Goal: Task Accomplishment & Management: Use online tool/utility

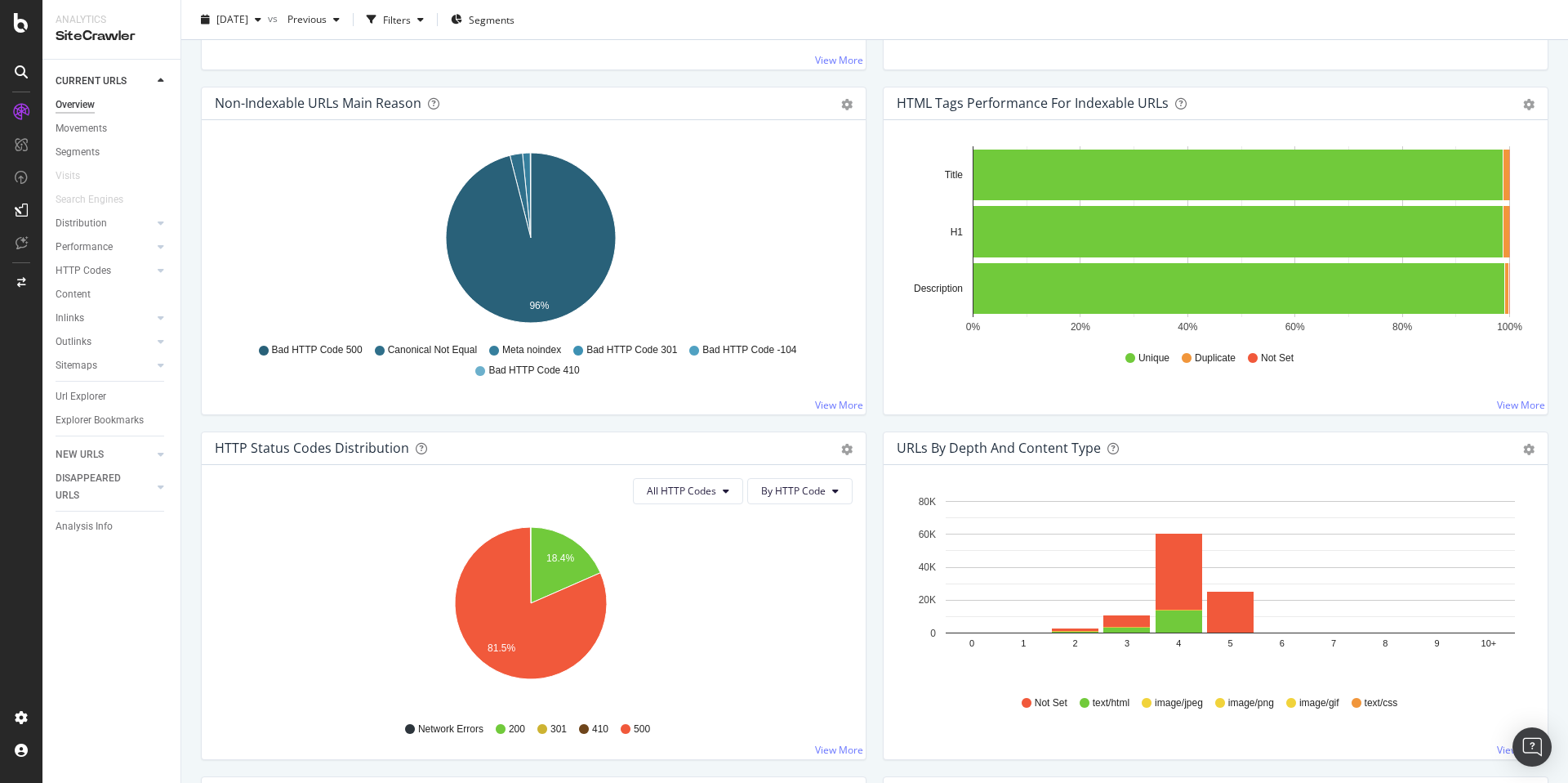
scroll to position [906, 0]
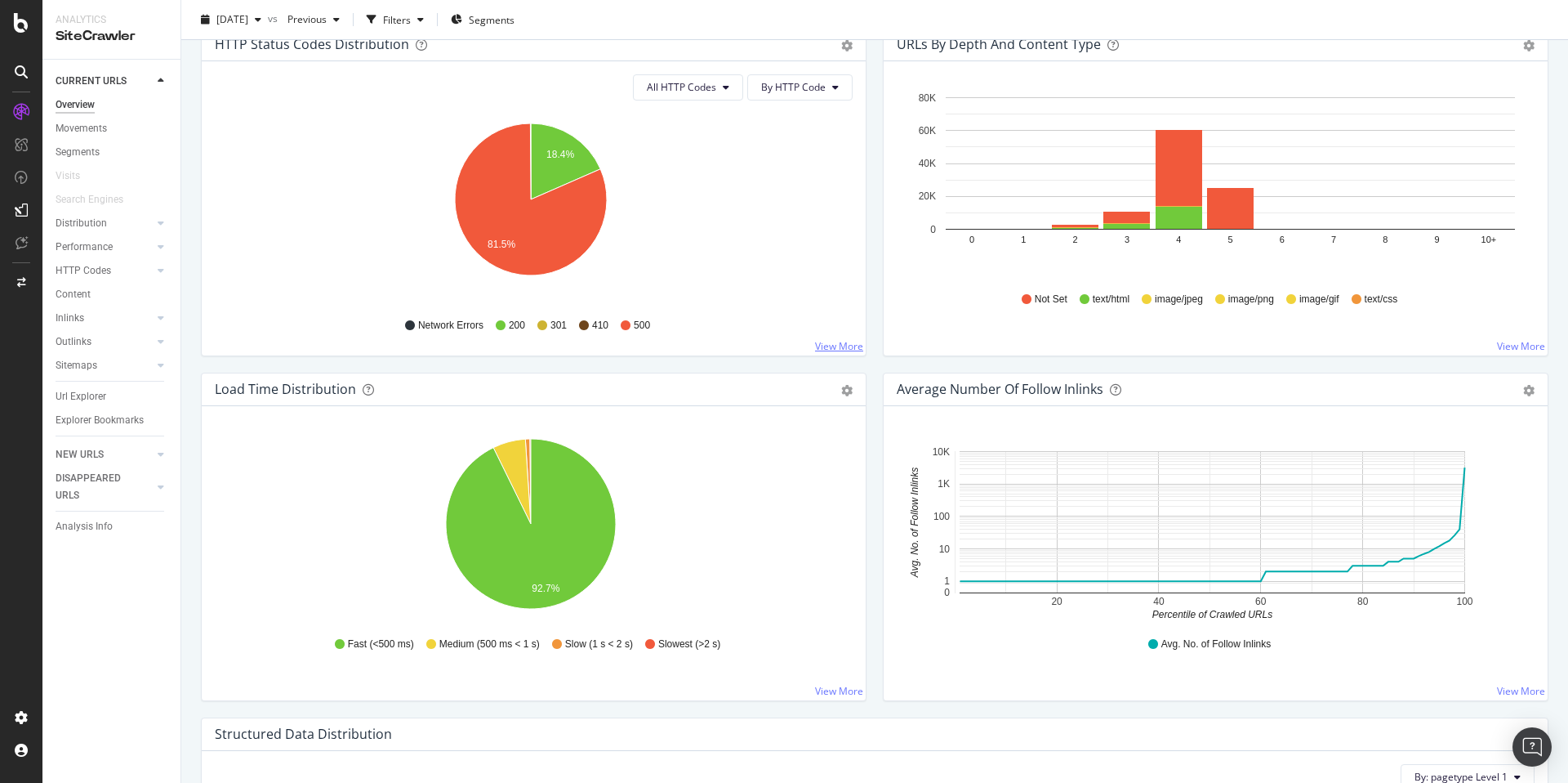
click at [825, 347] on link "View More" at bounding box center [839, 346] width 48 height 13
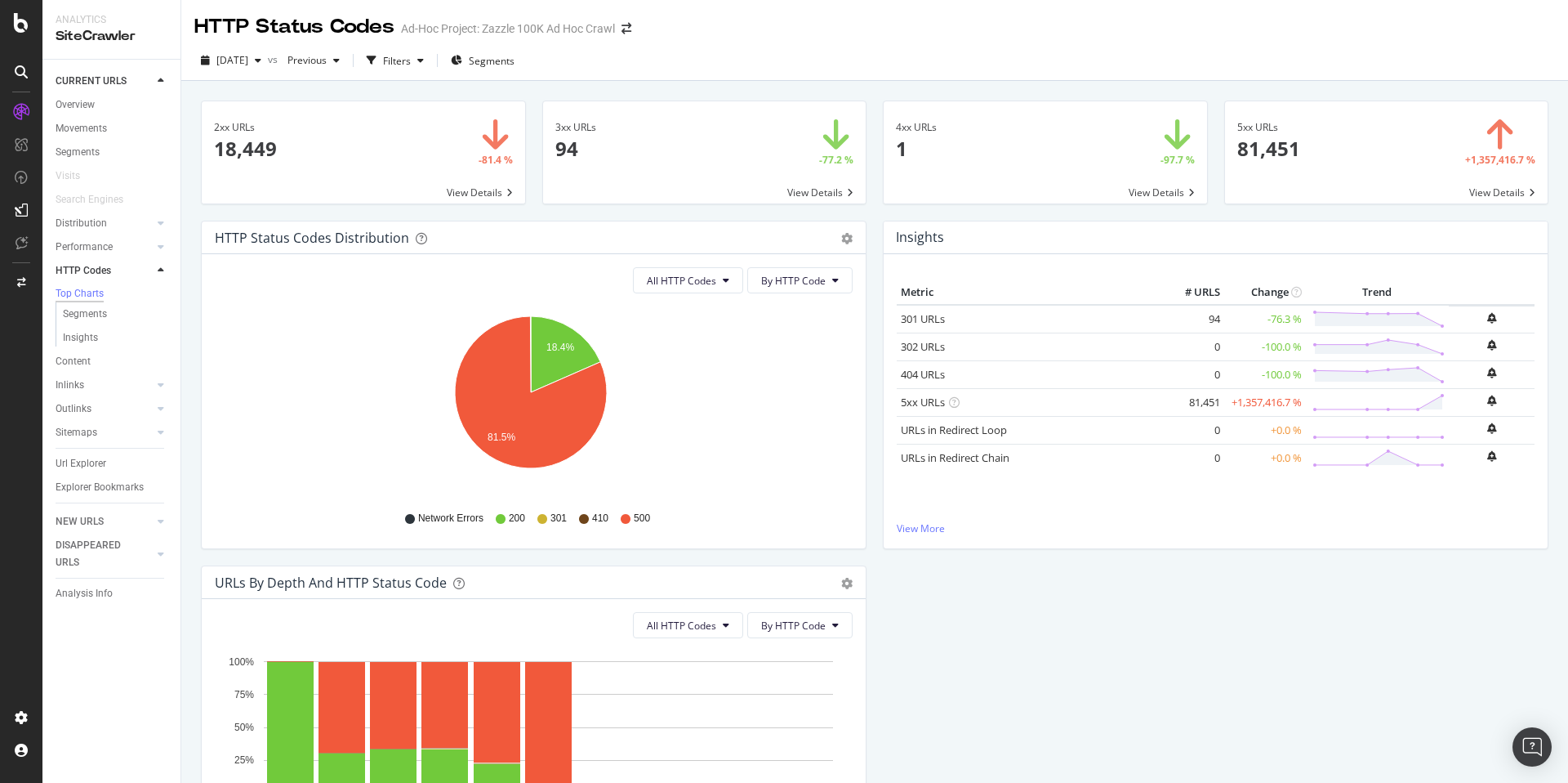
click at [1296, 146] on span at bounding box center [1387, 152] width 323 height 102
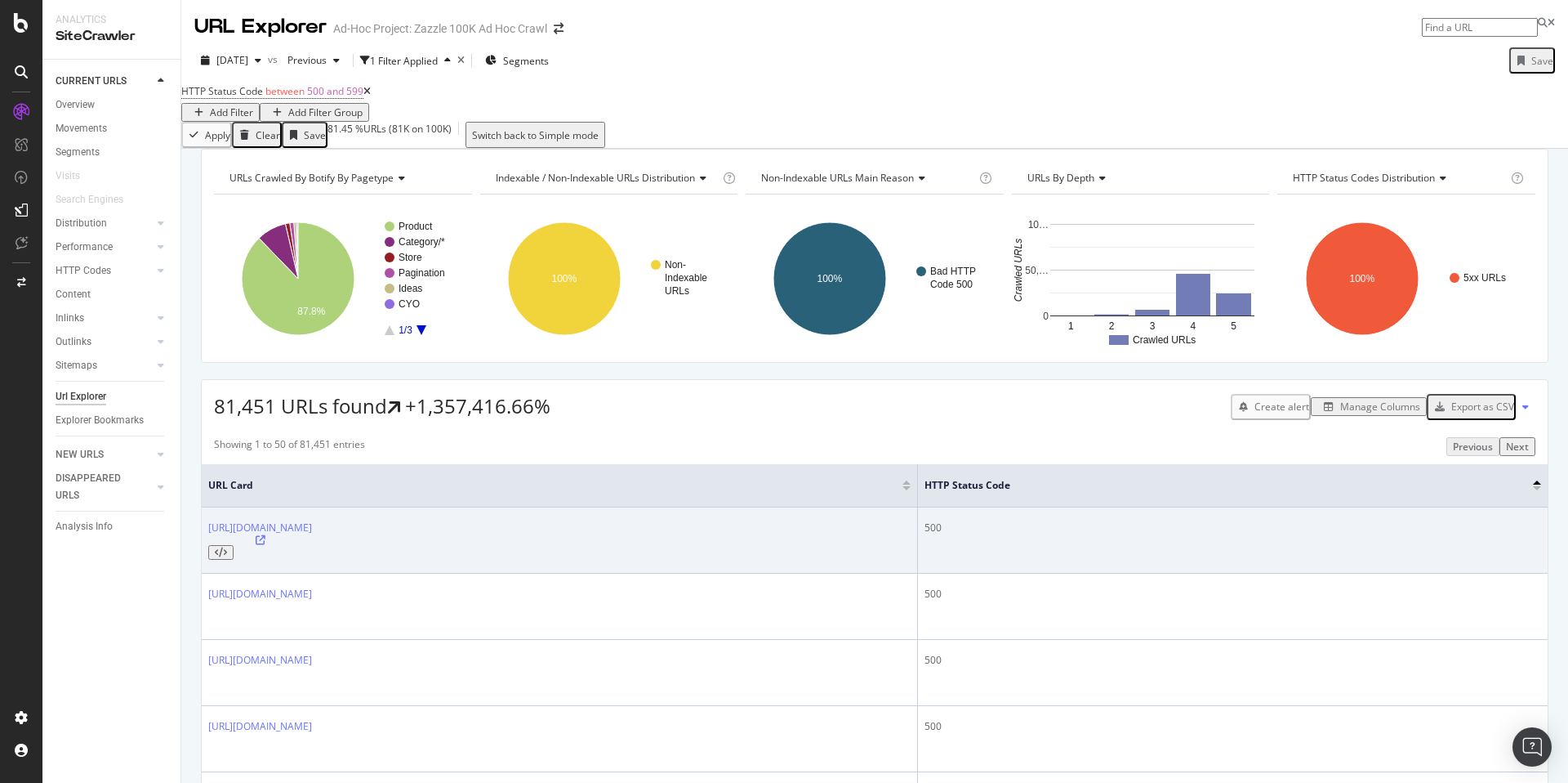
click at [312, 555] on div "[URL][DOMAIN_NAME]" at bounding box center [261, 540] width 104 height 39
click at [265, 545] on icon at bounding box center [261, 541] width 10 height 10
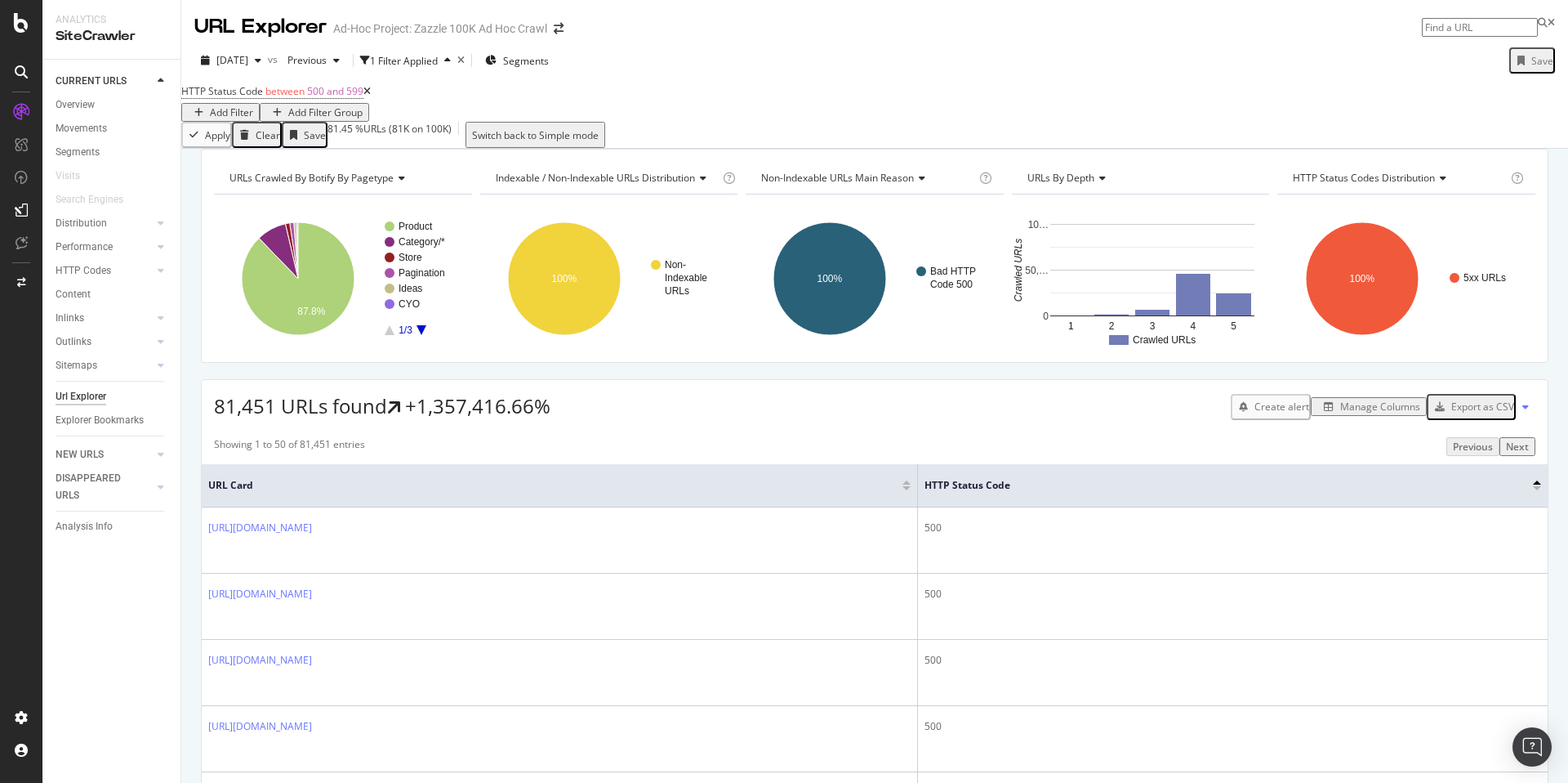
scroll to position [3, 0]
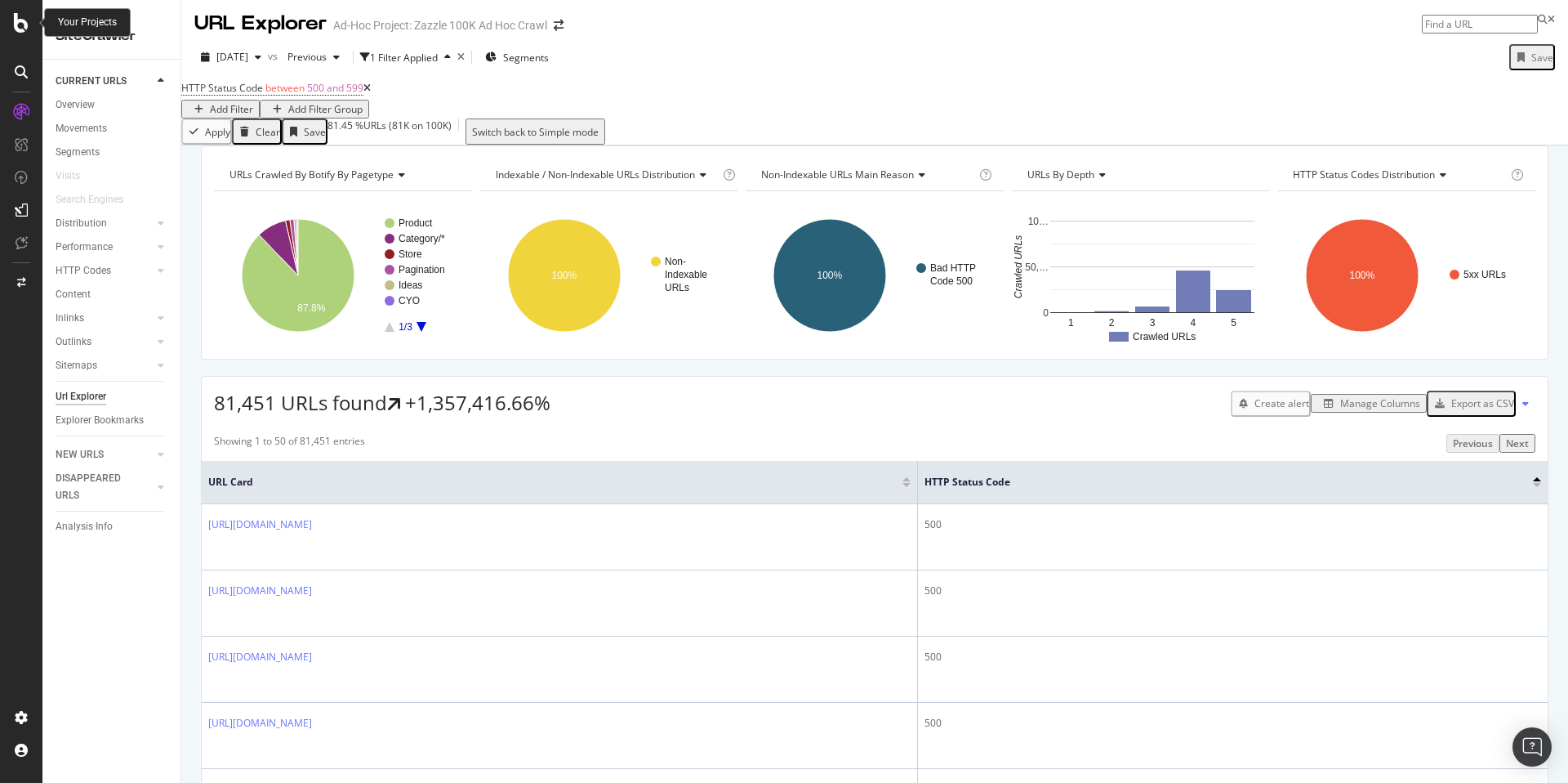
click at [18, 19] on icon at bounding box center [20, 23] width 14 height 19
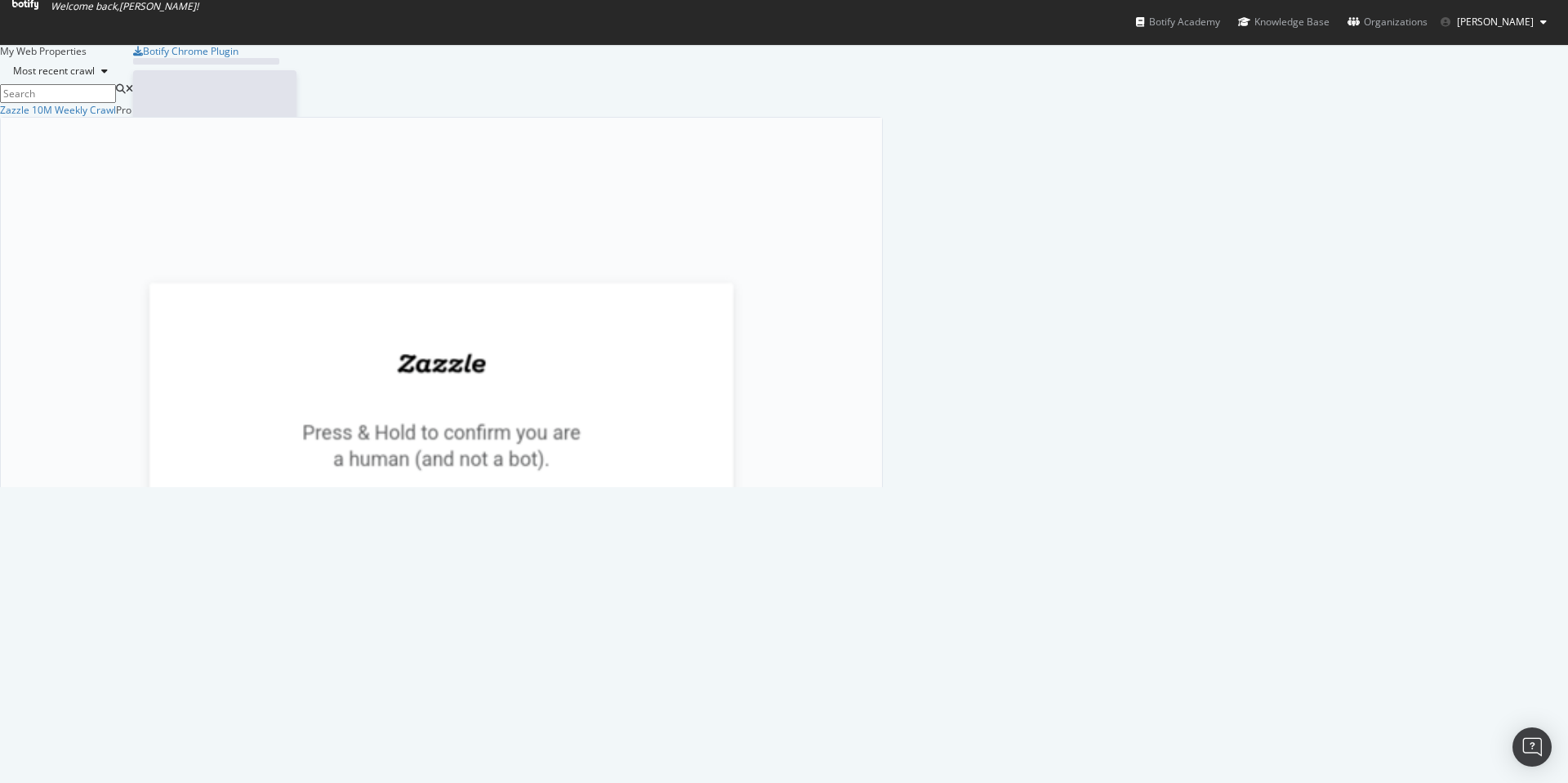
scroll to position [770, 1544]
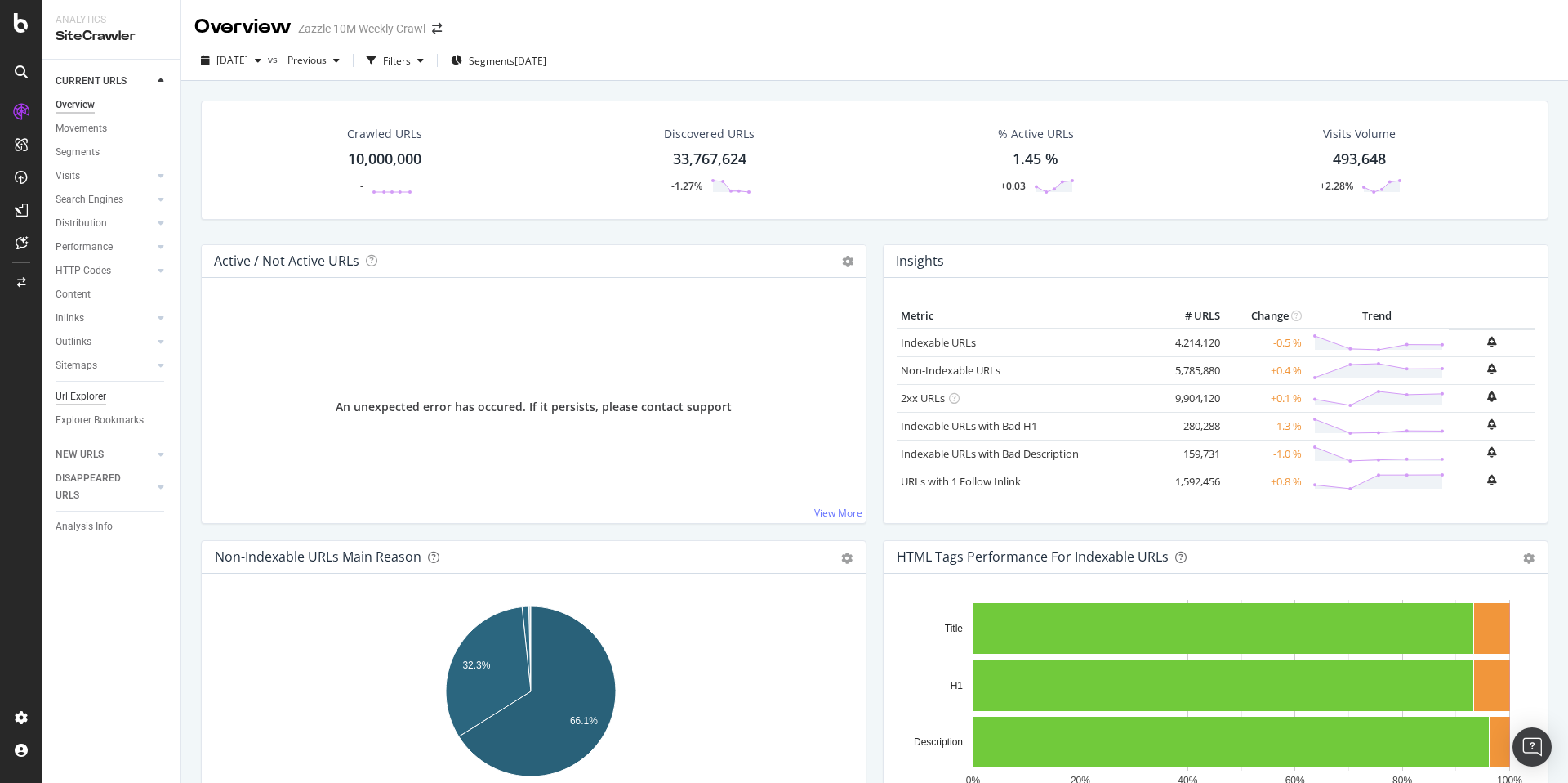
click at [89, 400] on div "Url Explorer" at bounding box center [81, 397] width 51 height 17
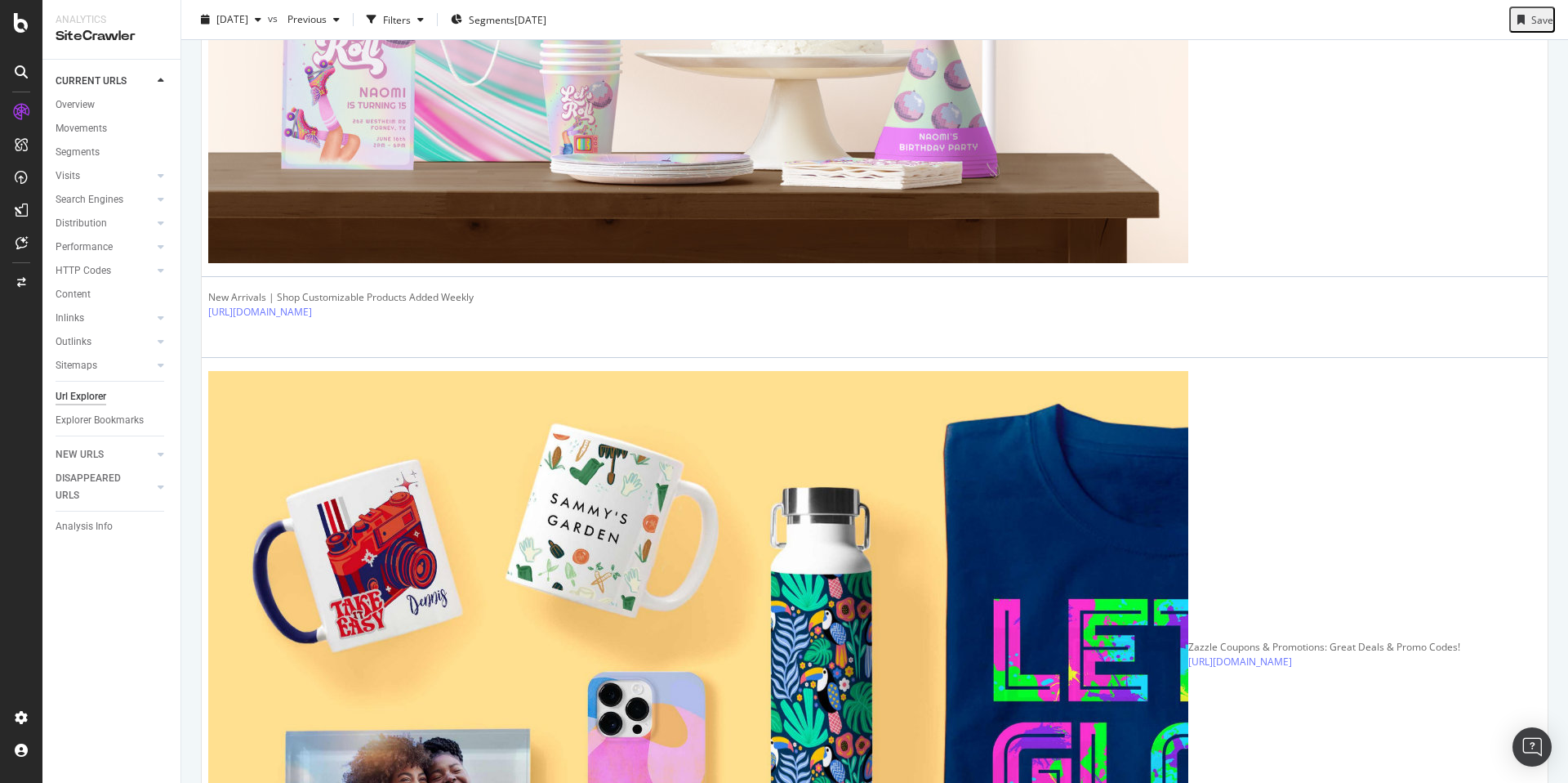
scroll to position [2901, 0]
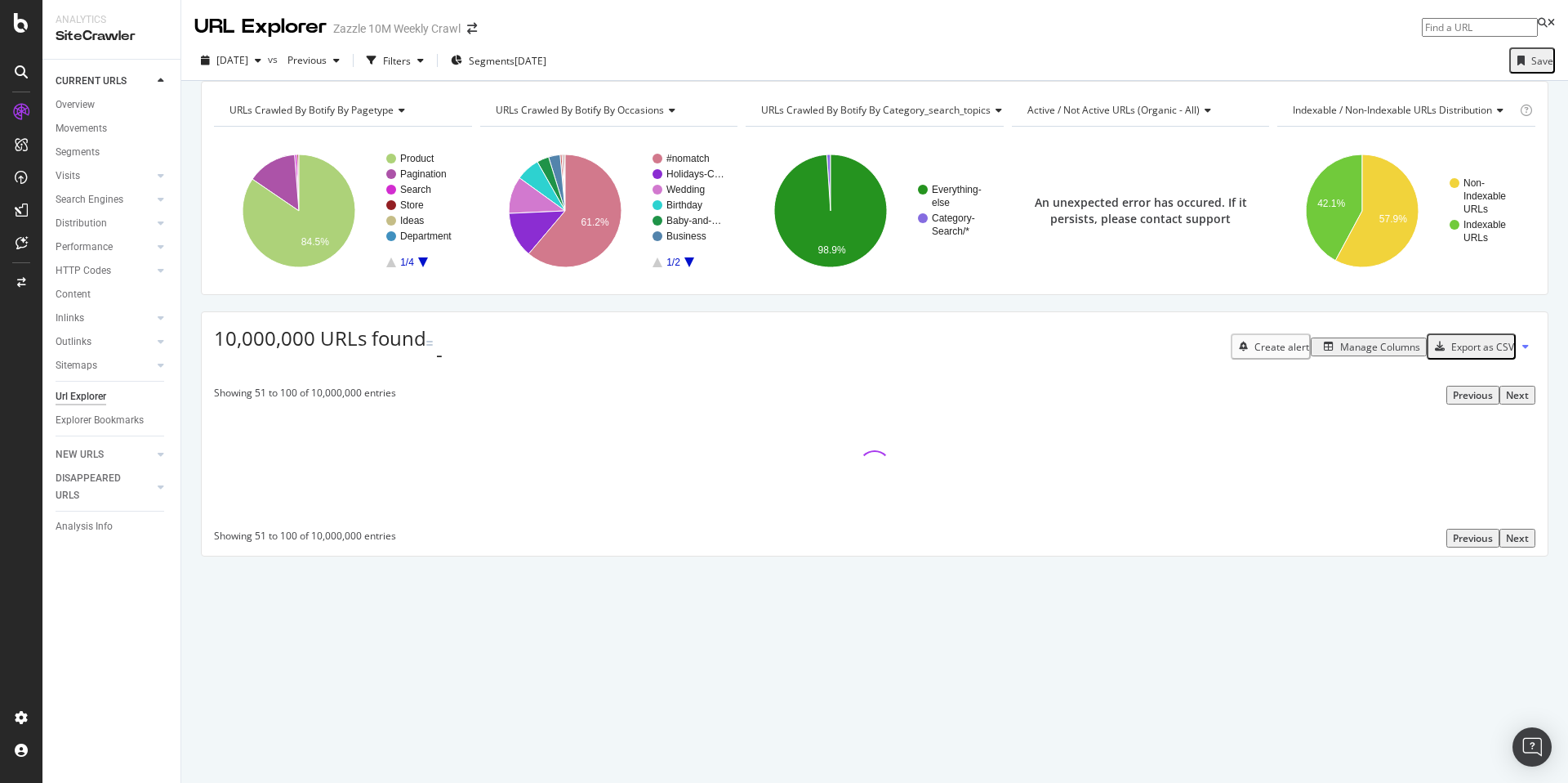
scroll to position [0, 0]
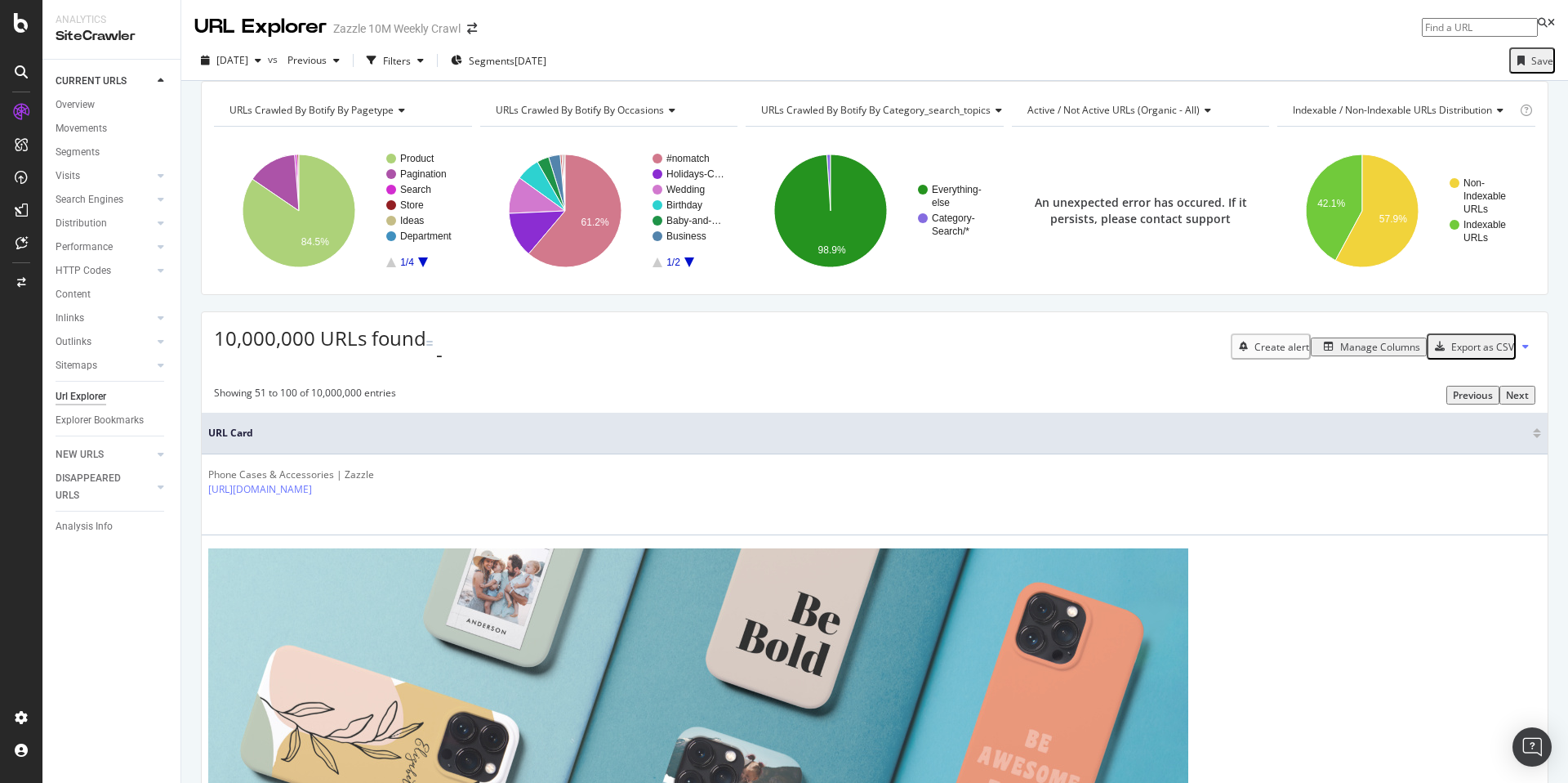
click at [1285, 57] on div "[DATE] vs Previous Filters Segments [DATE] Save" at bounding box center [875, 63] width 1387 height 33
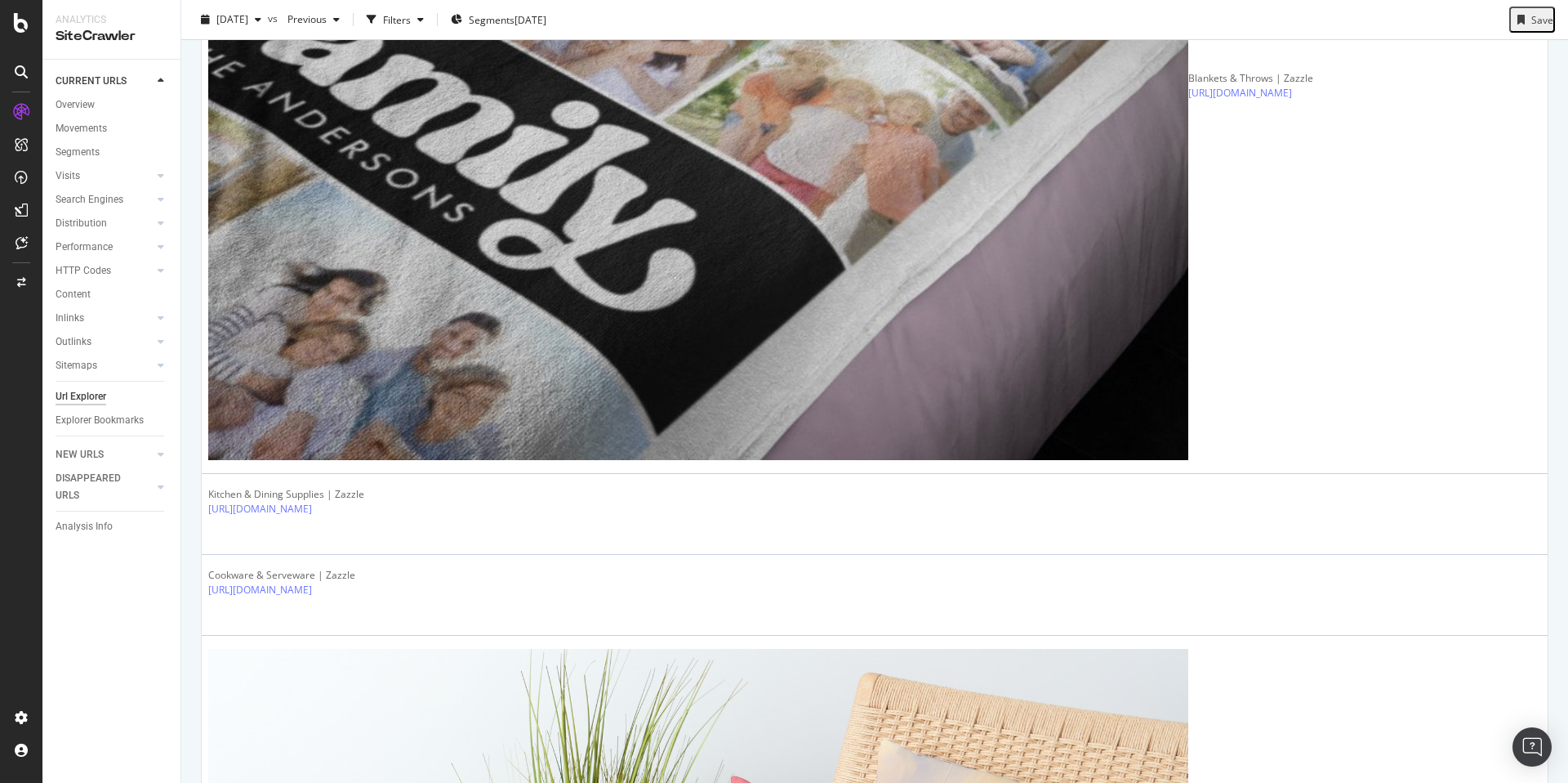
scroll to position [2918, 0]
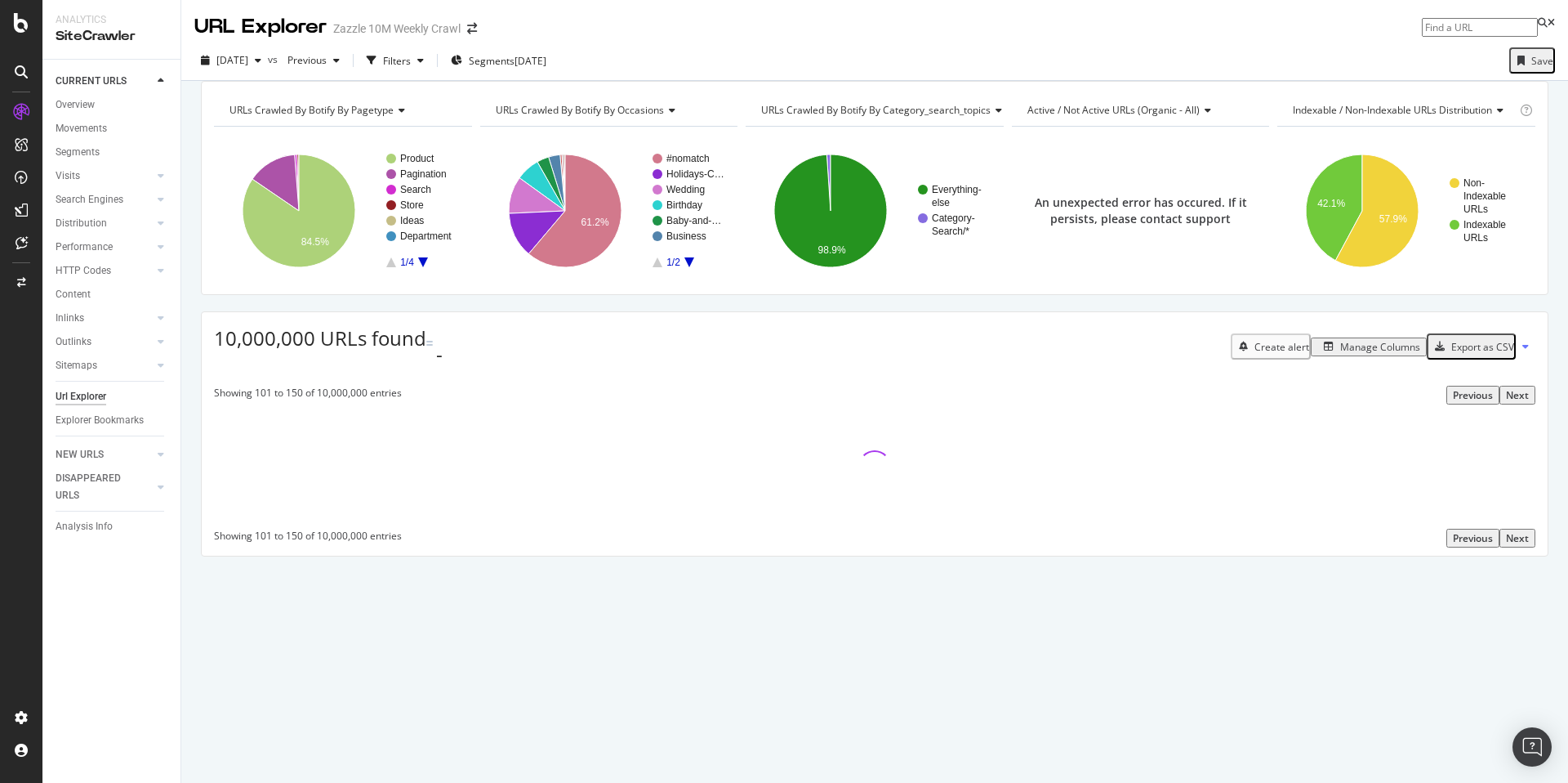
scroll to position [0, 0]
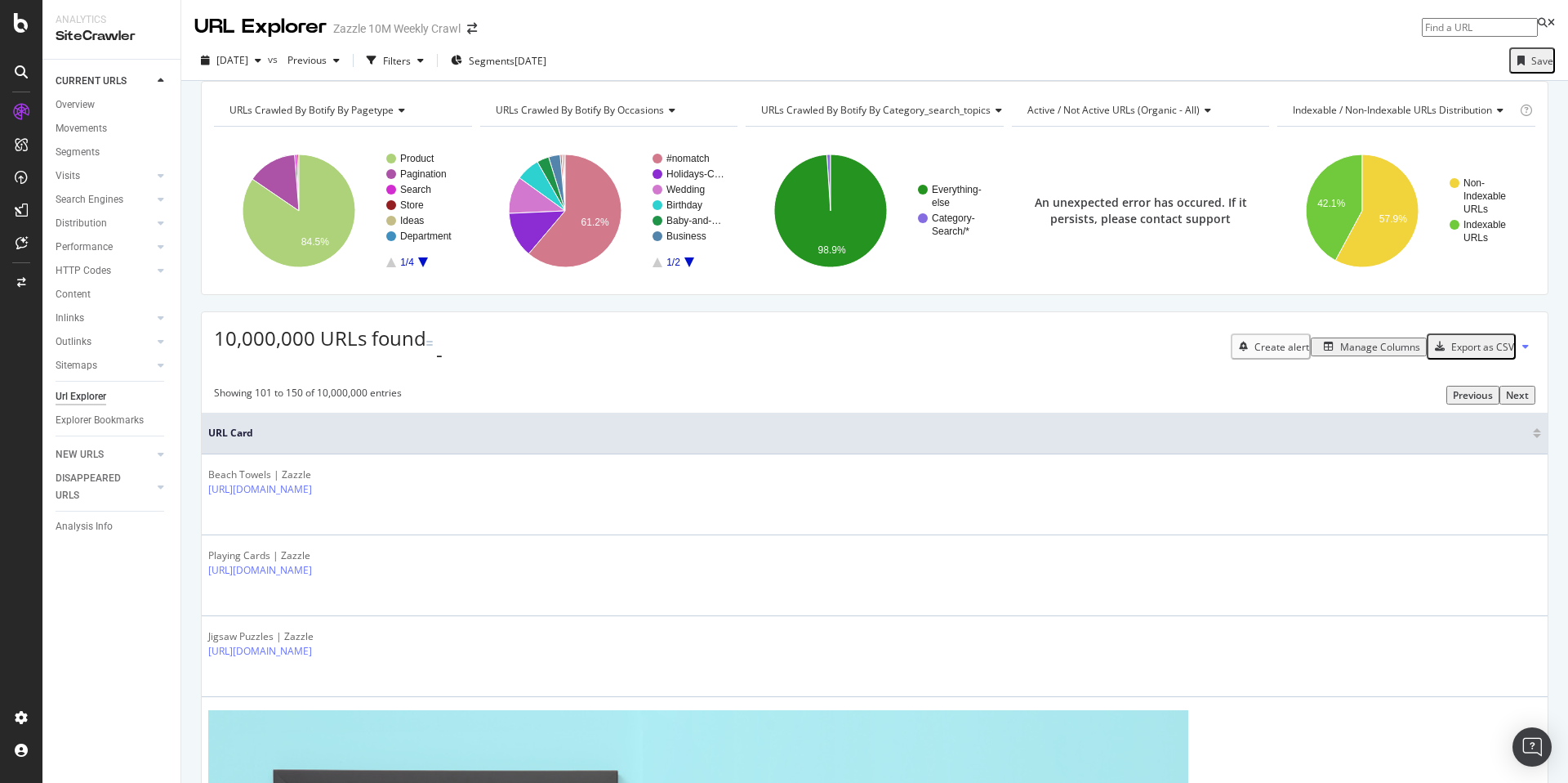
click at [1284, 62] on div "[DATE] vs Previous Filters Segments [DATE] Save" at bounding box center [875, 63] width 1387 height 33
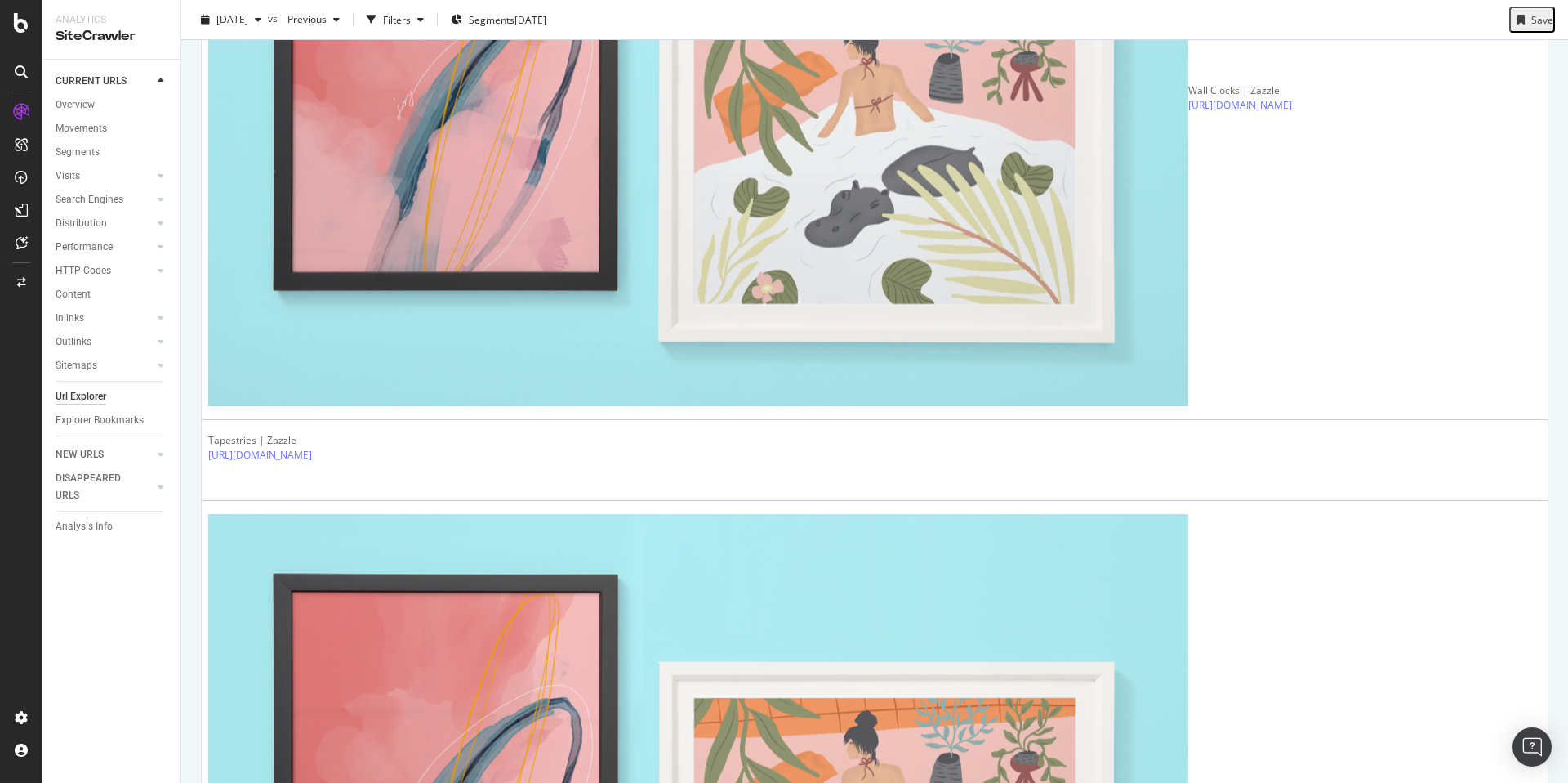
scroll to position [2928, 0]
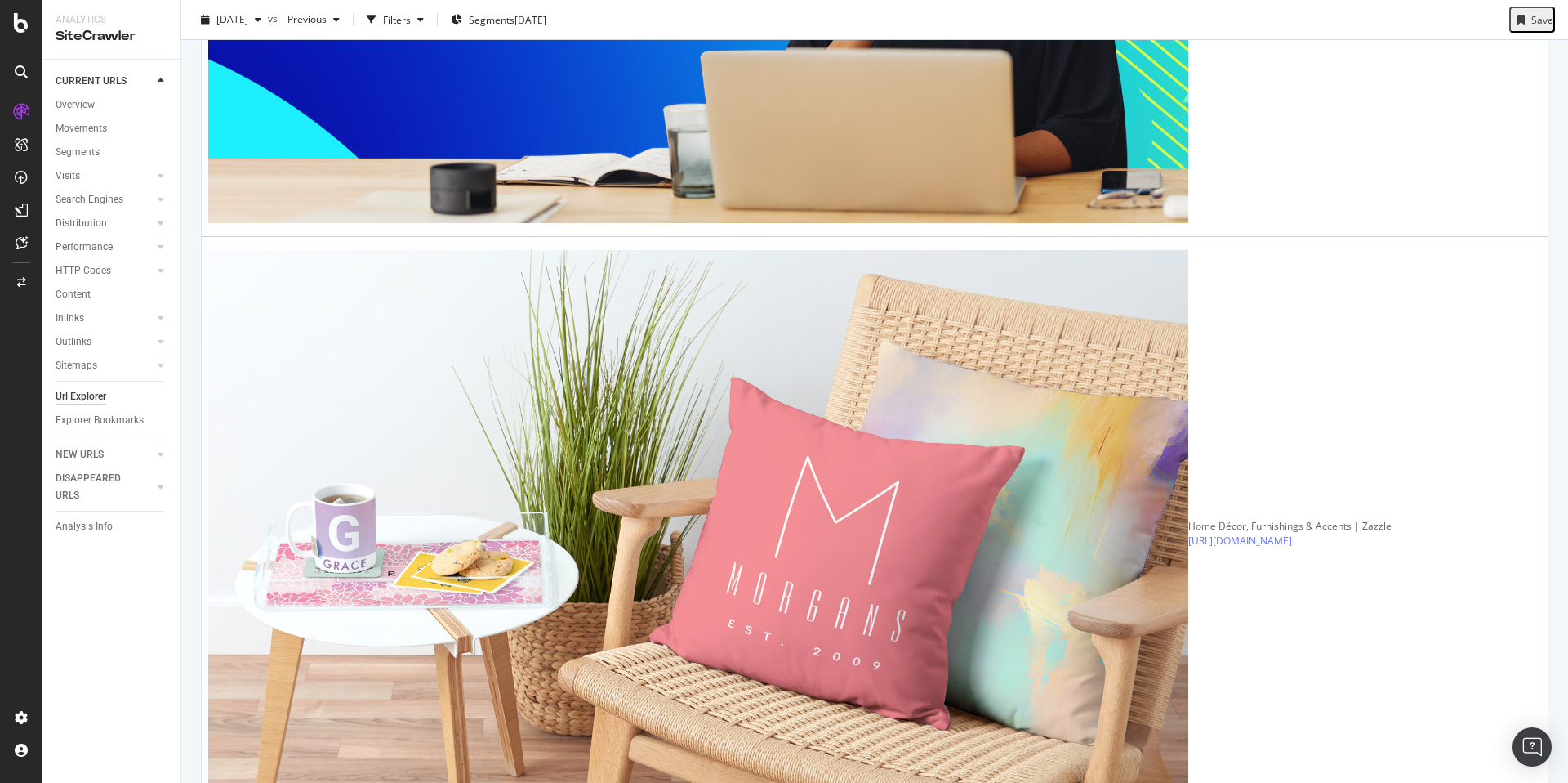
scroll to position [2863, 0]
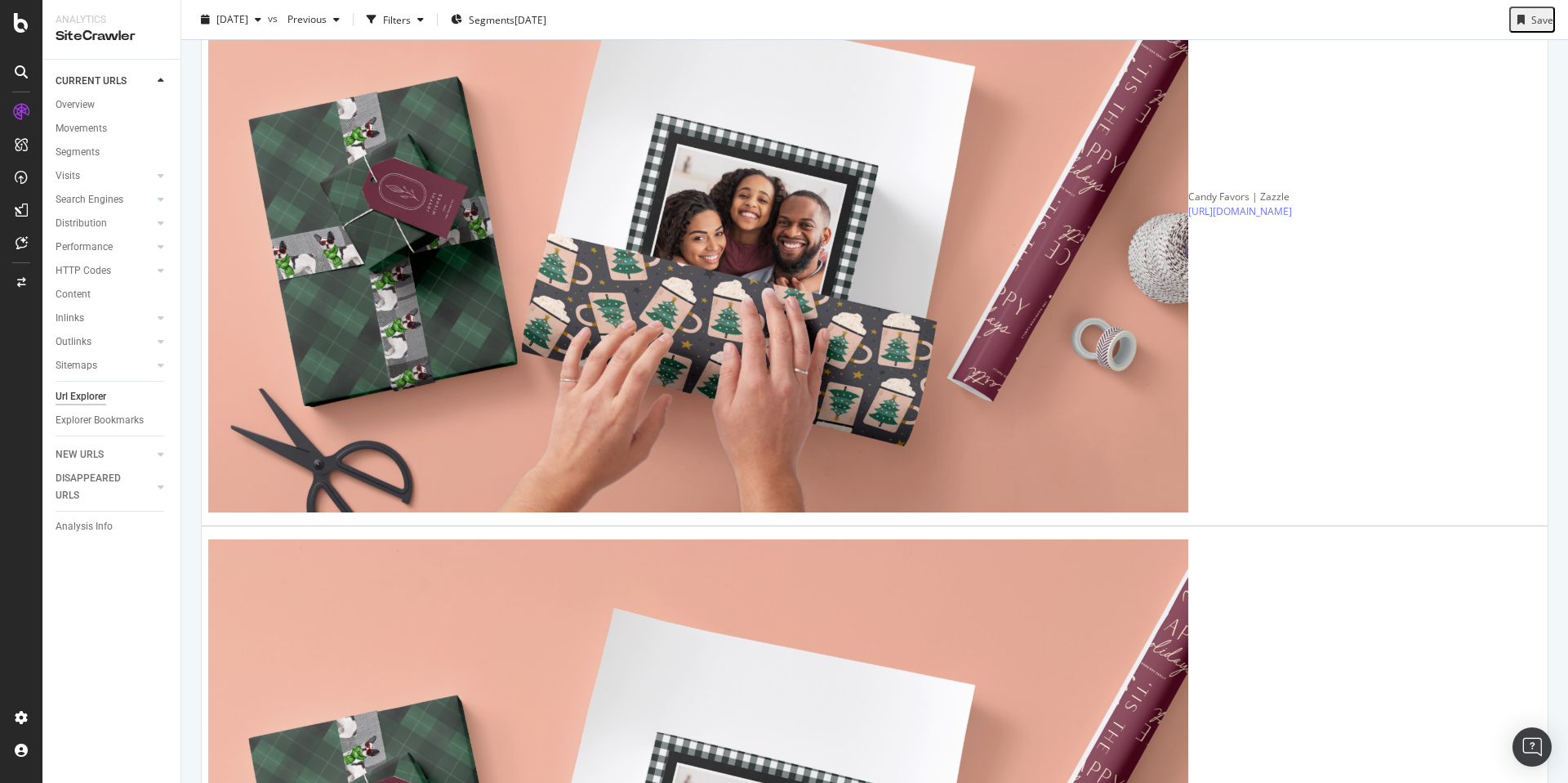
scroll to position [3044, 0]
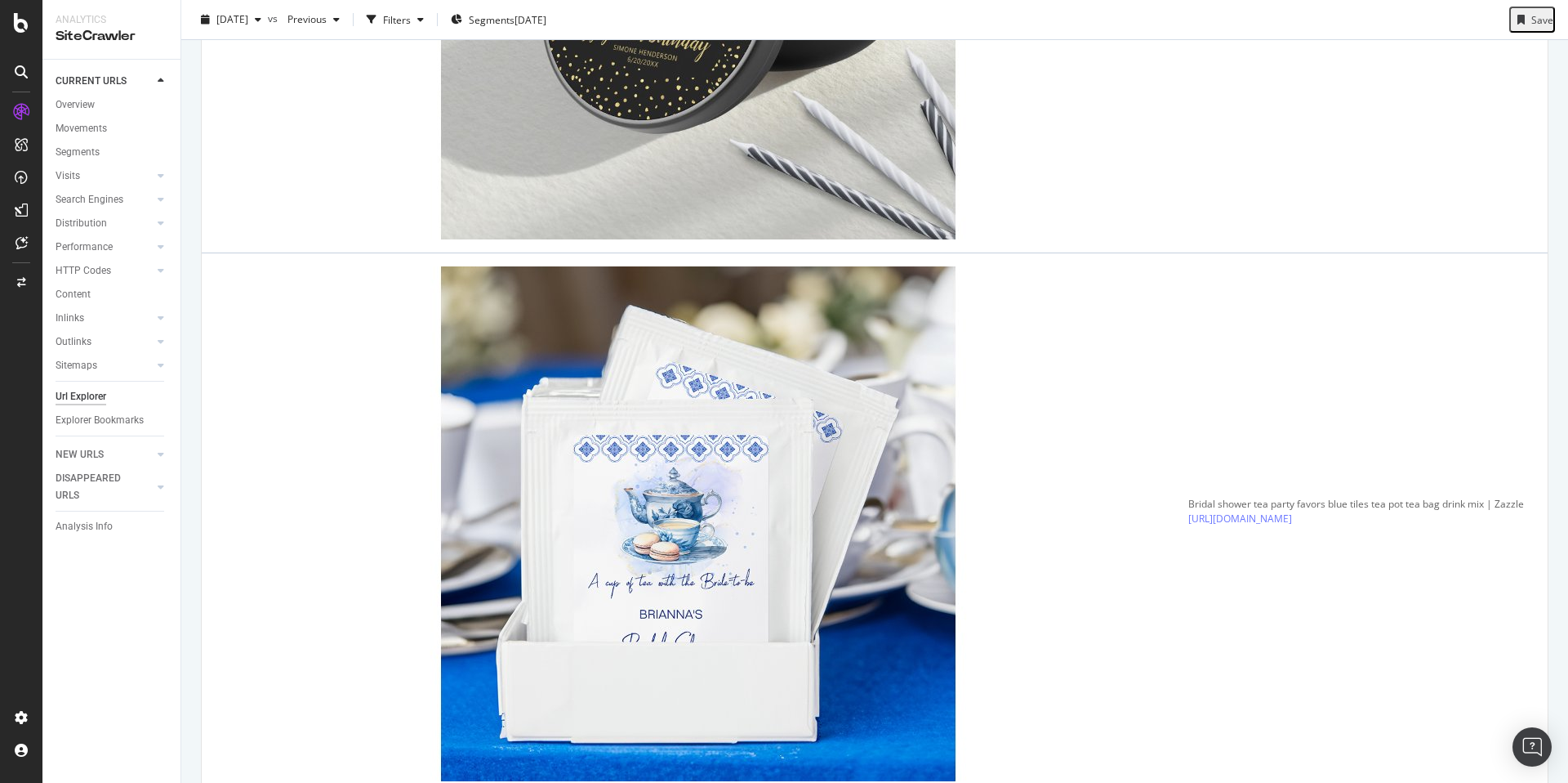
scroll to position [254, 0]
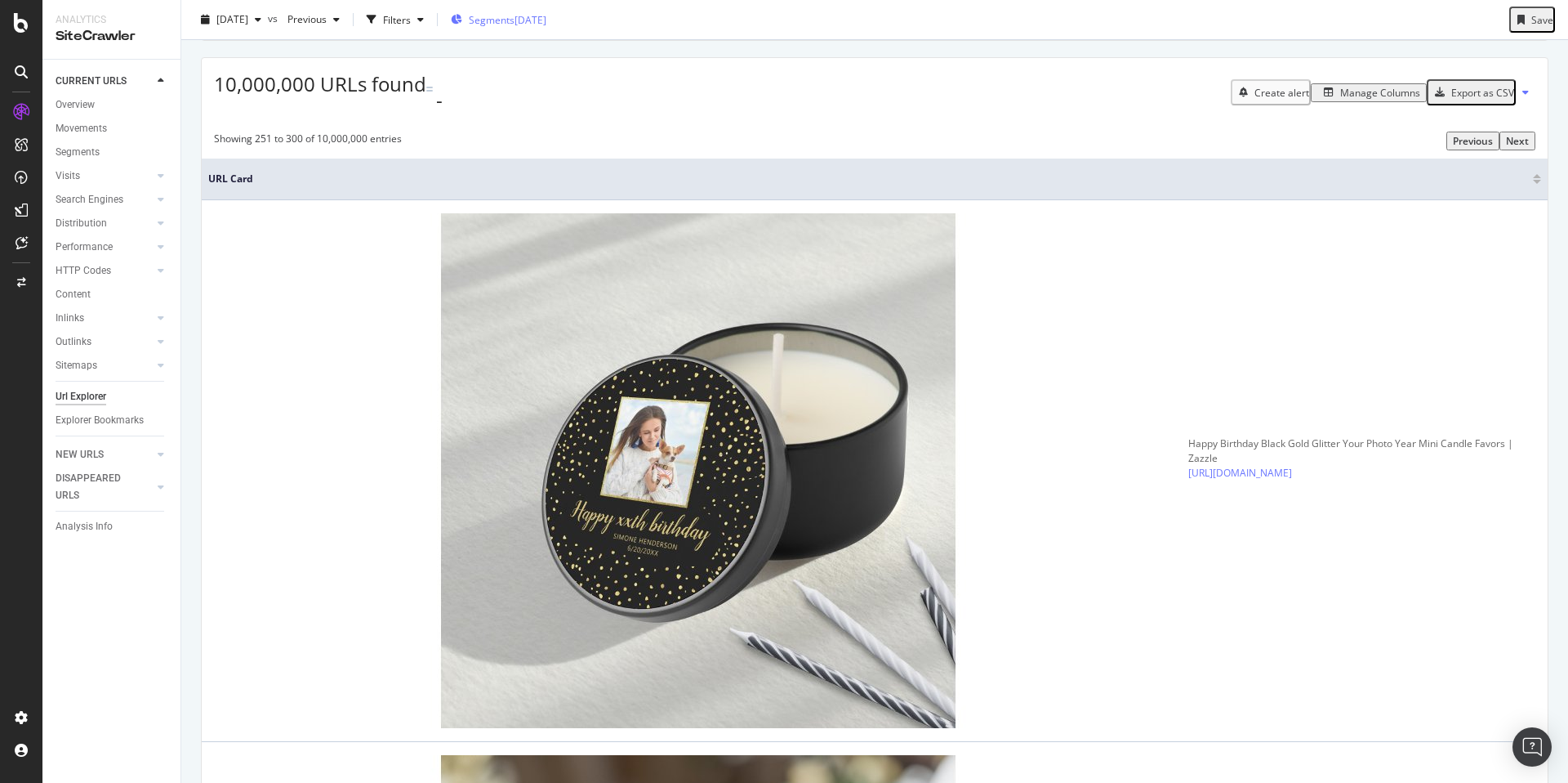
click at [546, 24] on div "[DATE]" at bounding box center [530, 19] width 32 height 13
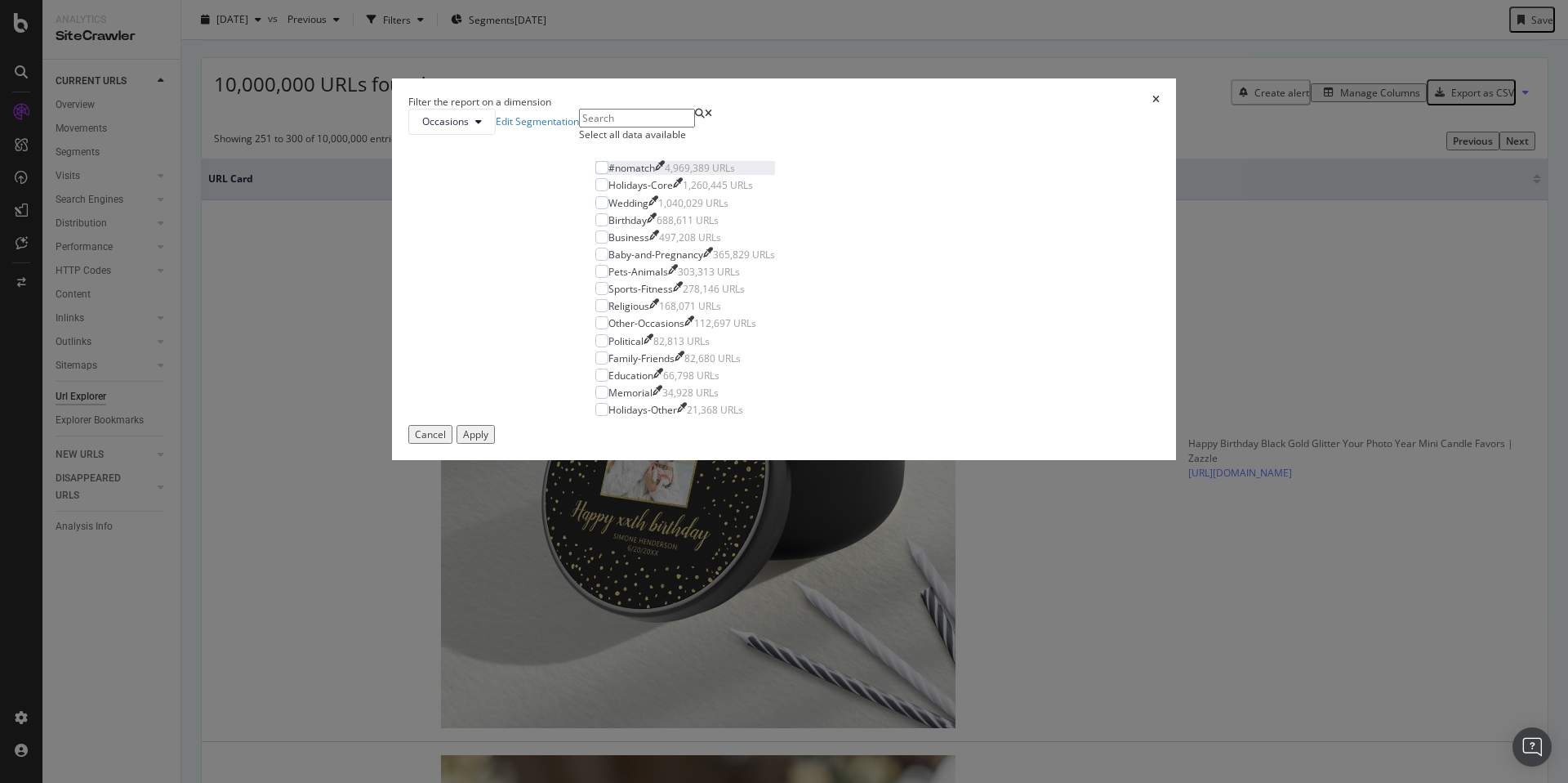
click at [655, 175] on div "#nomatch" at bounding box center [632, 167] width 46 height 13
click at [495, 443] on button "Apply" at bounding box center [476, 435] width 38 height 19
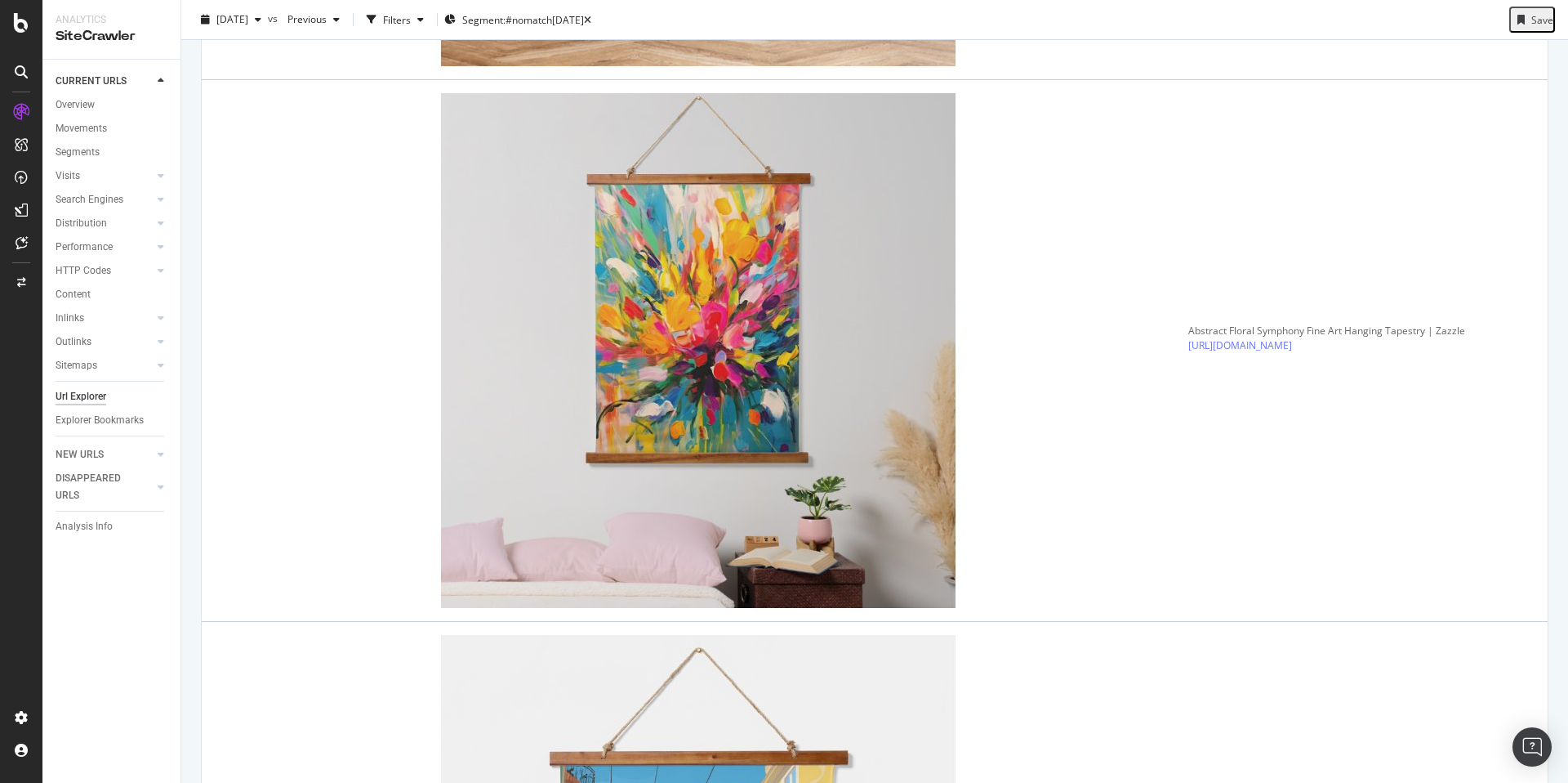
scroll to position [3098, 0]
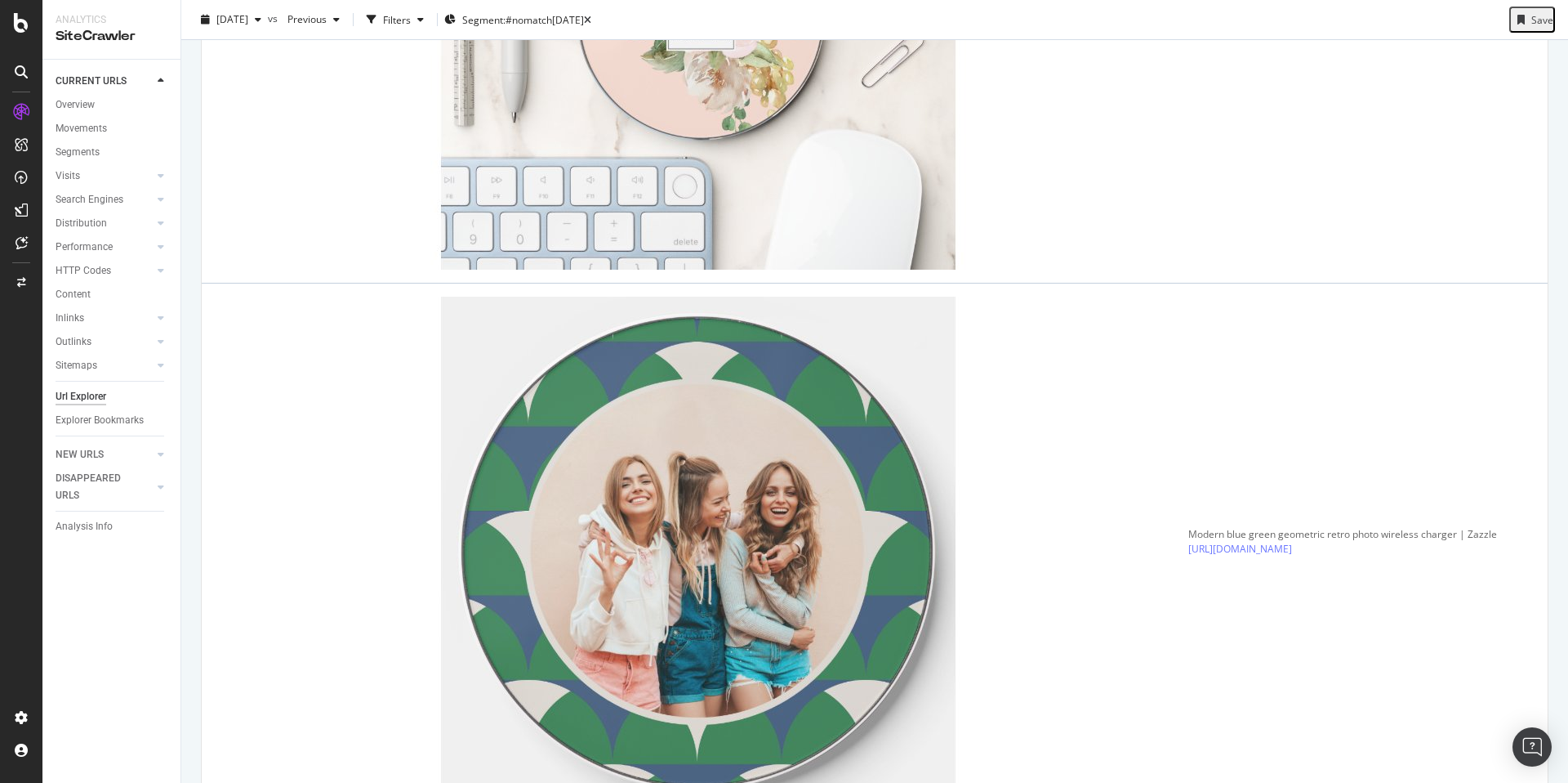
scroll to position [3138, 0]
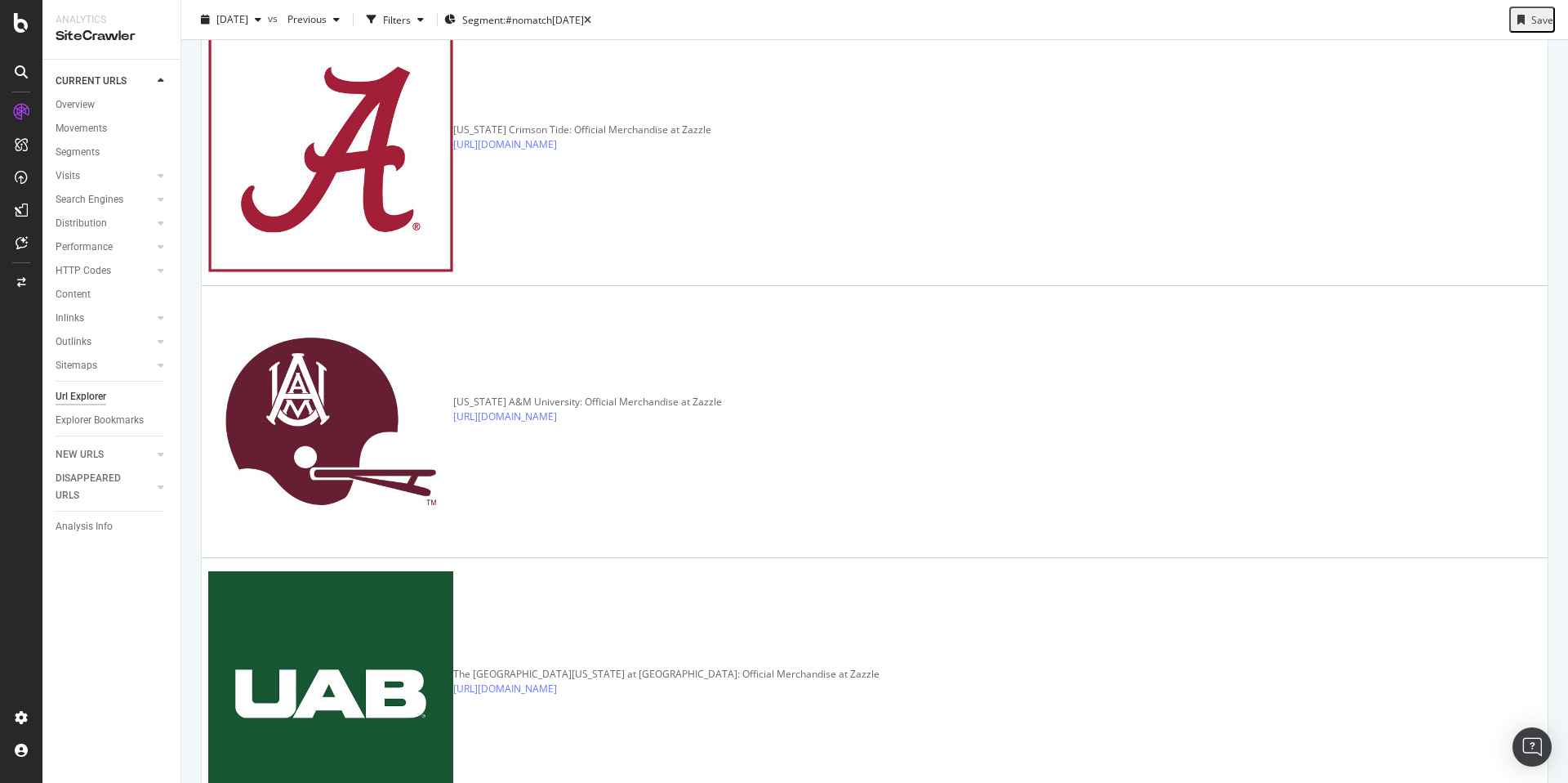
scroll to position [3152, 0]
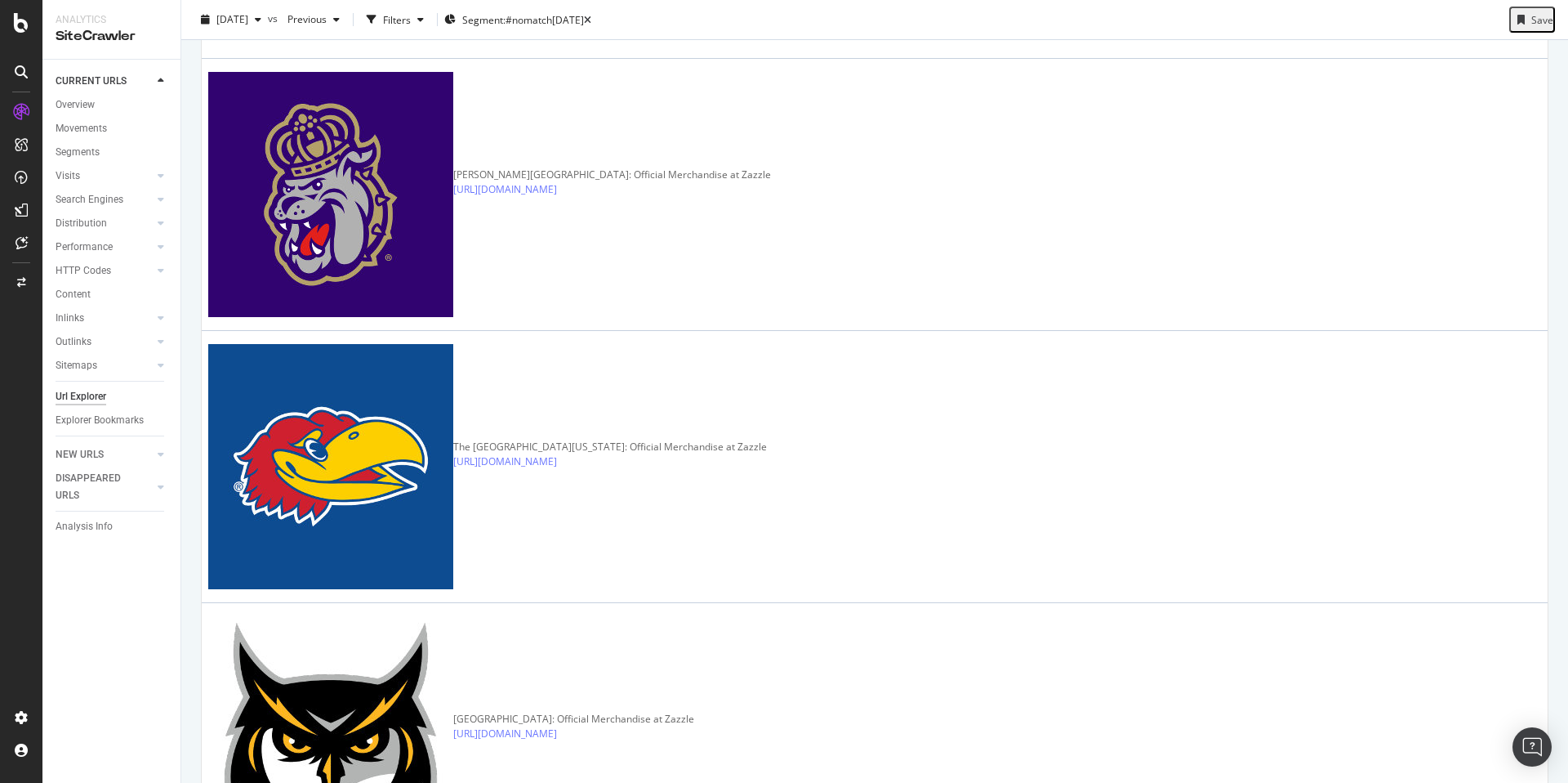
scroll to position [3162, 0]
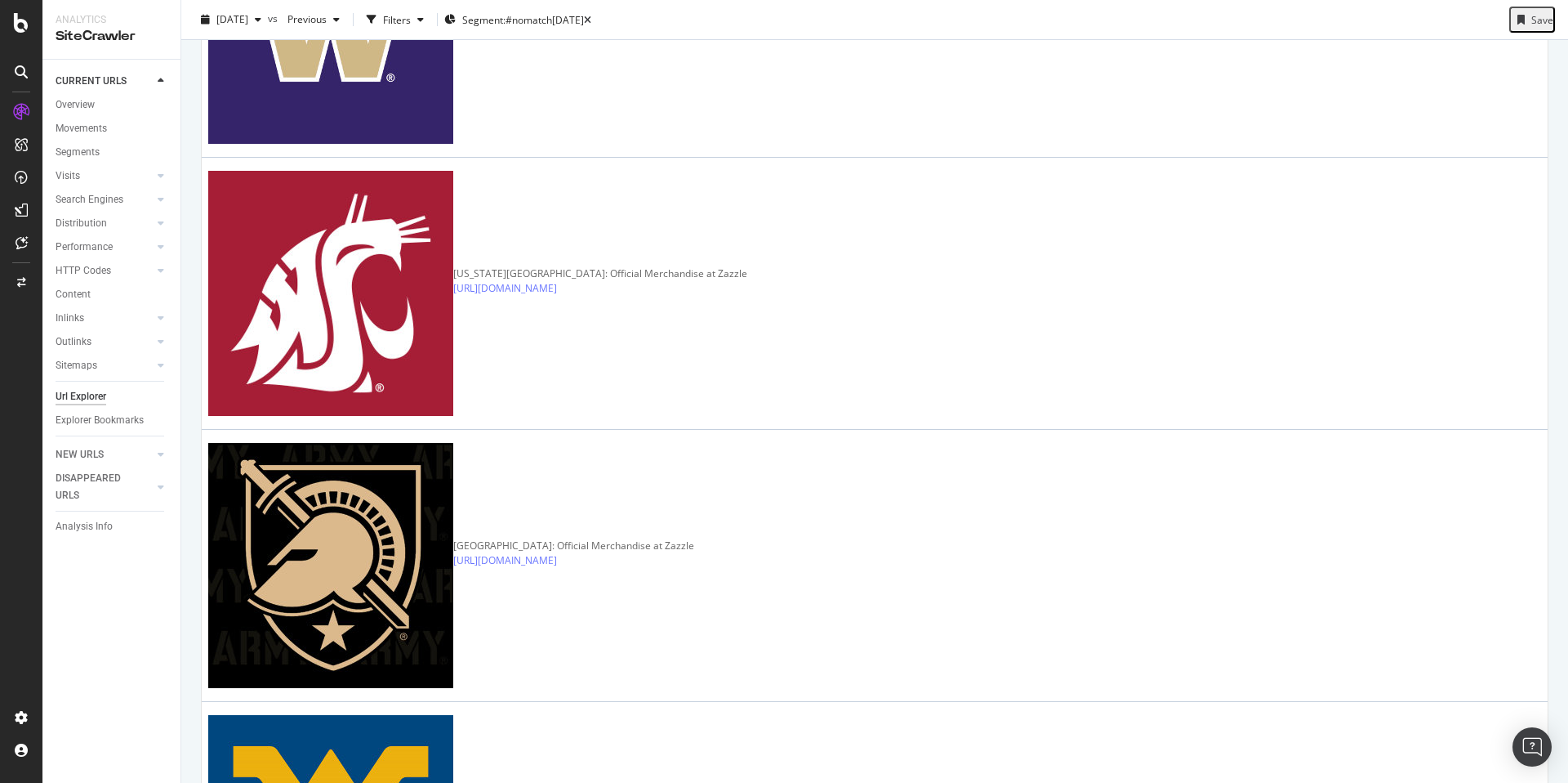
scroll to position [3117, 0]
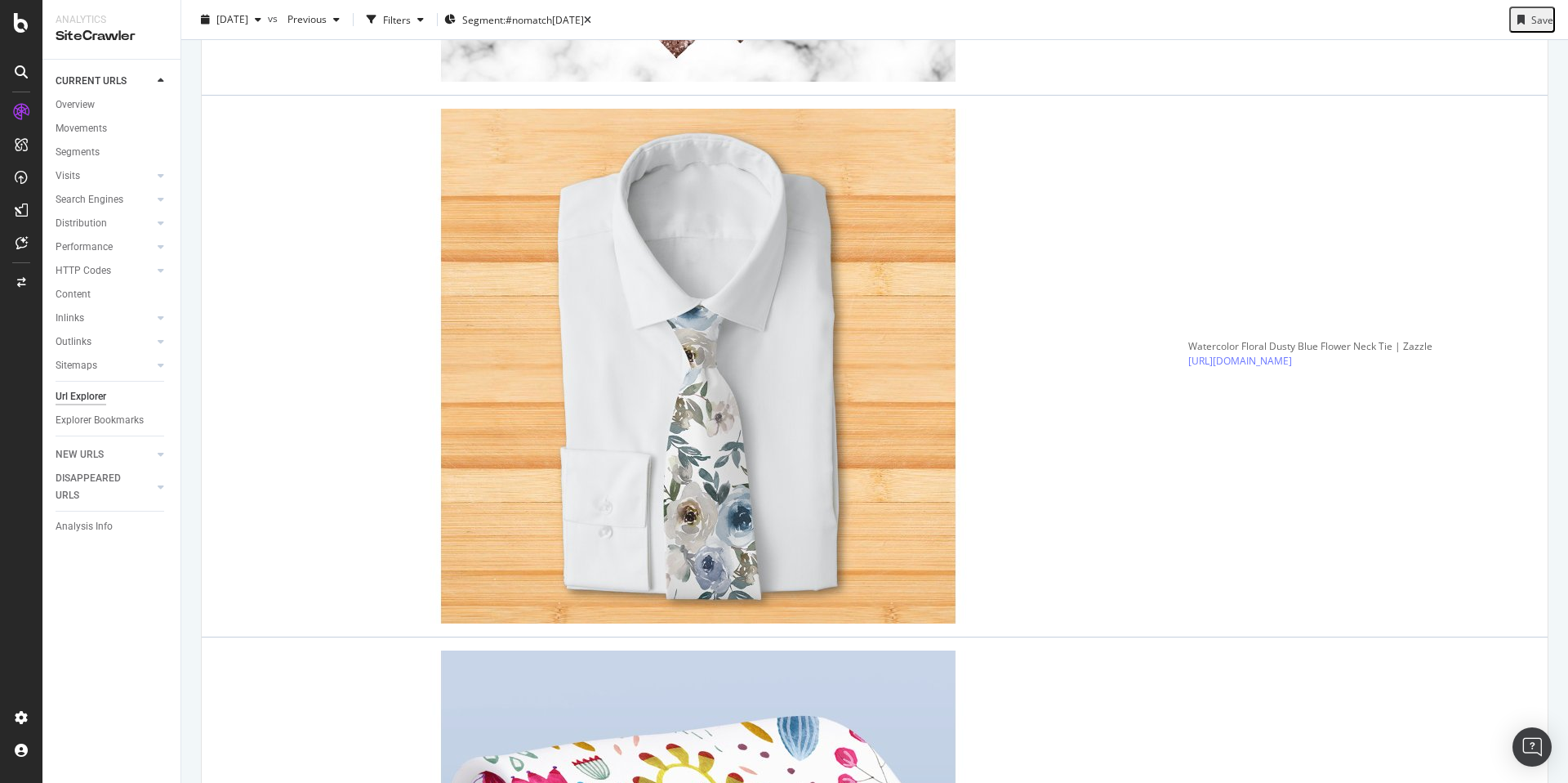
scroll to position [3129, 0]
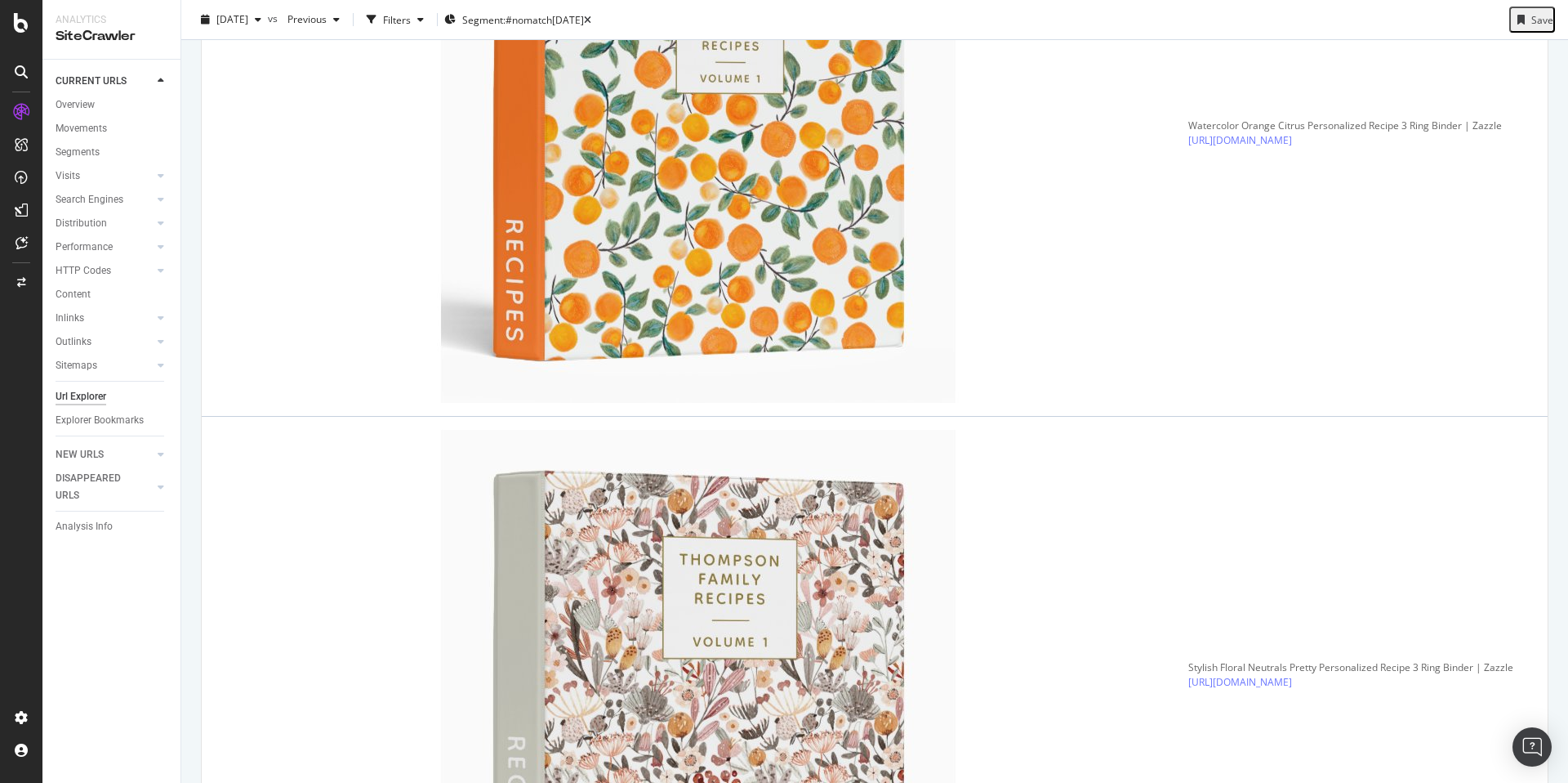
scroll to position [3012, 0]
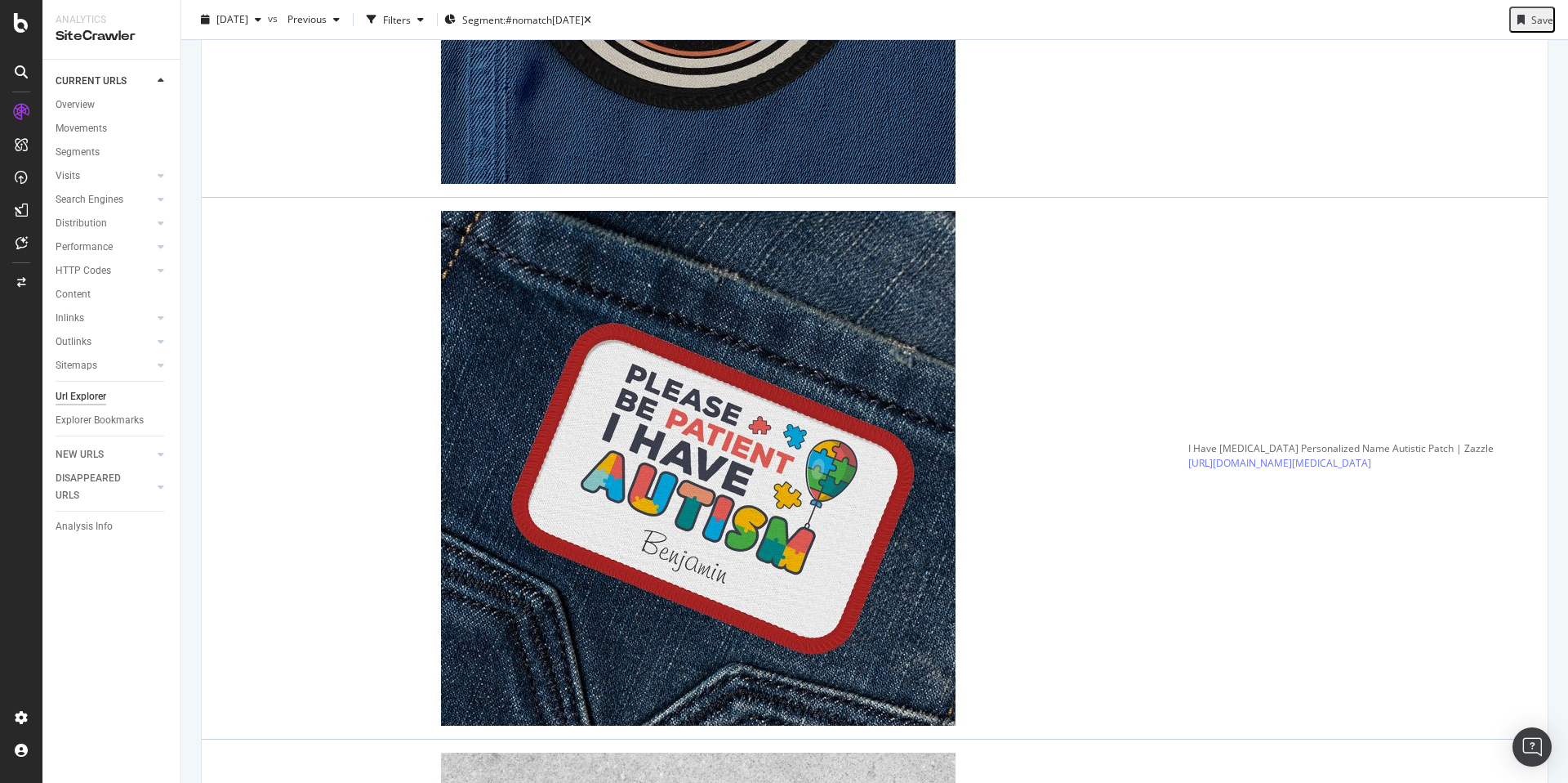
scroll to position [2814, 0]
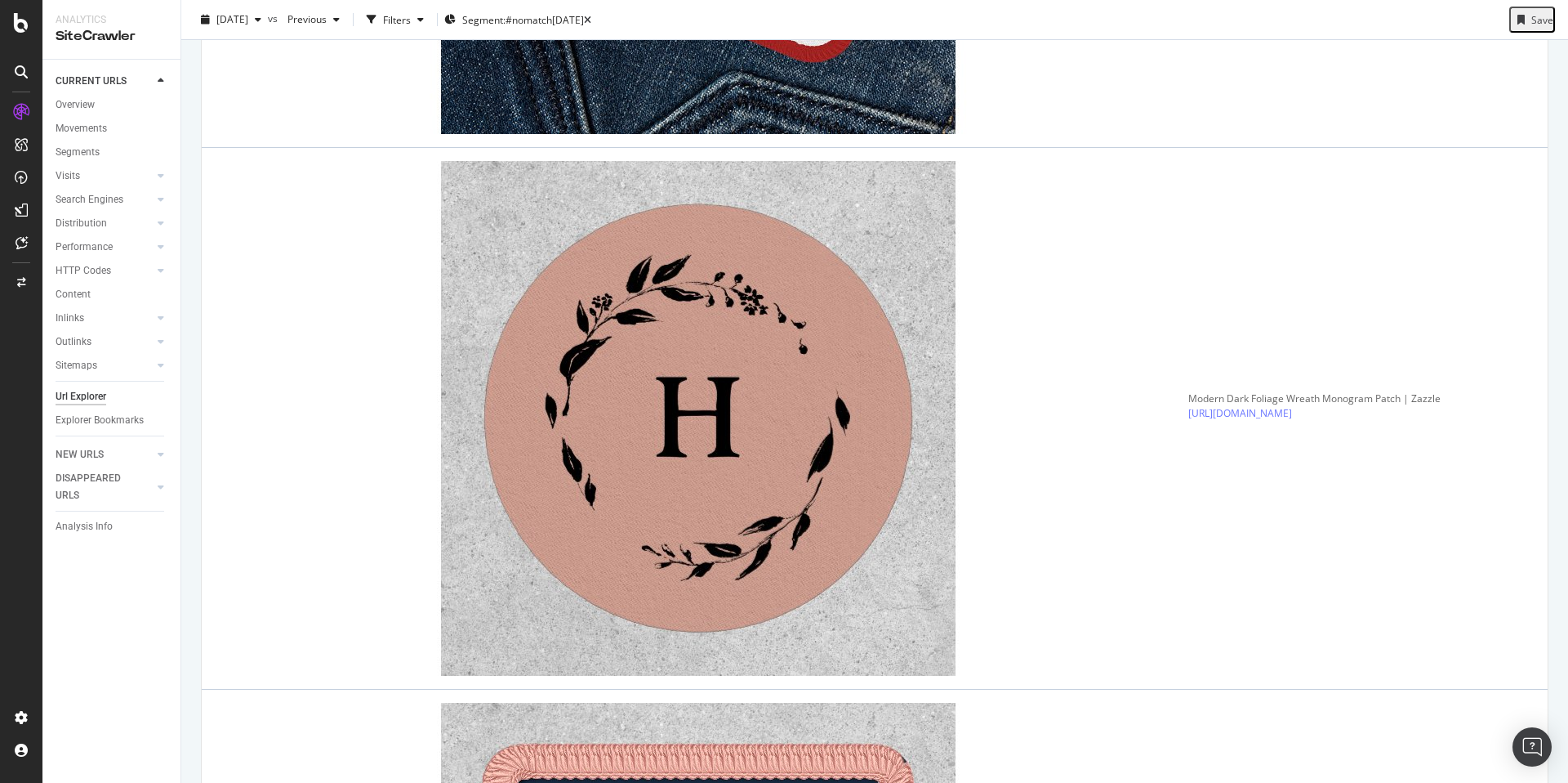
scroll to position [3135, 0]
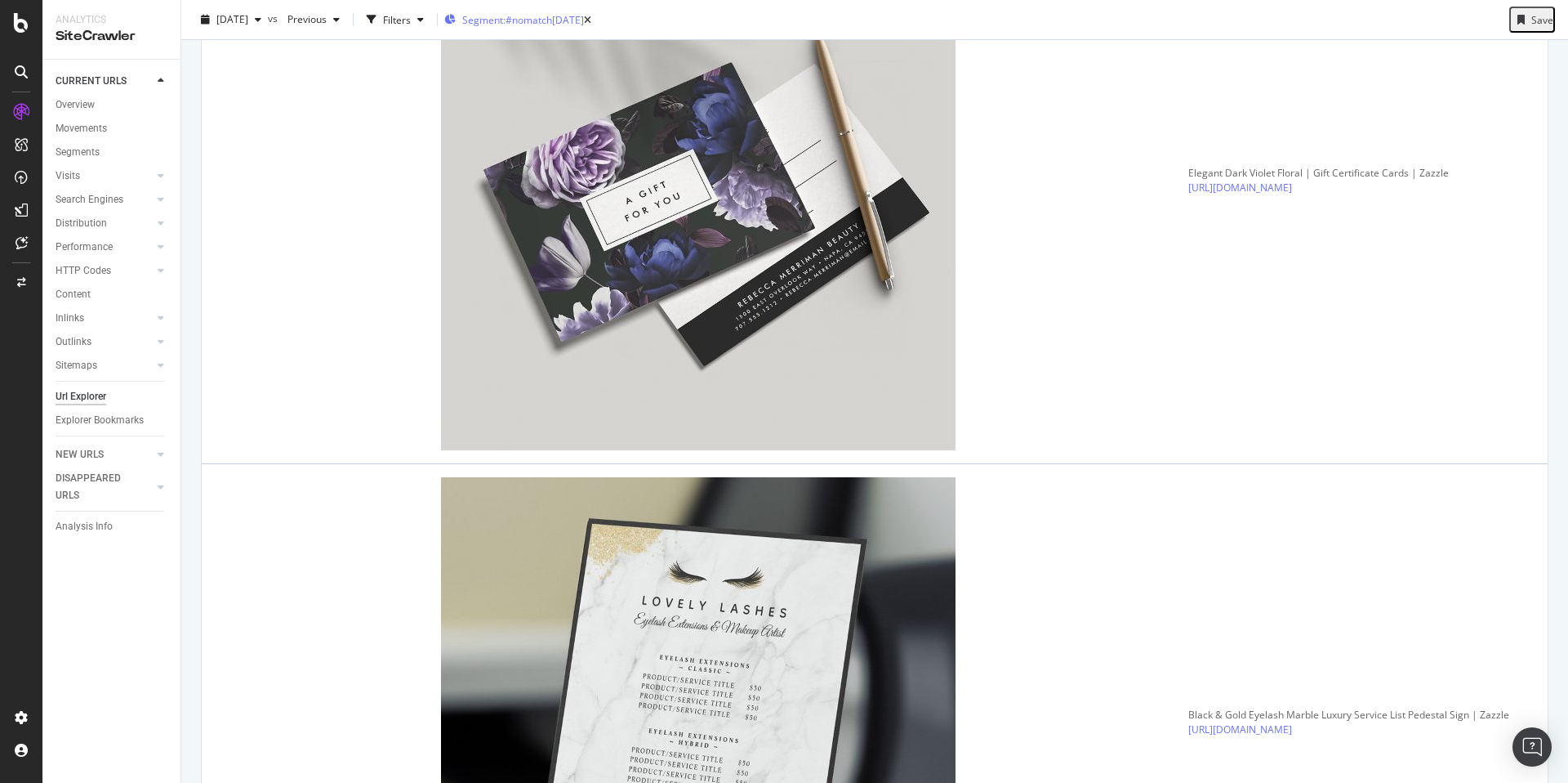
scroll to position [901, 0]
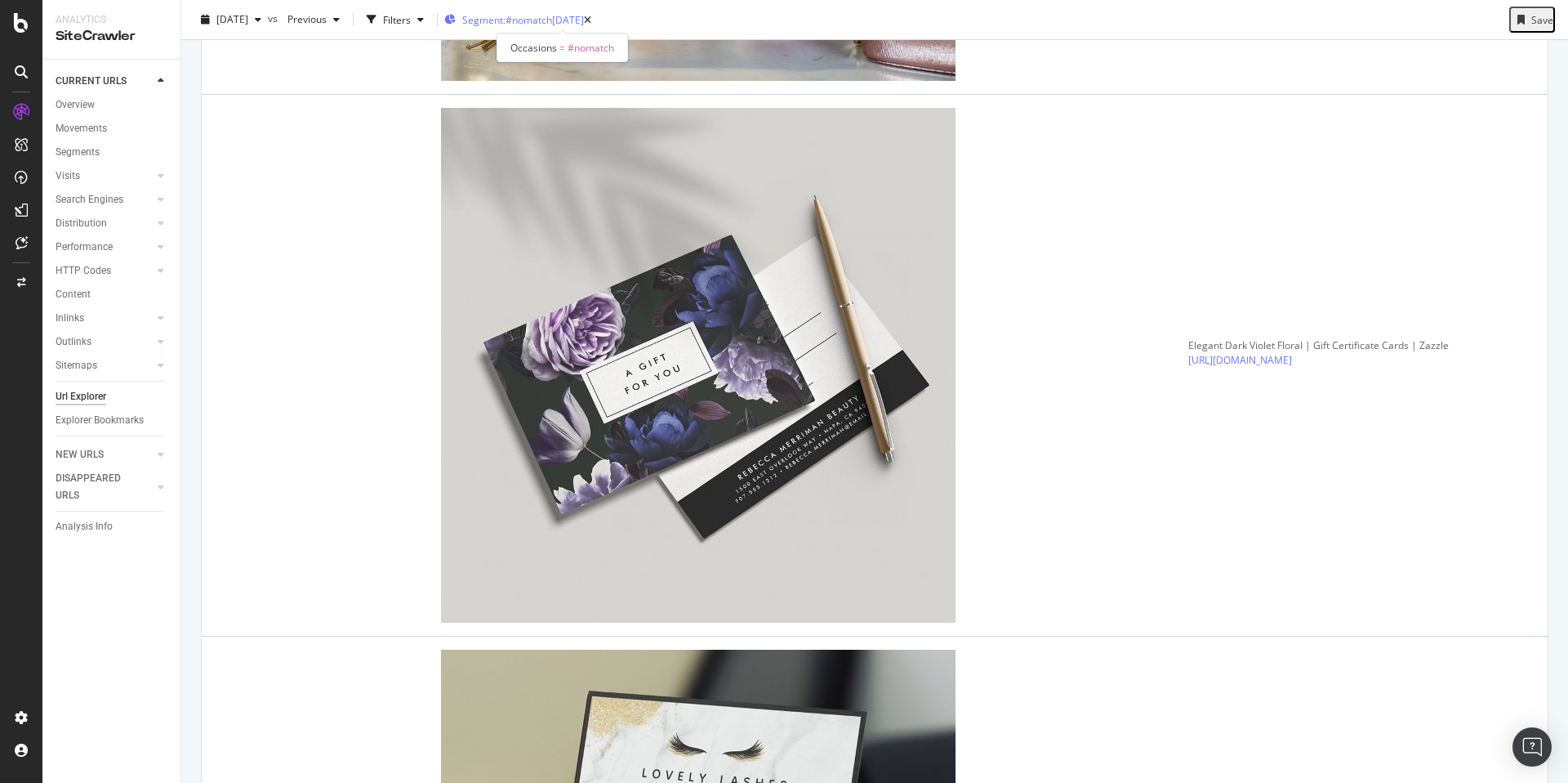
click at [585, 20] on div "[DATE]" at bounding box center [567, 20] width 32 height 13
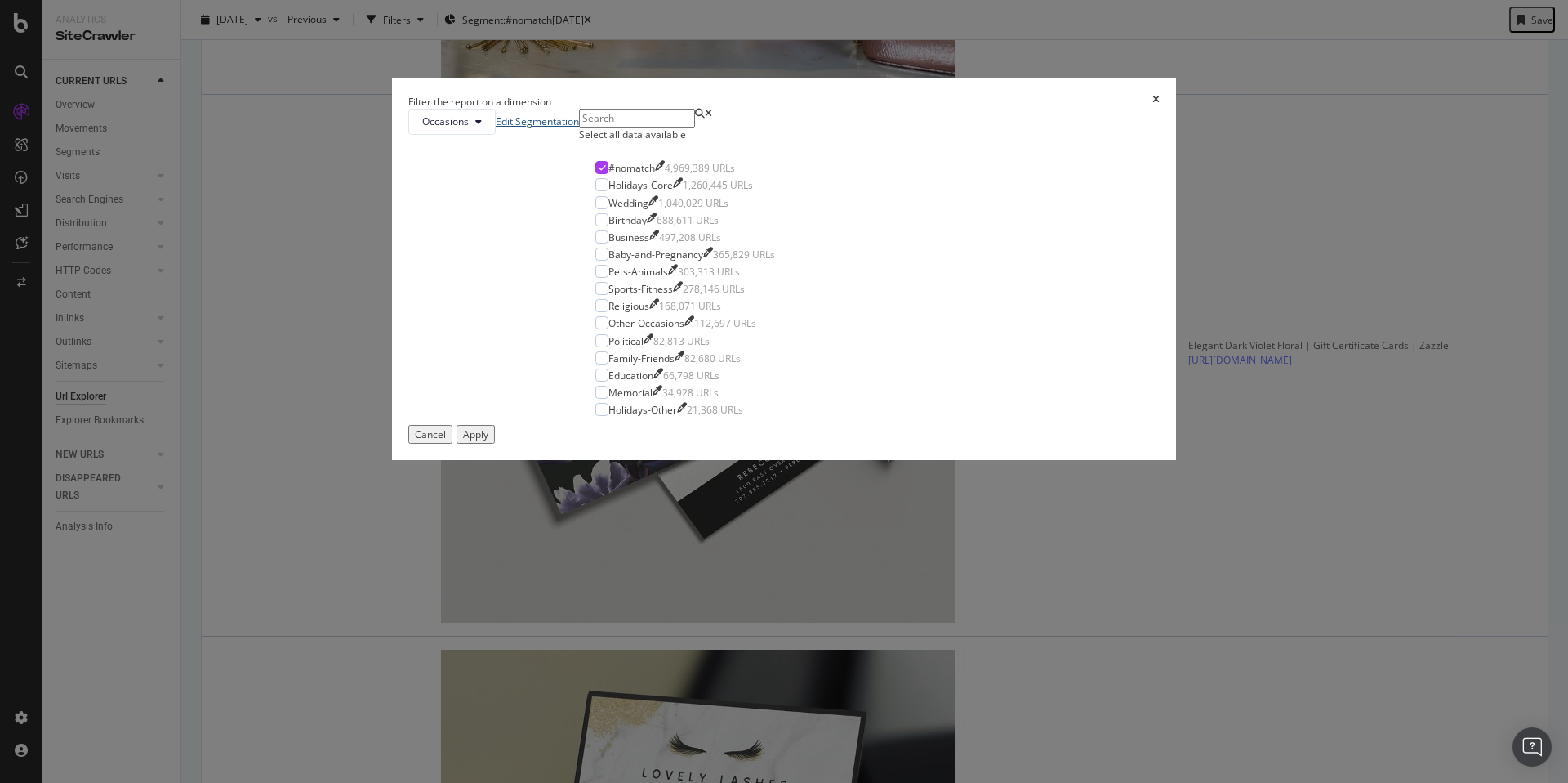
click at [579, 128] on link "Edit Segmentation" at bounding box center [537, 121] width 84 height 13
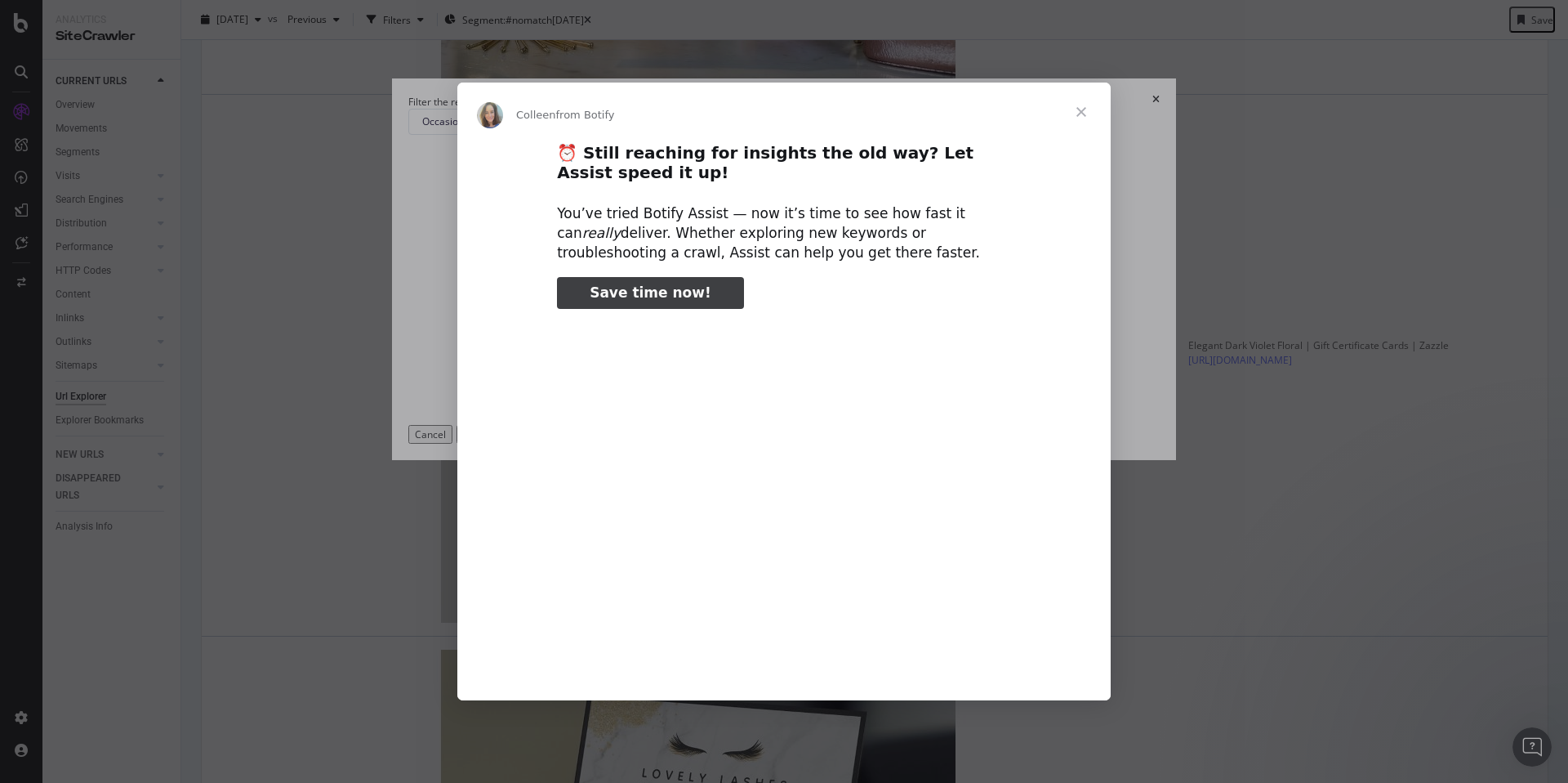
scroll to position [0, 0]
type input "90566"
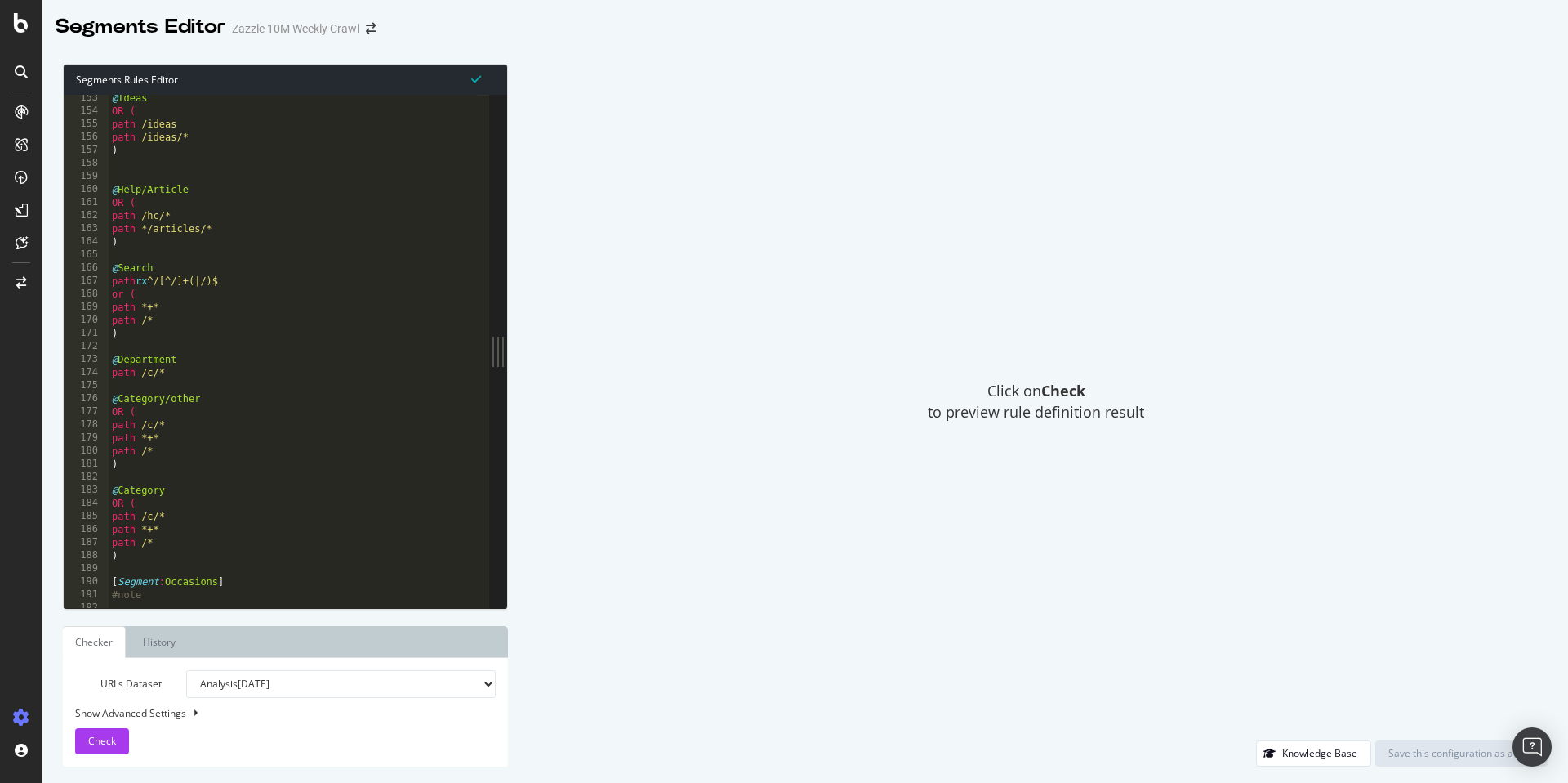
scroll to position [1991, 0]
click at [724, 332] on div "Click on Check to preview rule definition result" at bounding box center [1035, 402] width 1024 height 677
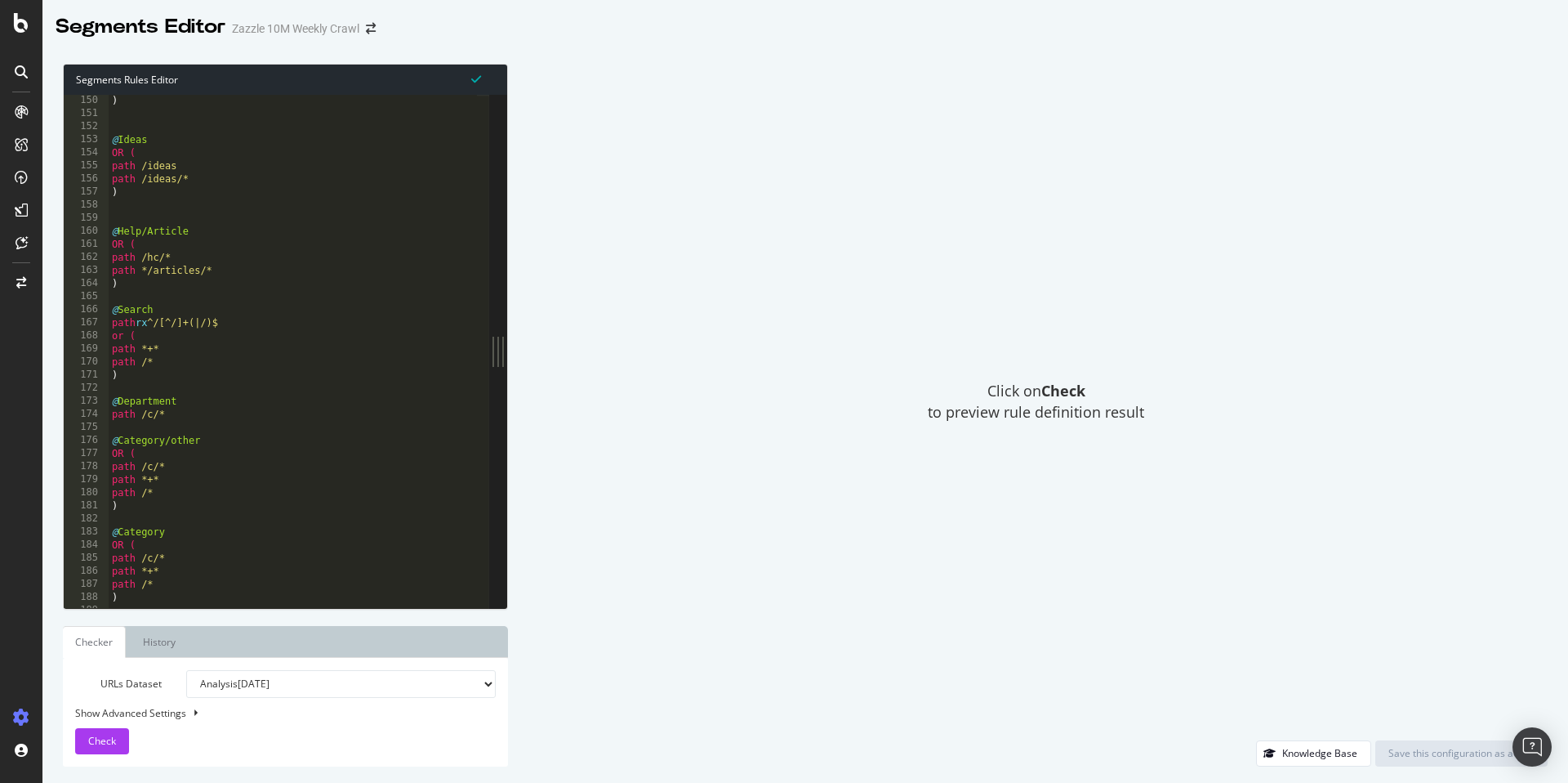
scroll to position [2409, 0]
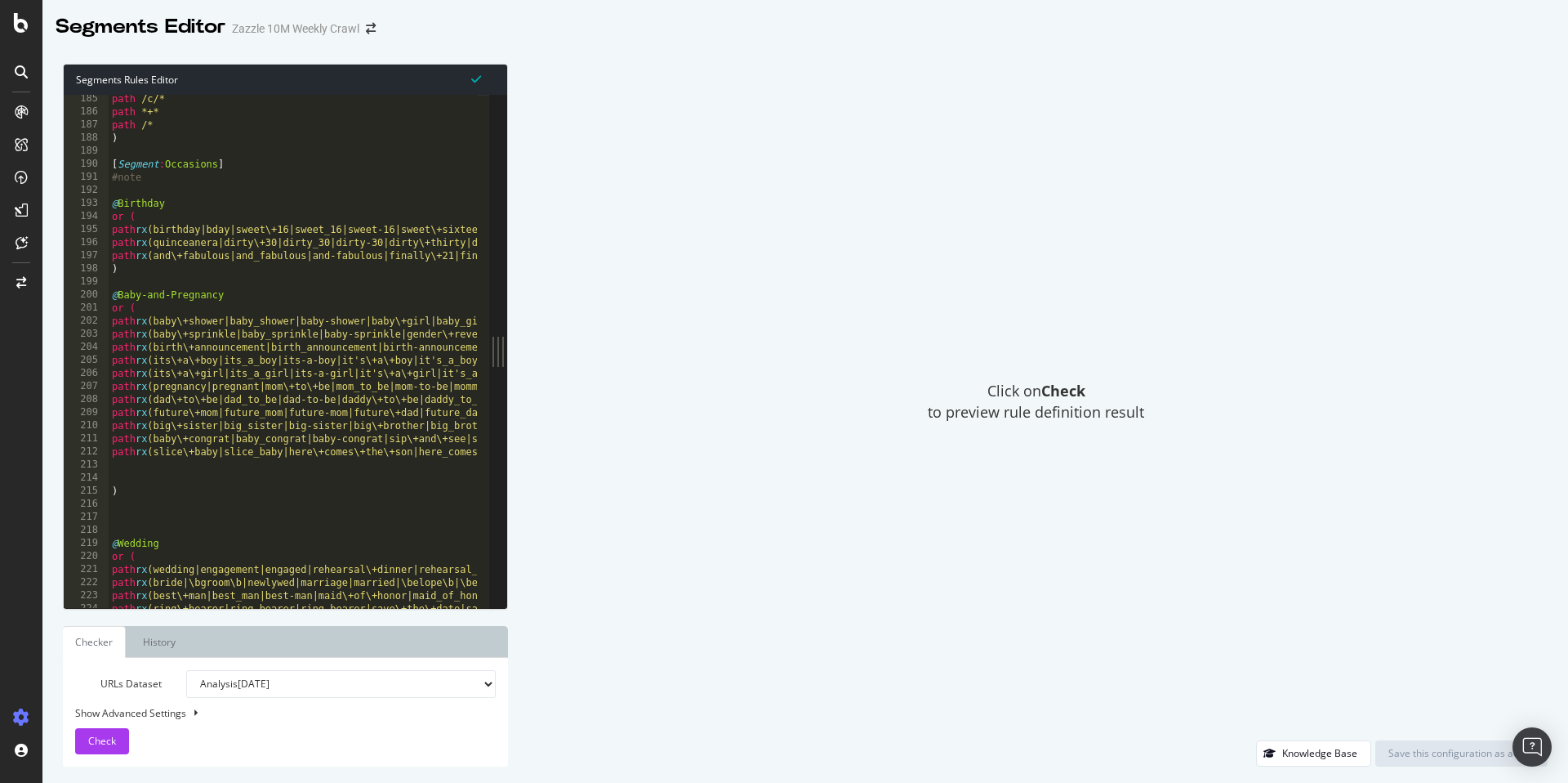
click at [121, 153] on div "path /c/* path *+* path /* ) [ Segment : Occasions ] #note @ Birthday or ( path…" at bounding box center [953, 356] width 1689 height 527
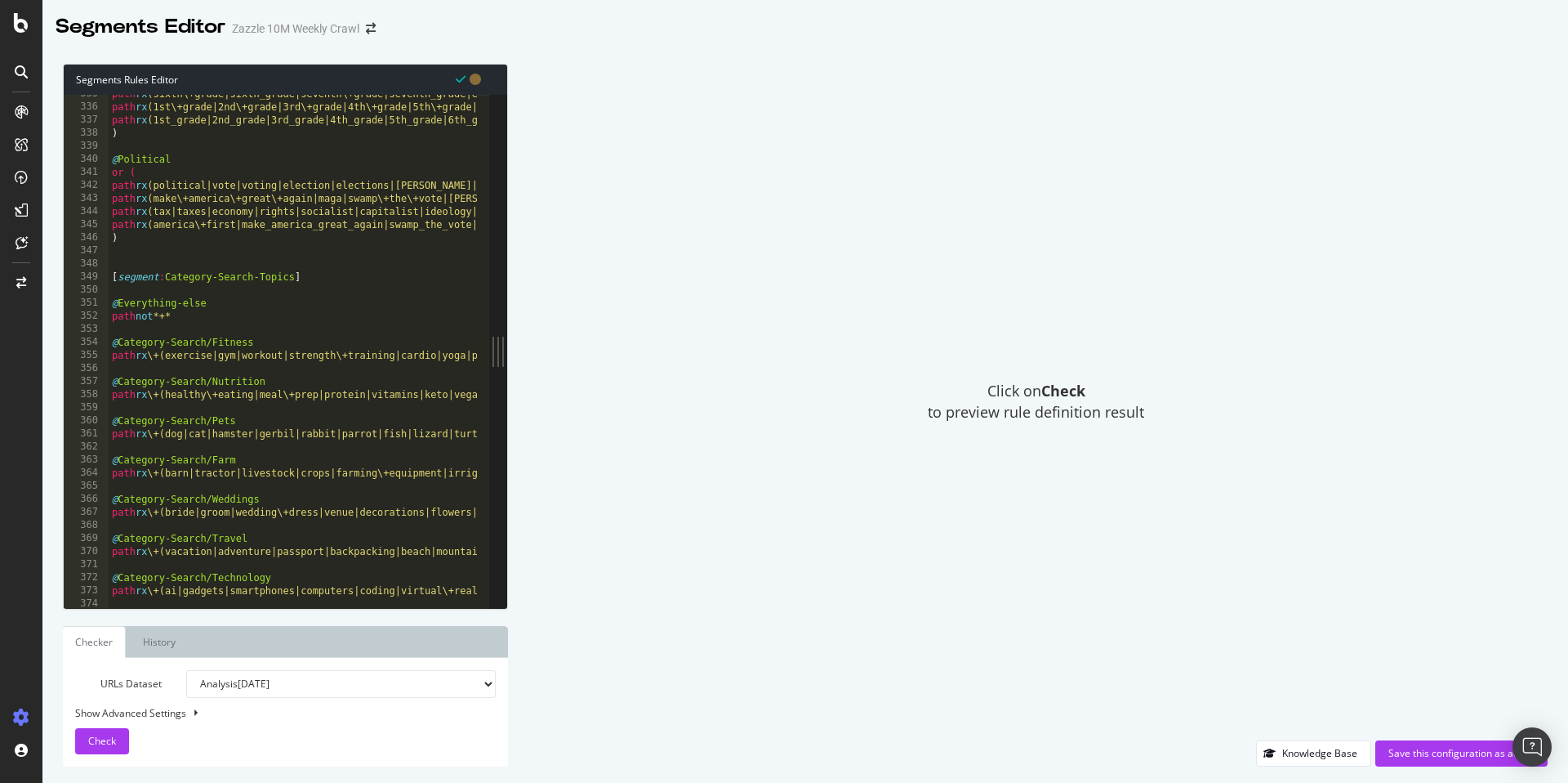
scroll to position [4294, 0]
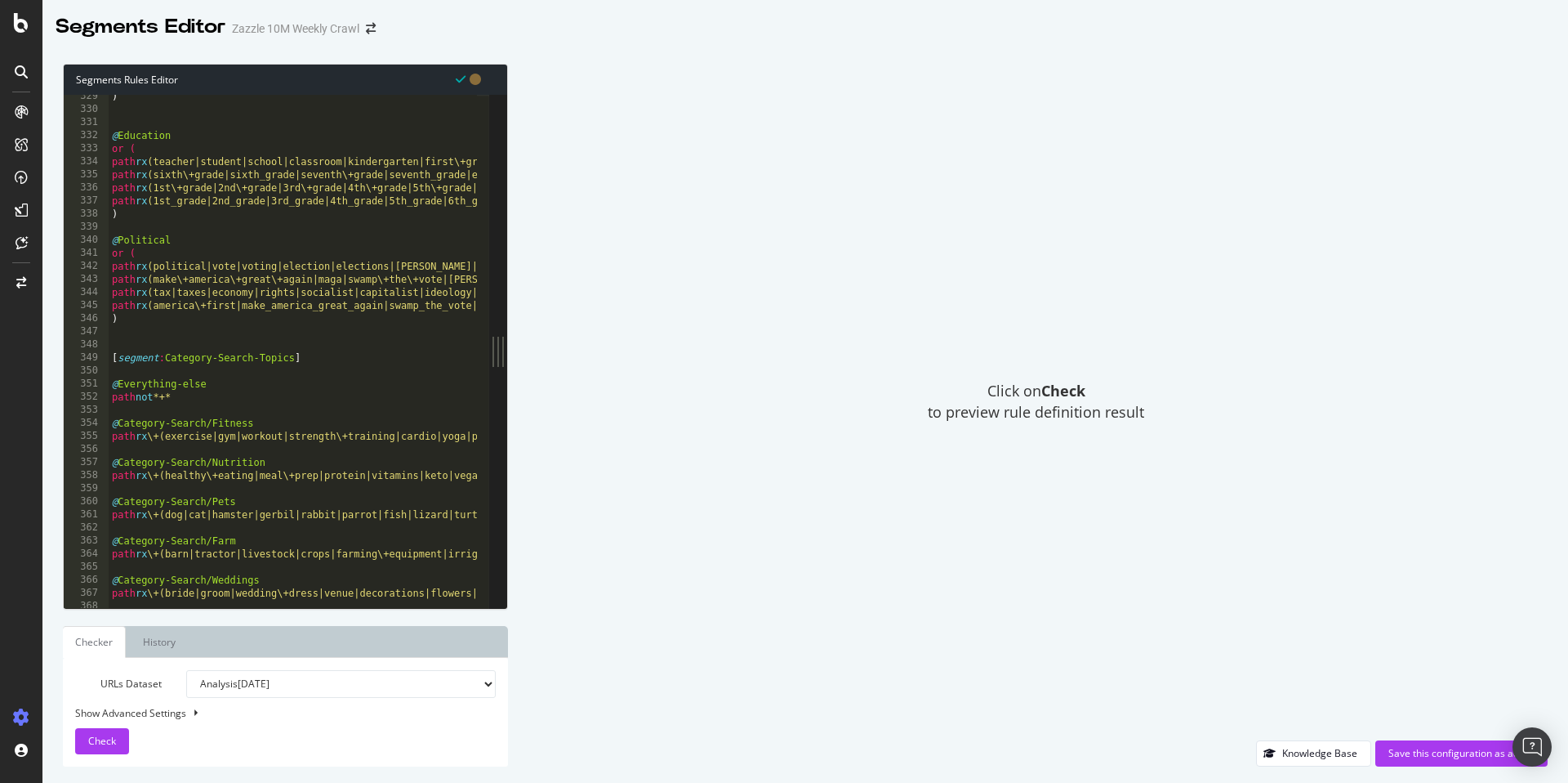
click at [145, 316] on div ") @ Education or ( path rx (teacher|student|school|classroom|kindergarten|first…" at bounding box center [953, 353] width 1689 height 527
type textarea "path rx (america\+first|make_america_great_again|swamp_the_vote|[PERSON_NAME]|[…"
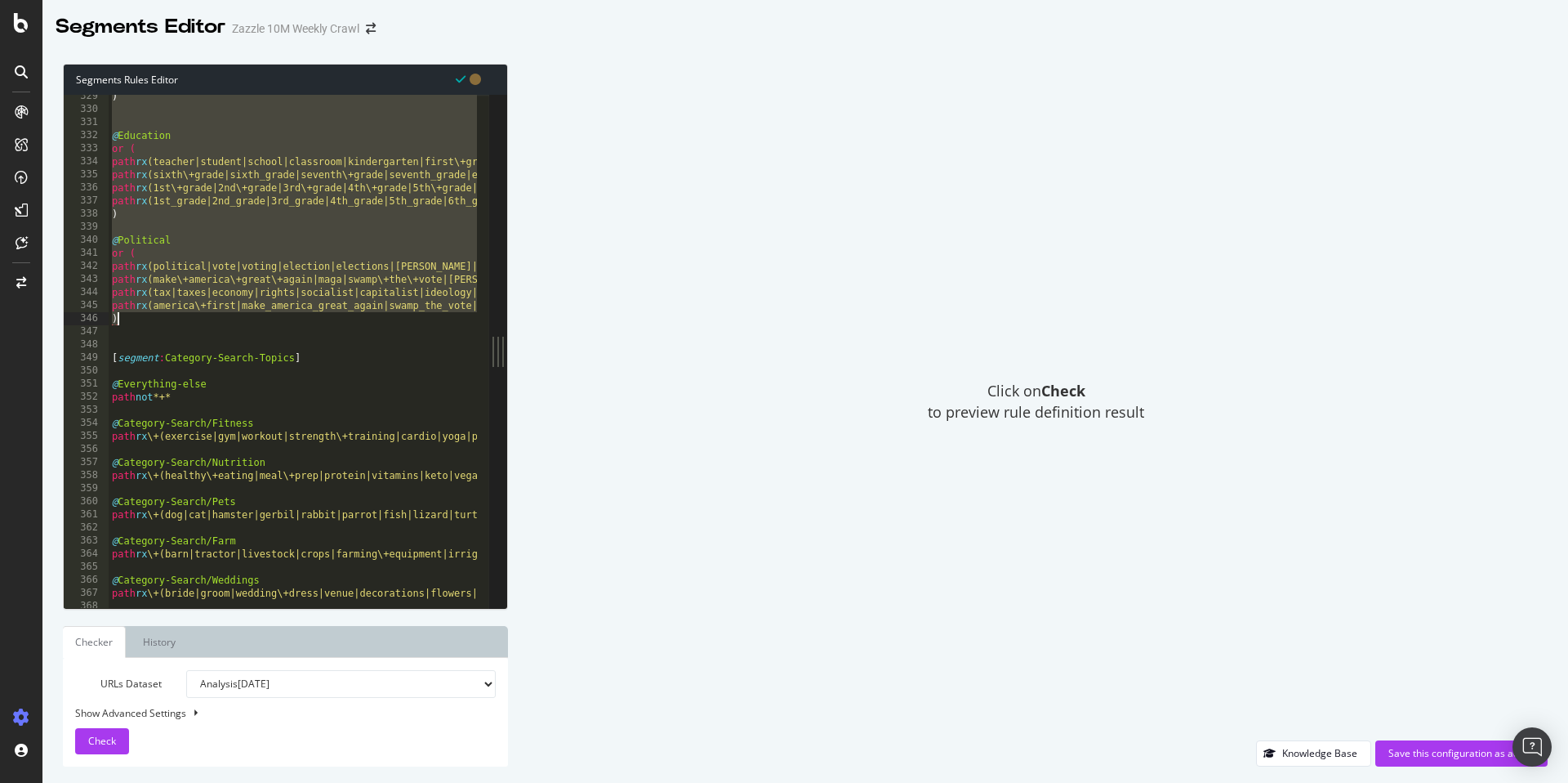
paste textarea "Cursor at row 346"
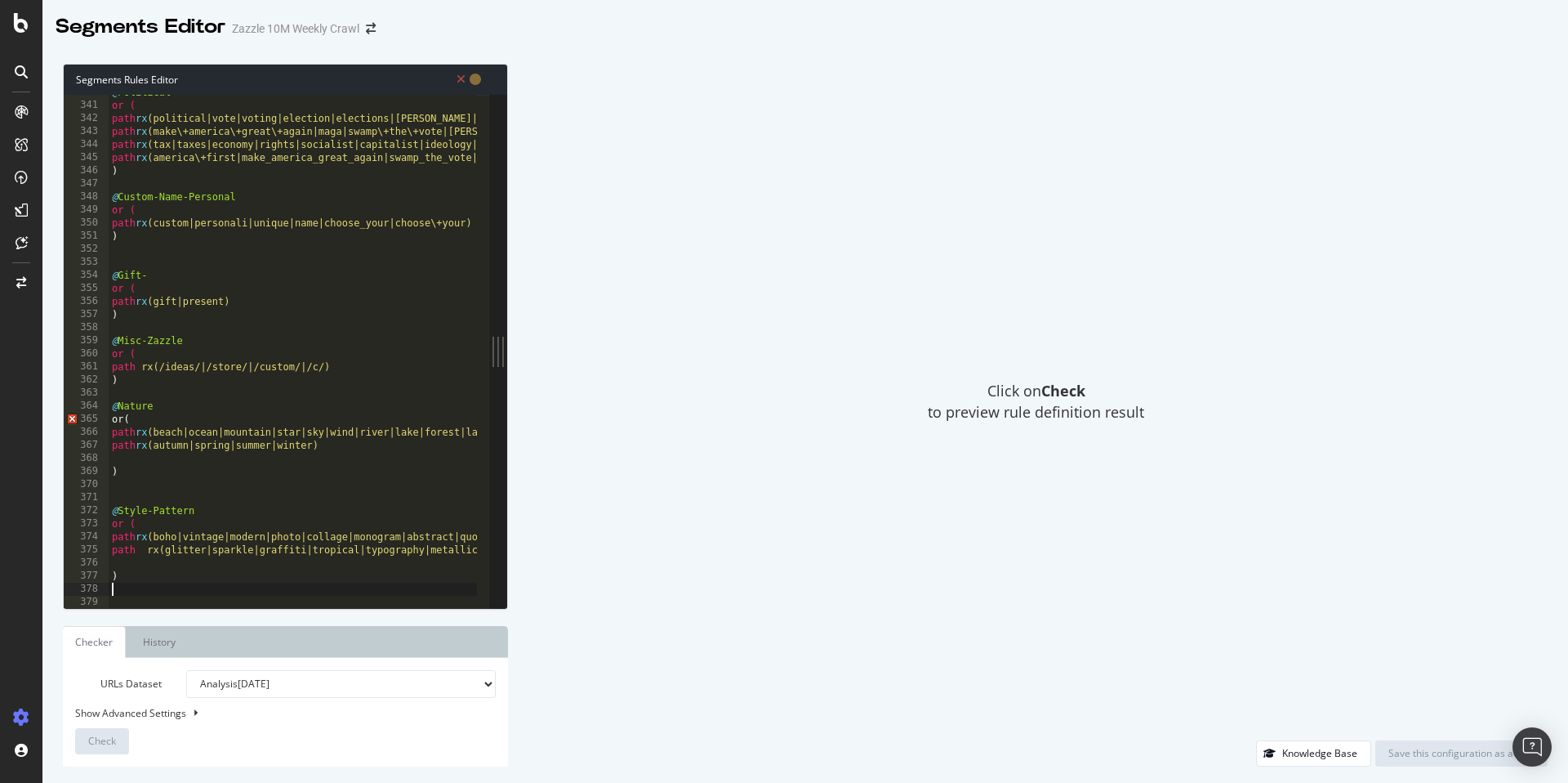
click at [149, 417] on div "@ Political or ( path rx (political|vote|voting|election|elections|[PERSON_NAME…" at bounding box center [953, 349] width 1689 height 527
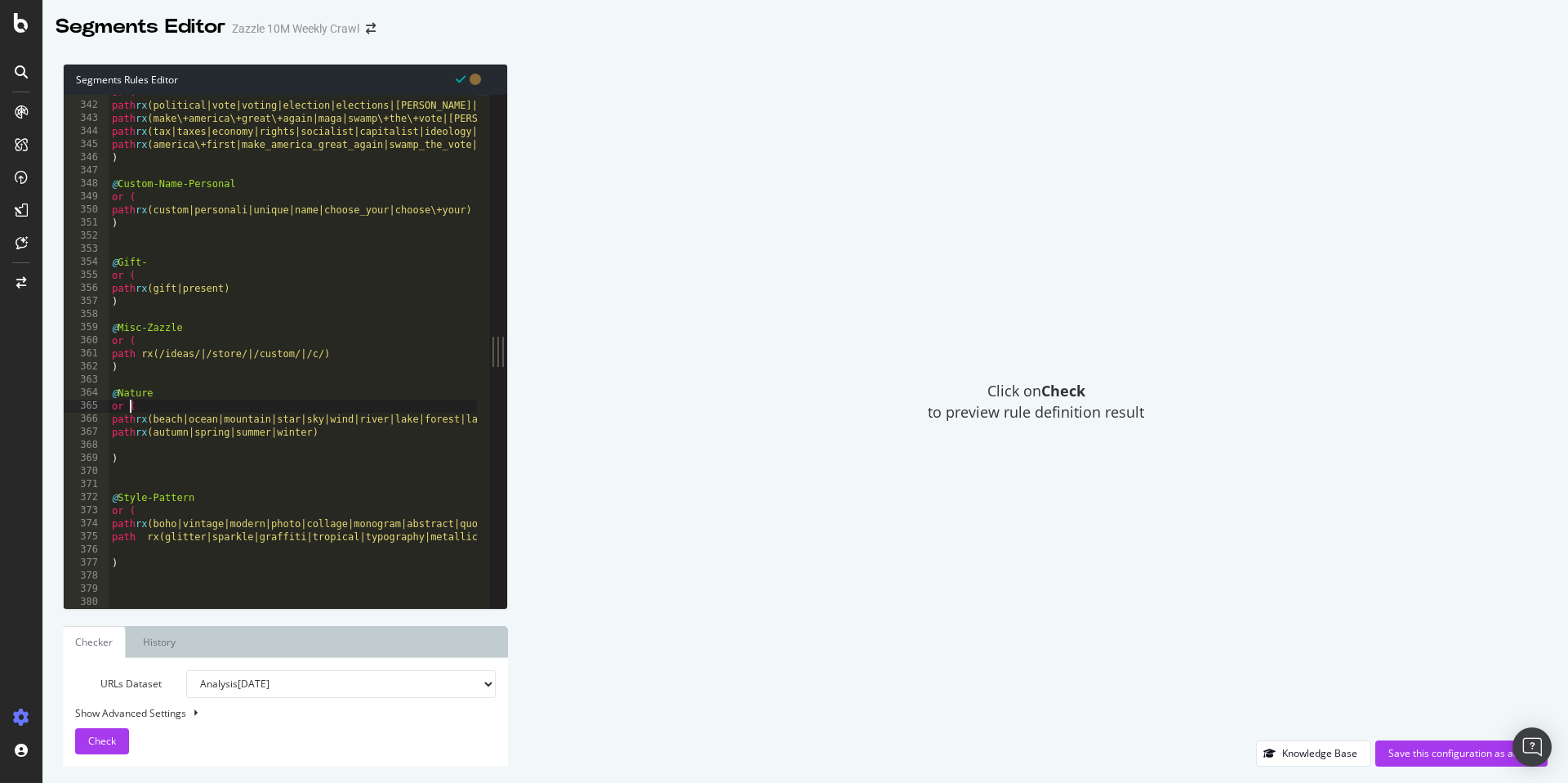
click at [153, 539] on div "or ( path rx (political|vote|voting|election|elections|trump|biden|republican|d…" at bounding box center [953, 349] width 1689 height 527
click at [155, 356] on div "or ( path rx (political|vote|voting|election|elections|trump|biden|republican|d…" at bounding box center [953, 349] width 1689 height 527
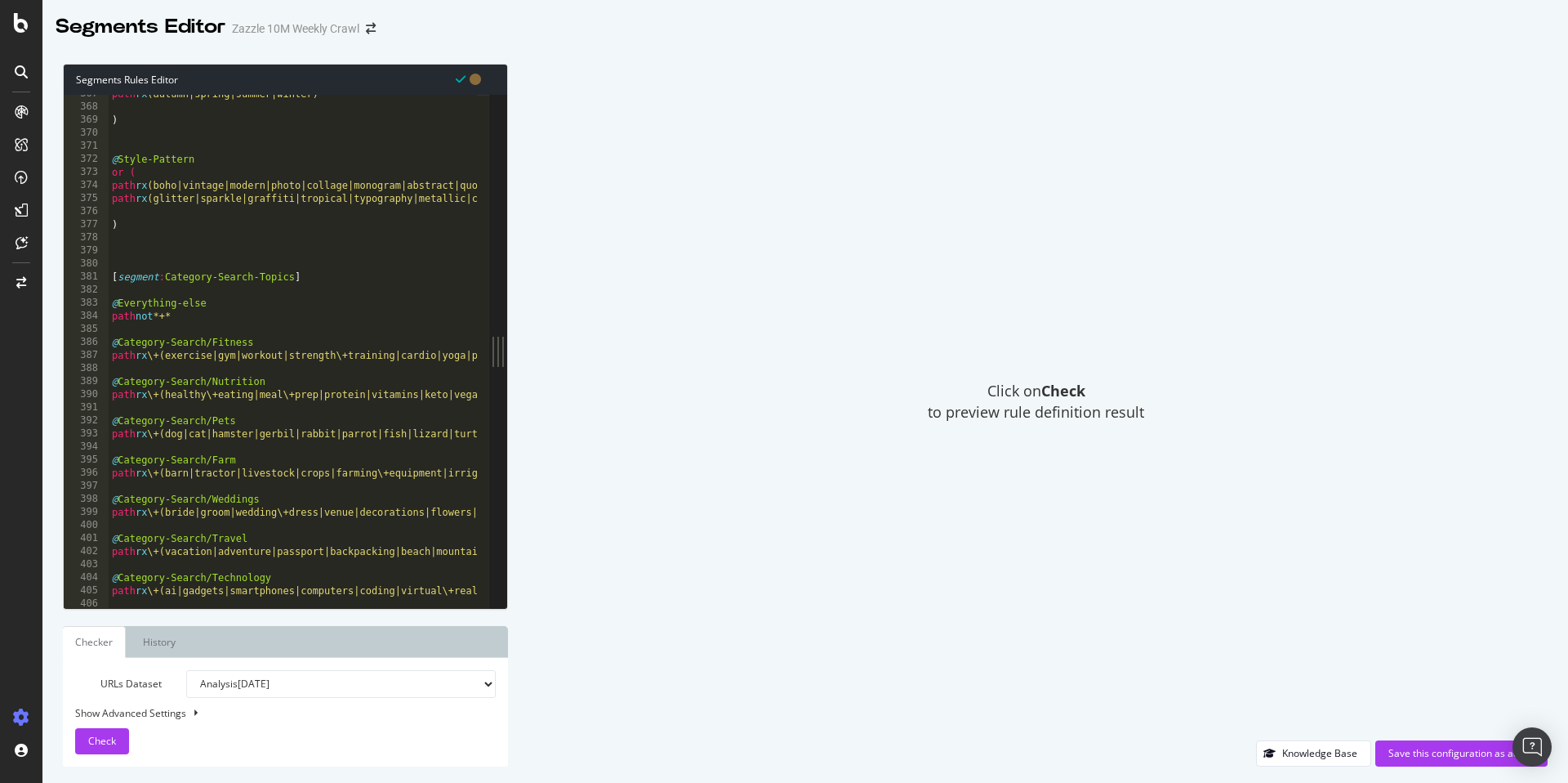
scroll to position [4568, 0]
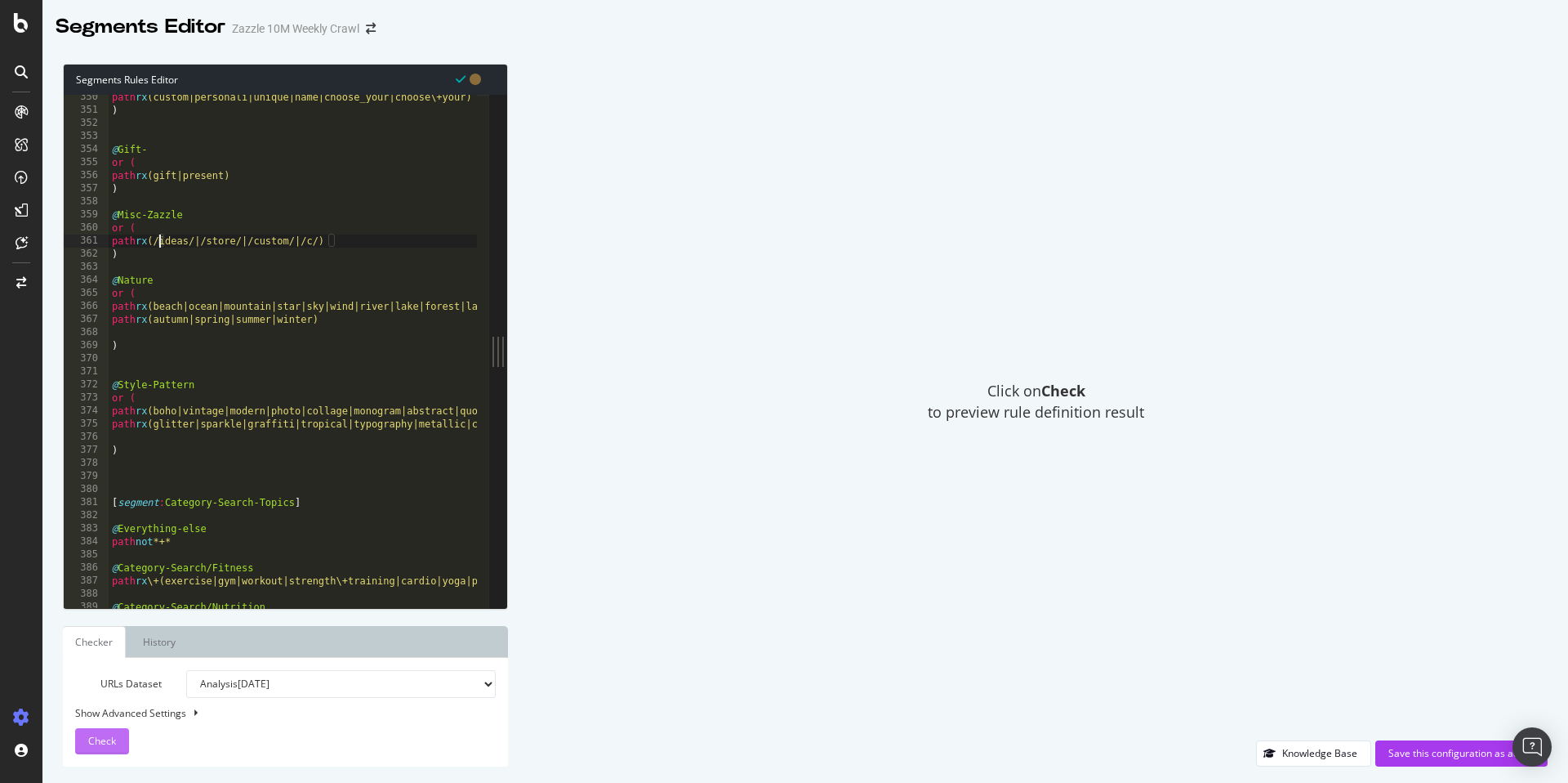
click at [75, 748] on button "Check" at bounding box center [102, 741] width 54 height 26
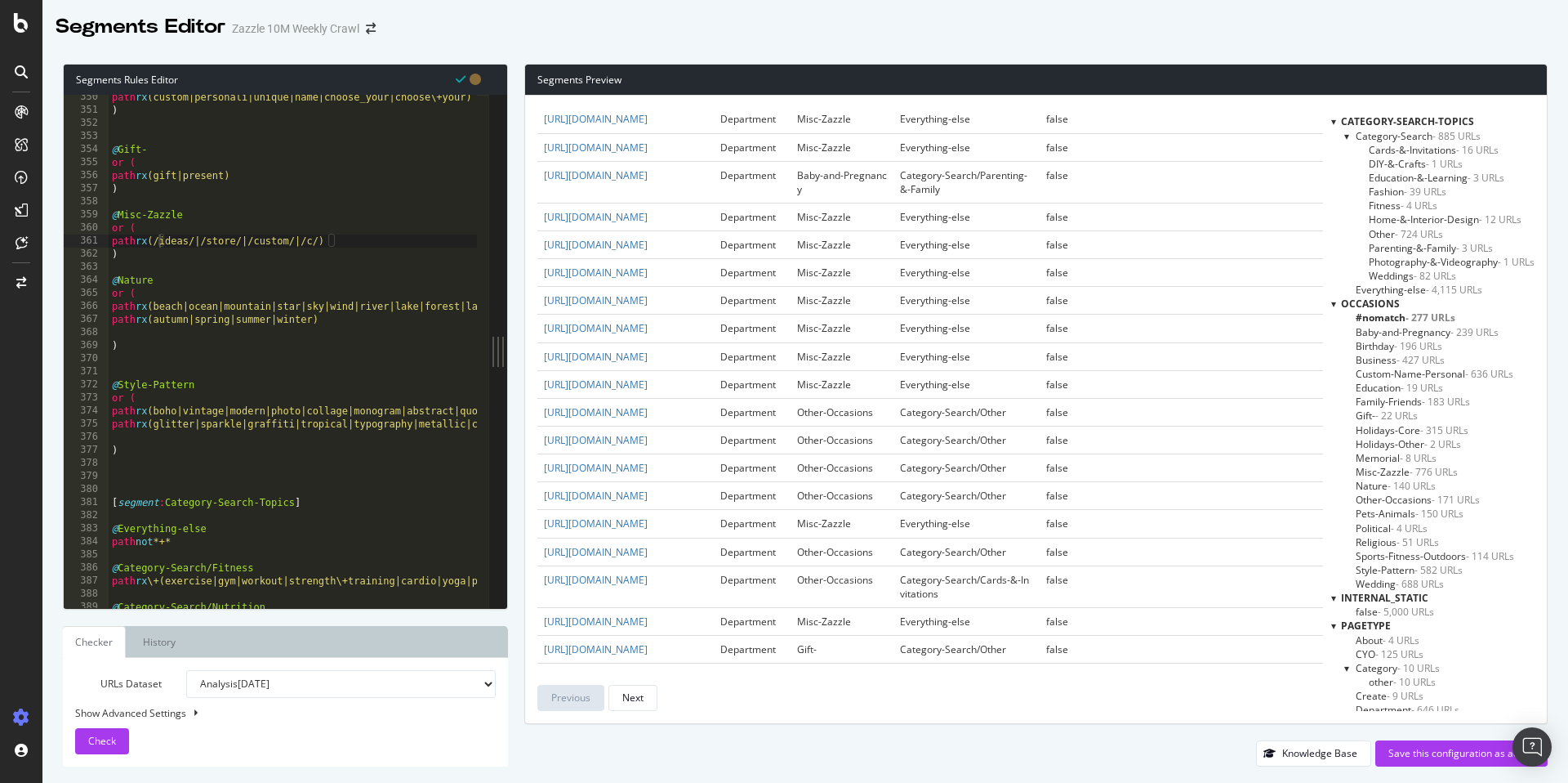
scroll to position [732, 0]
drag, startPoint x: 195, startPoint y: 215, endPoint x: 118, endPoint y: 215, distance: 77.0
click at [118, 215] on div "path rx (custom|personali|unique|name|choose_your|choose\+your) ) @ Gift- or ( …" at bounding box center [953, 354] width 1689 height 527
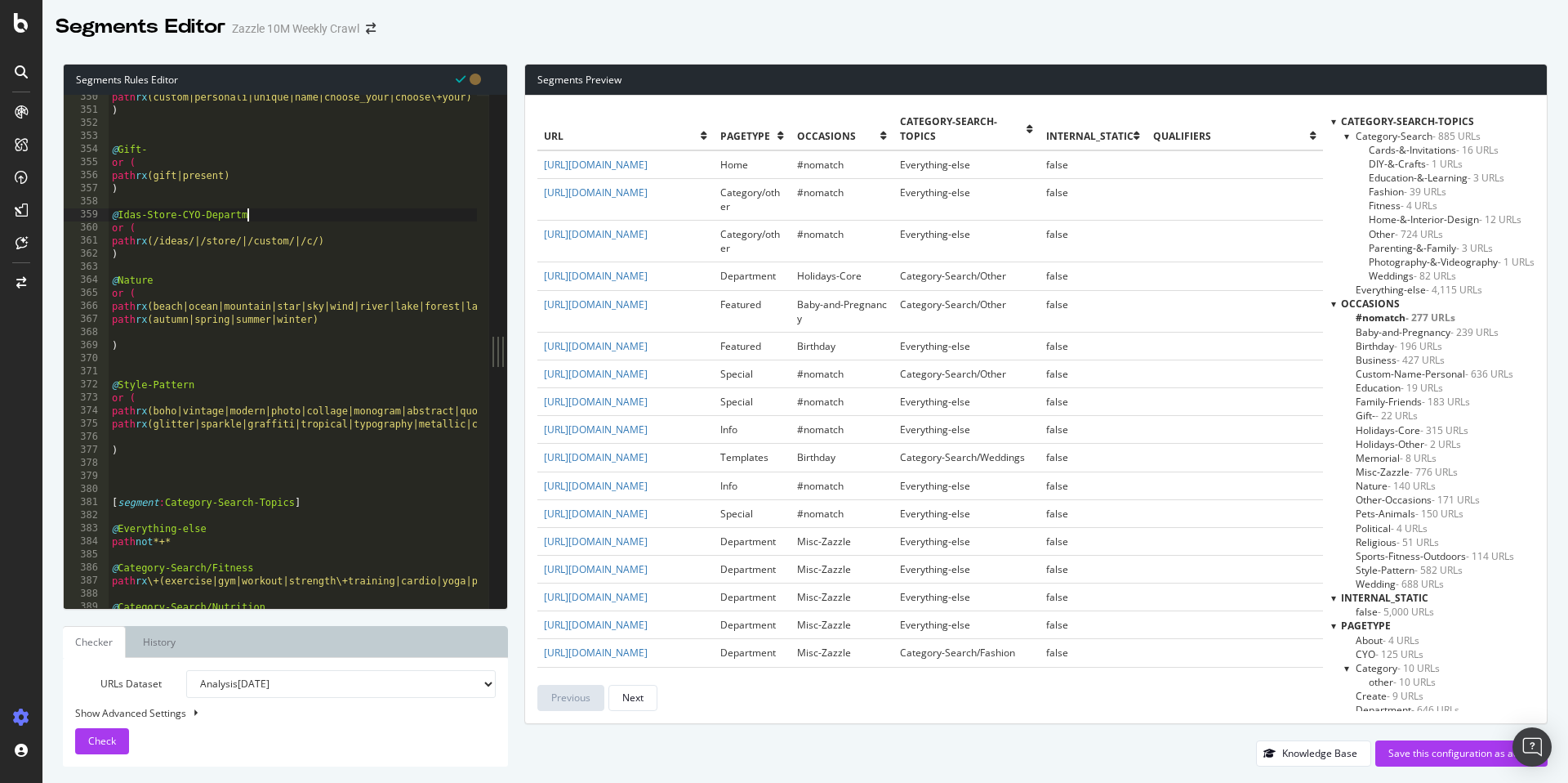
scroll to position [0, 12]
click at [131, 216] on div "path rx (custom|personali|unique|name|choose_your|choose\+your) ) @ Gift- or ( …" at bounding box center [953, 354] width 1689 height 527
click at [198, 215] on div "path rx (custom|personali|unique|name|choose_your|choose\+your) ) @ Gift- or ( …" at bounding box center [953, 354] width 1689 height 527
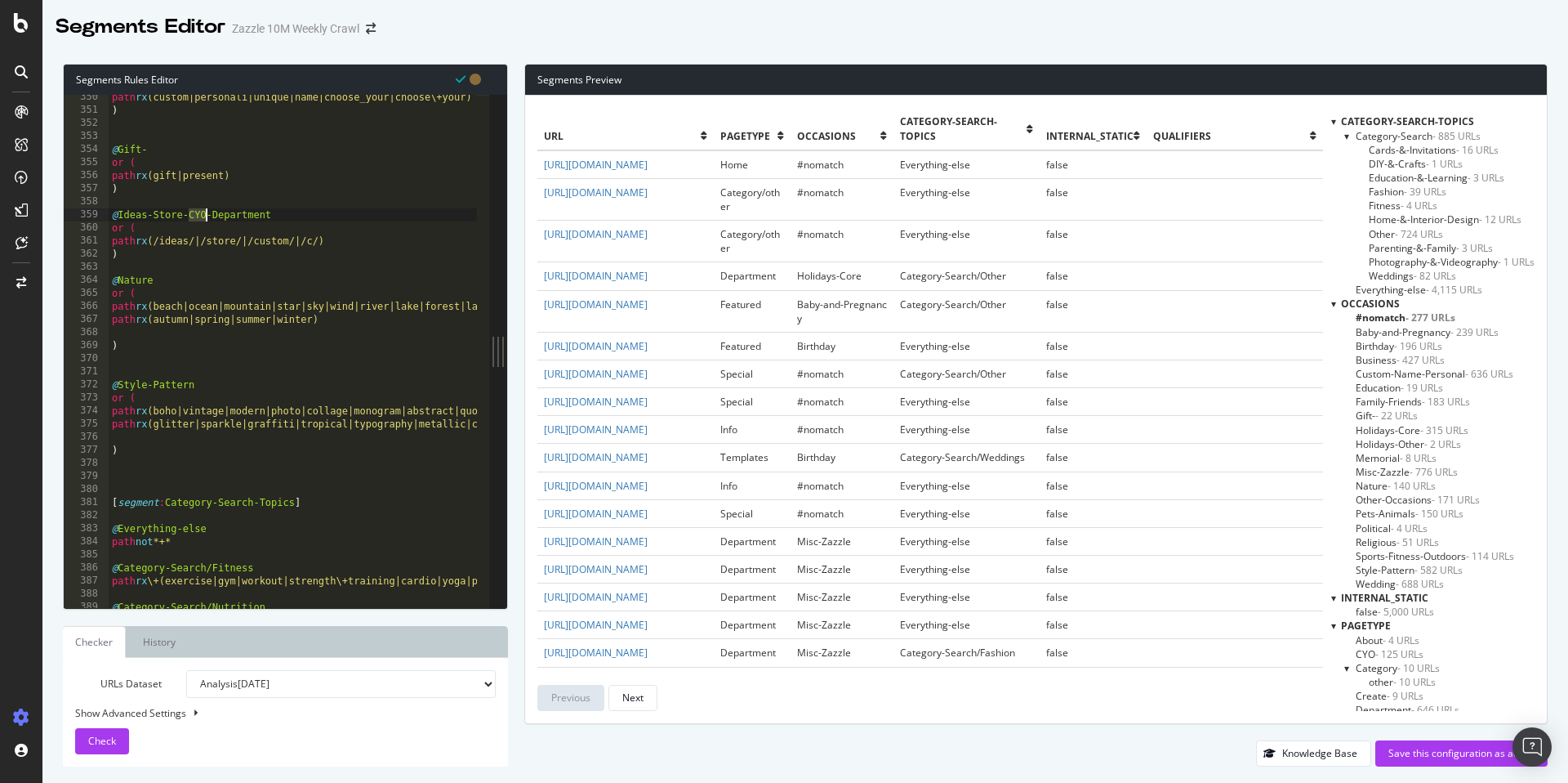
click at [198, 215] on div "path rx (custom|personali|unique|name|choose_your|choose\+your) ) @ Gift- or ( …" at bounding box center [953, 354] width 1689 height 527
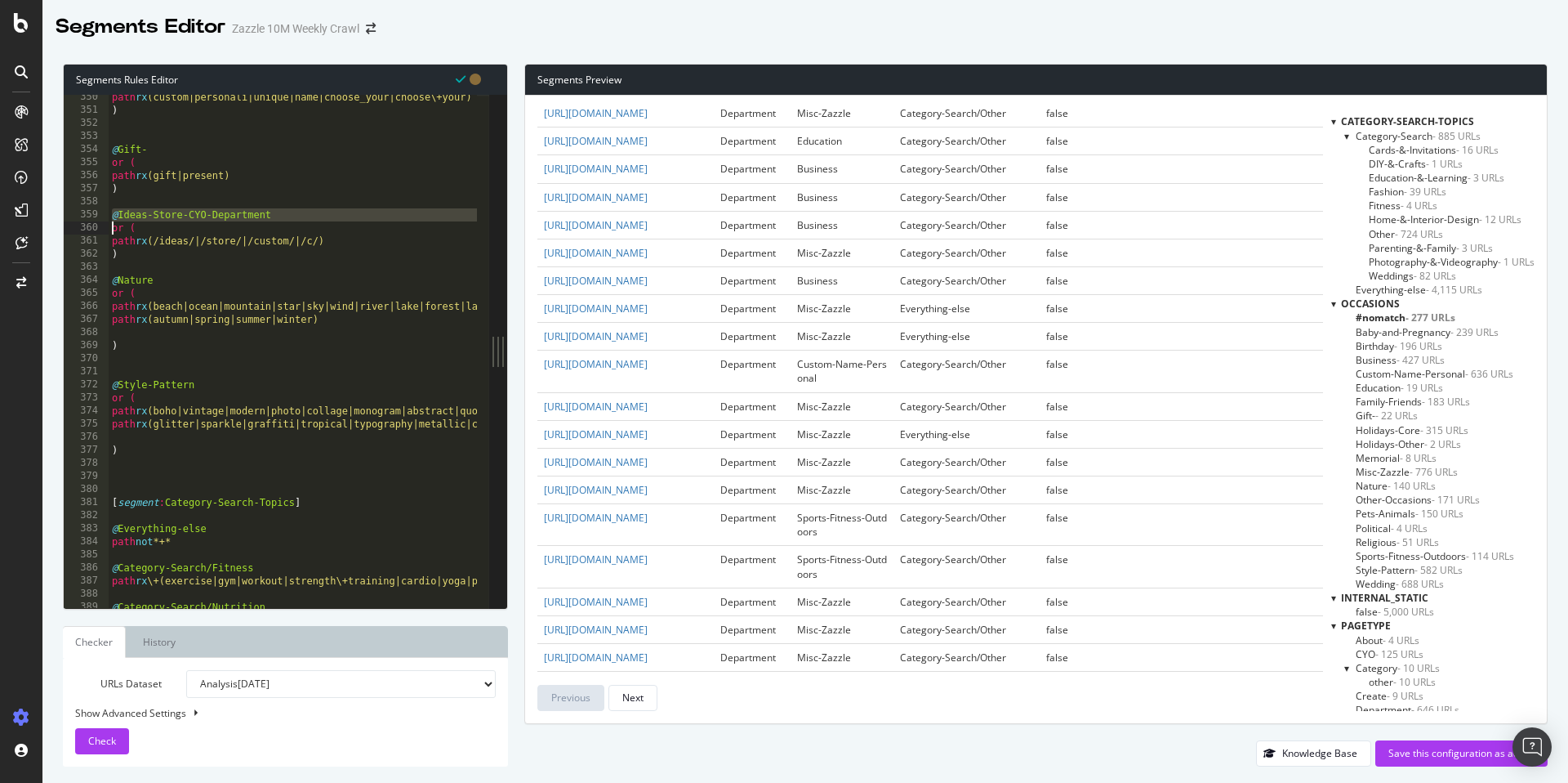
scroll to position [2754, 0]
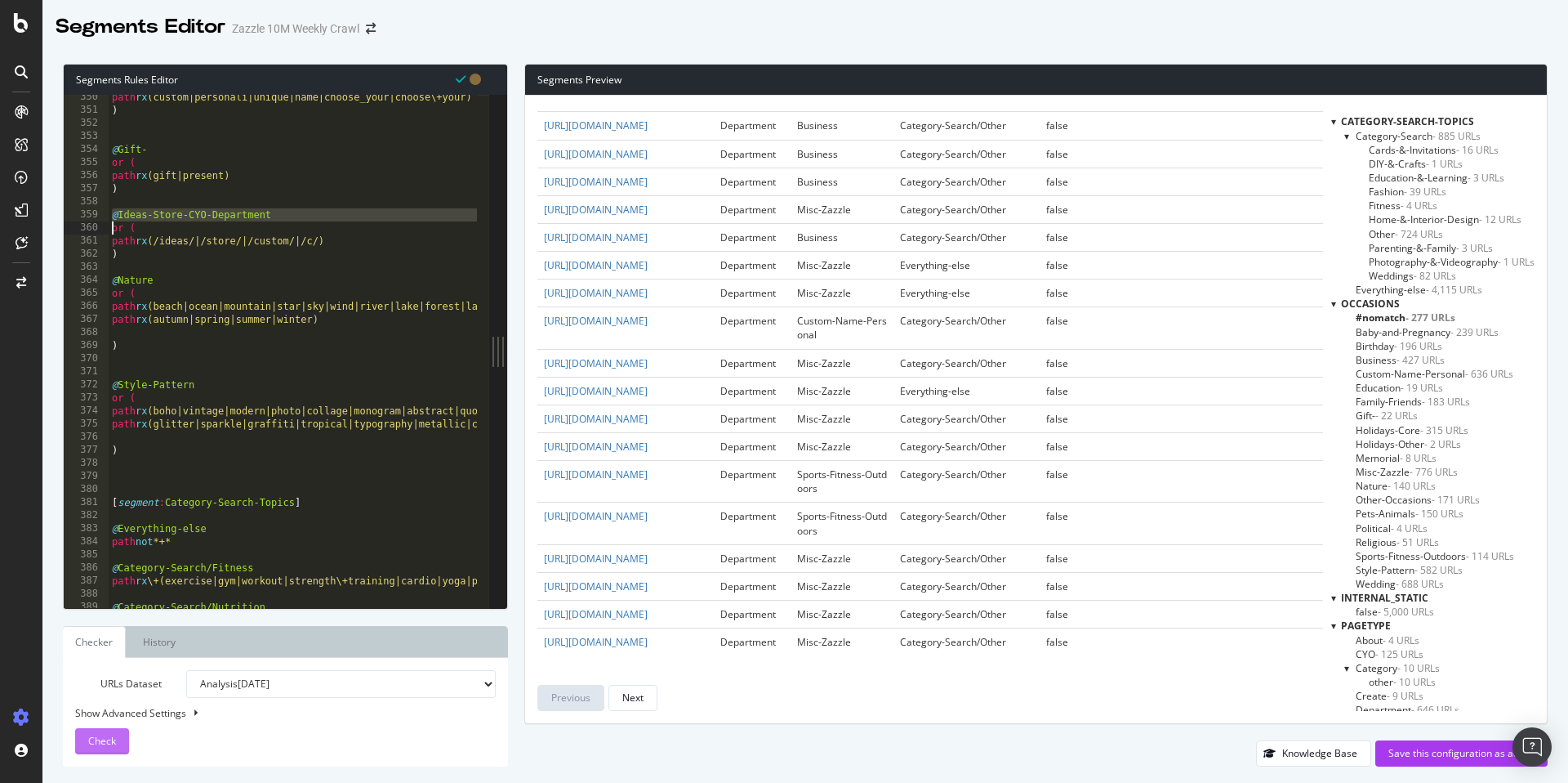
click at [95, 742] on span "Check" at bounding box center [102, 741] width 28 height 13
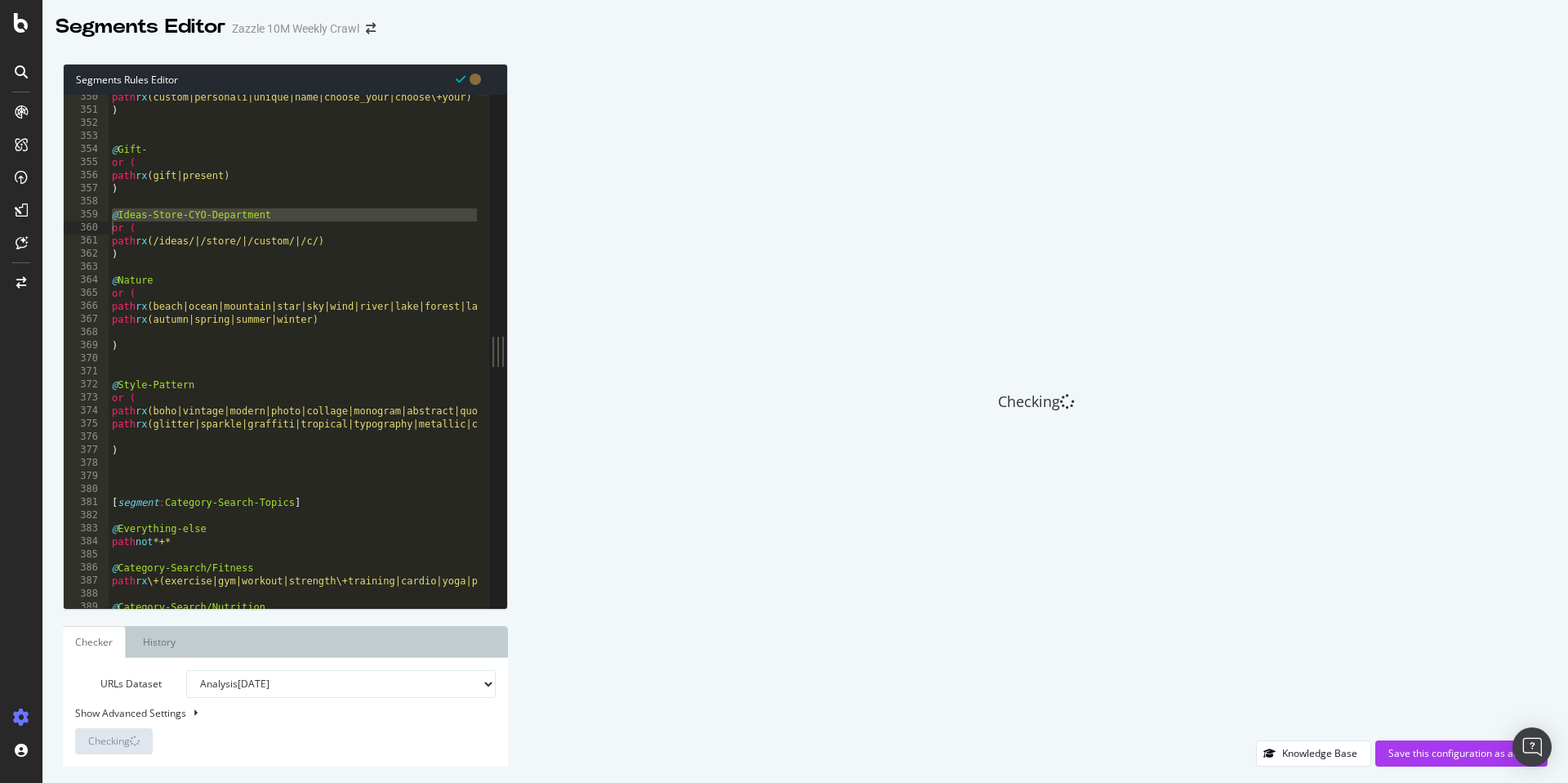
type textarea "path rx (beach|ocean|mountain|star|sky|wind|river|lake|forest|landscape|galaxy|…"
click at [291, 307] on div "path rx (custom|personali|unique|name|choose_your|choose\+your) ) @ Gift- or ( …" at bounding box center [953, 354] width 1689 height 527
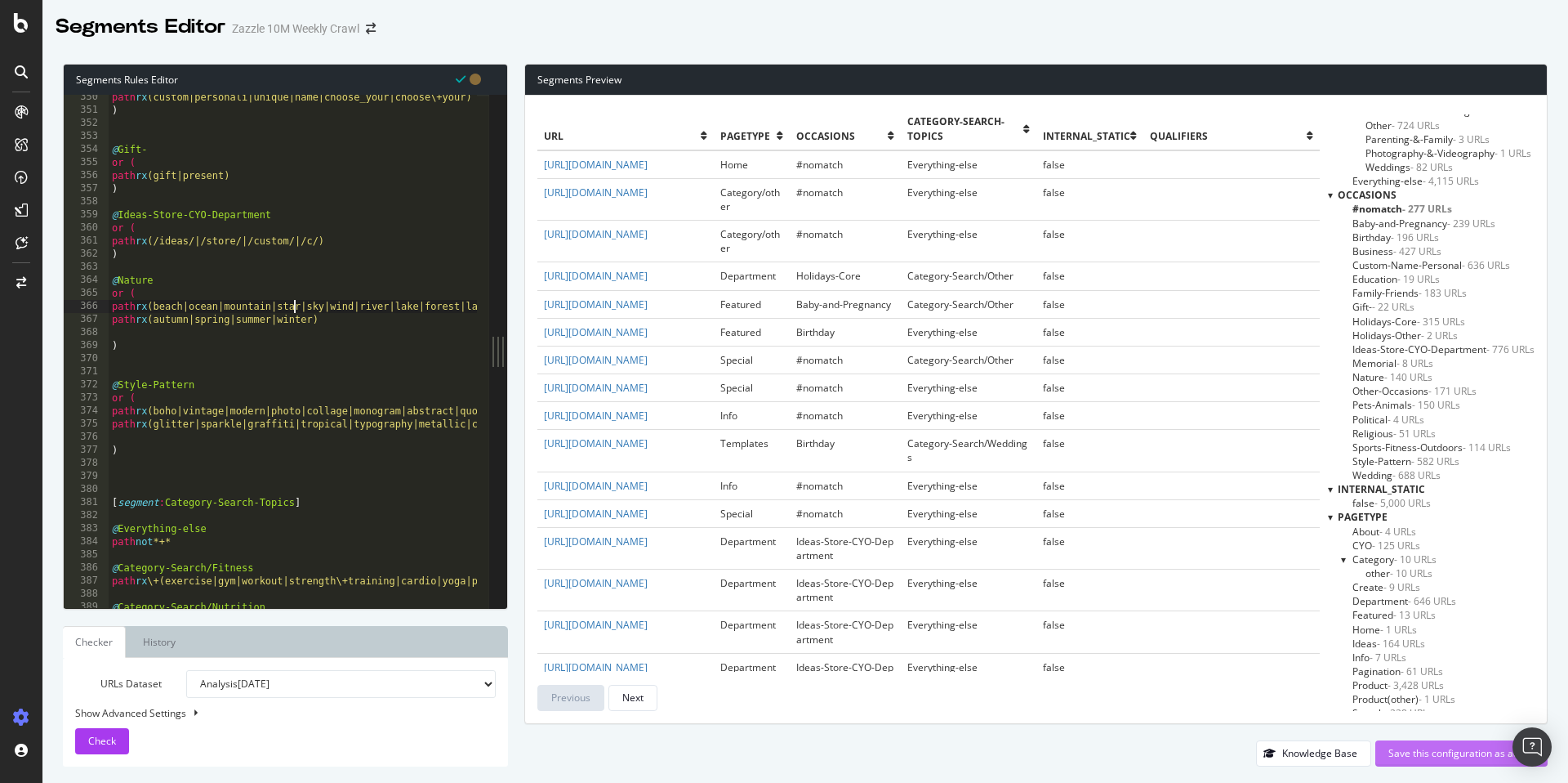
scroll to position [112, 0]
click at [1429, 759] on div "Save this configuration as active" at bounding box center [1461, 753] width 146 height 13
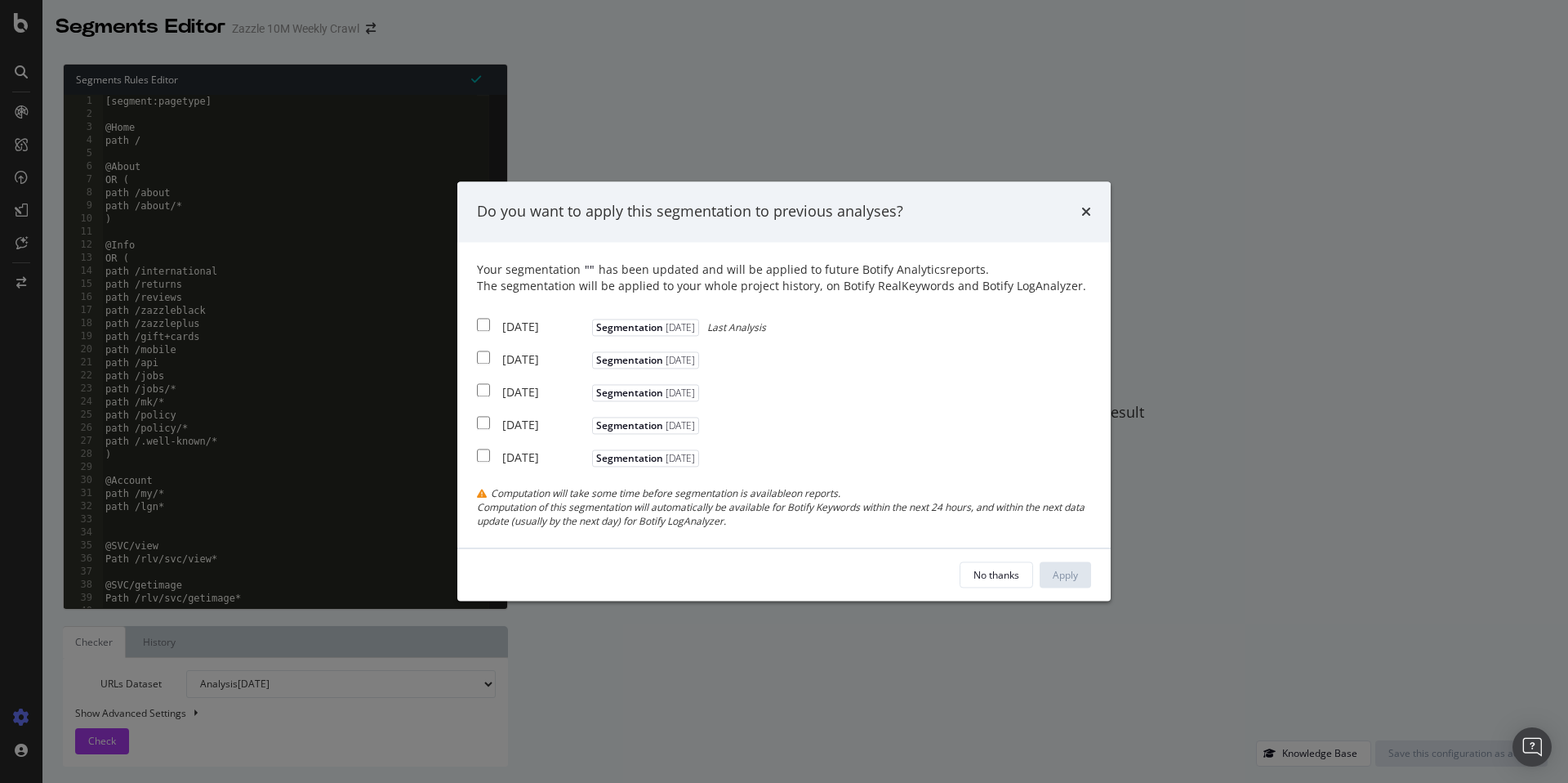
click at [530, 332] on div "[DATE]" at bounding box center [545, 326] width 86 height 16
checkbox input "true"
click at [522, 362] on div "[DATE]" at bounding box center [545, 359] width 86 height 16
checkbox input "true"
click at [515, 392] on div "[DATE]" at bounding box center [545, 392] width 86 height 16
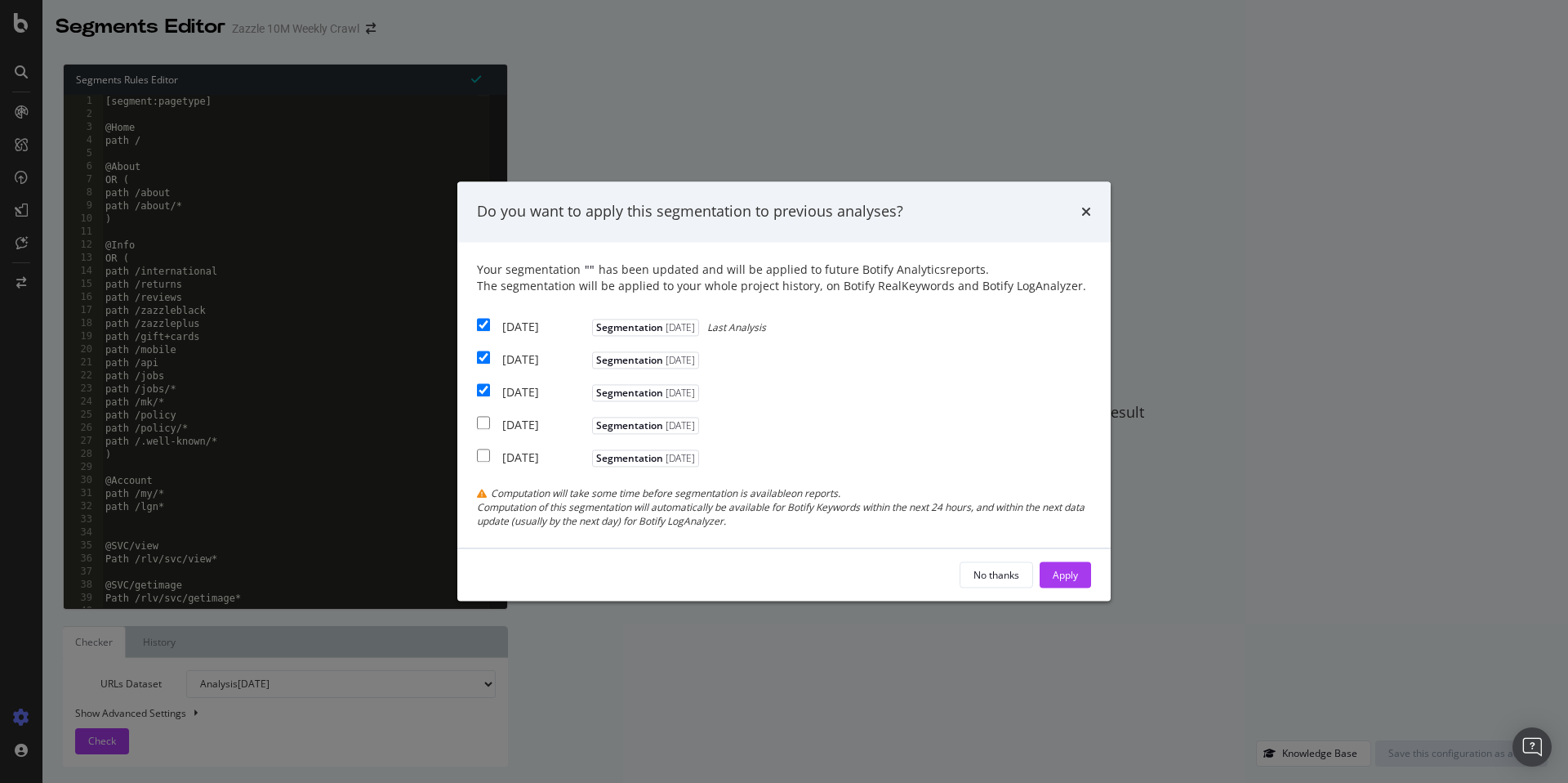
checkbox input "true"
click at [1071, 578] on div "Apply" at bounding box center [1065, 575] width 25 height 13
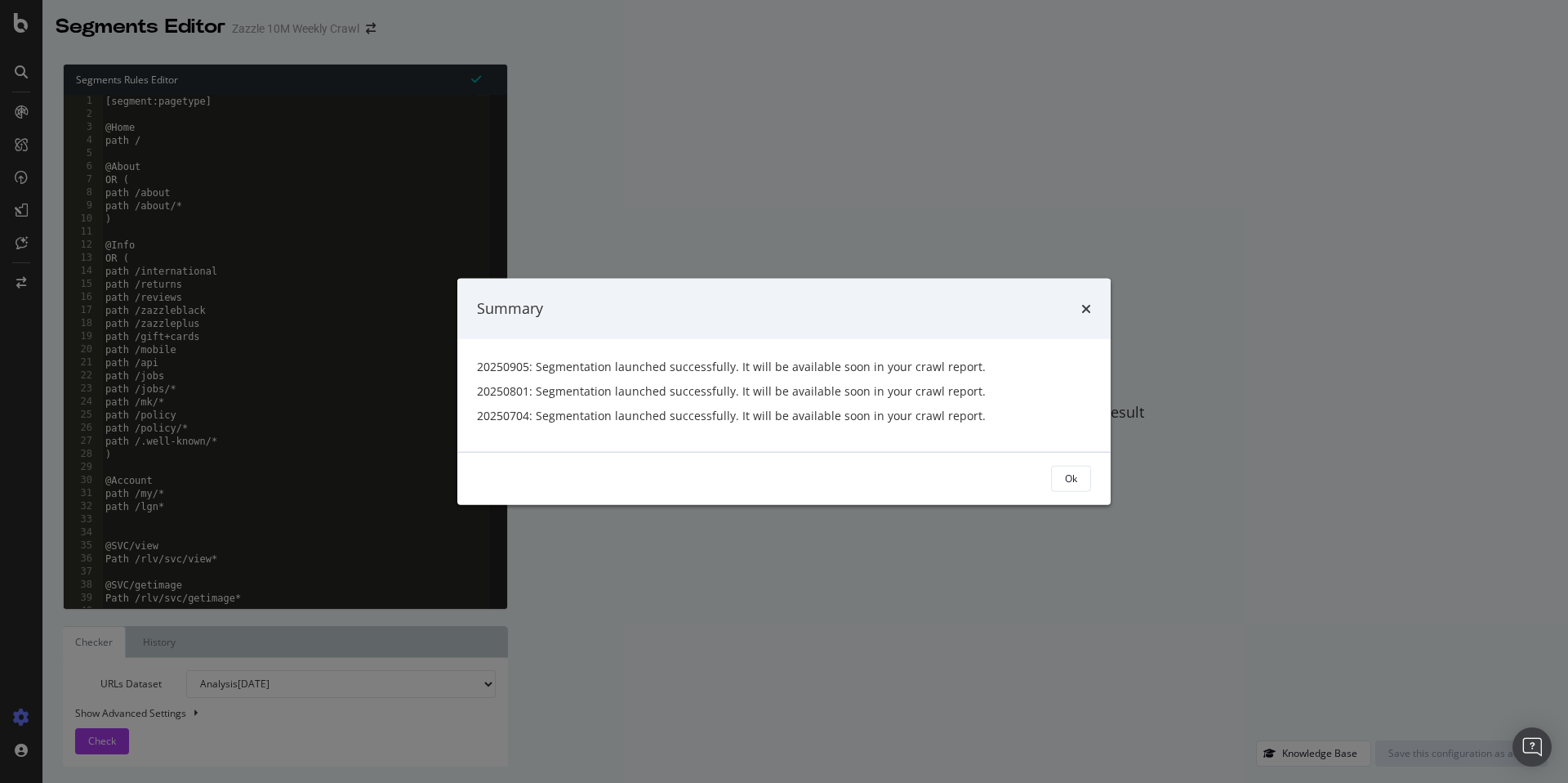
click at [1058, 229] on body "Segments Editor Zazzle 10M Weekly Crawl Segments Rules Editor 1 2 3 4 5 6 7 8 9…" at bounding box center [784, 392] width 1568 height 783
click at [911, 195] on div "Summary 20250905: Segmentation launched successfully. It will be available soon…" at bounding box center [784, 392] width 1568 height 783
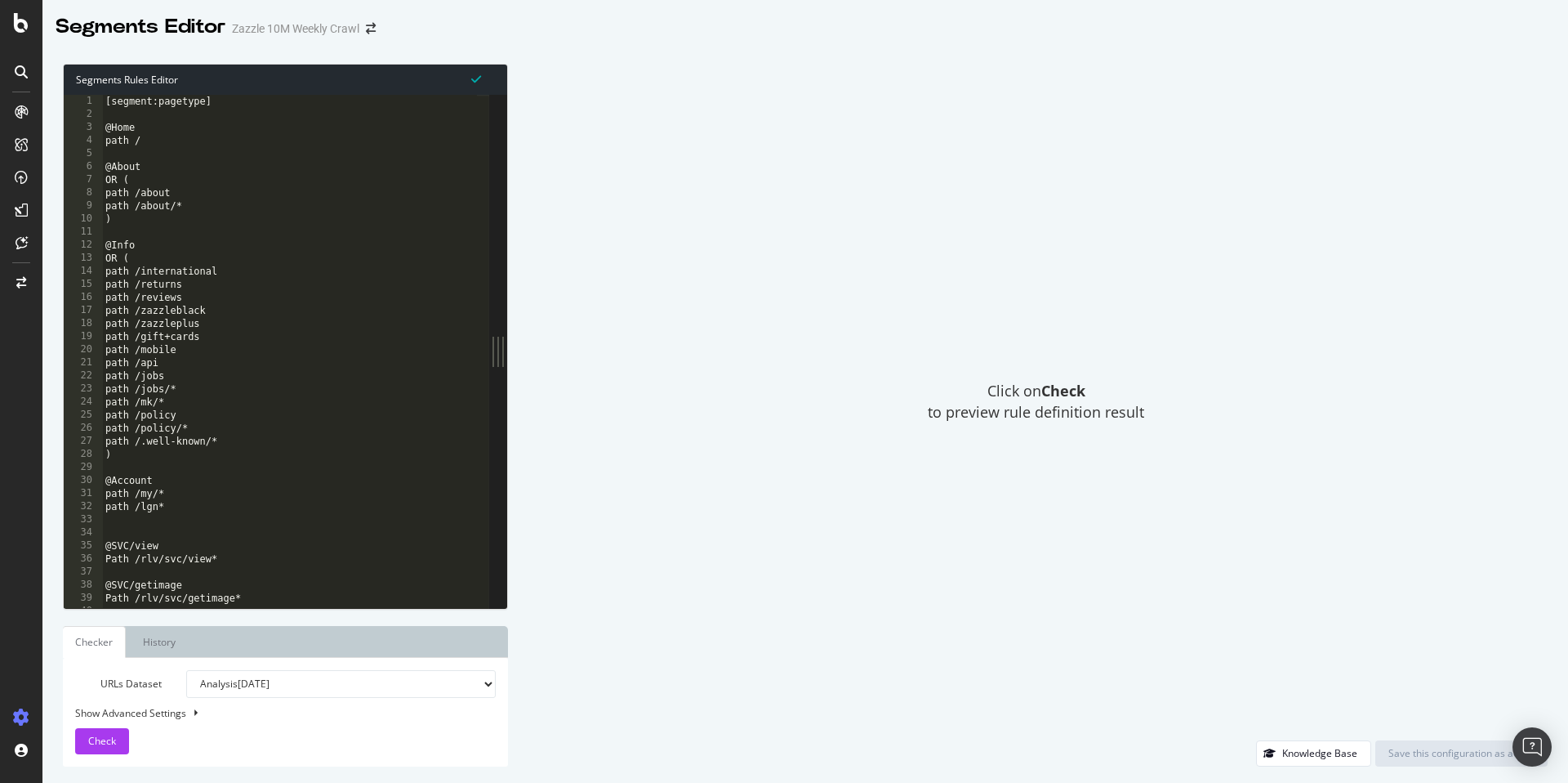
click at [24, 11] on div at bounding box center [21, 392] width 42 height 783
click at [22, 19] on icon at bounding box center [20, 23] width 14 height 19
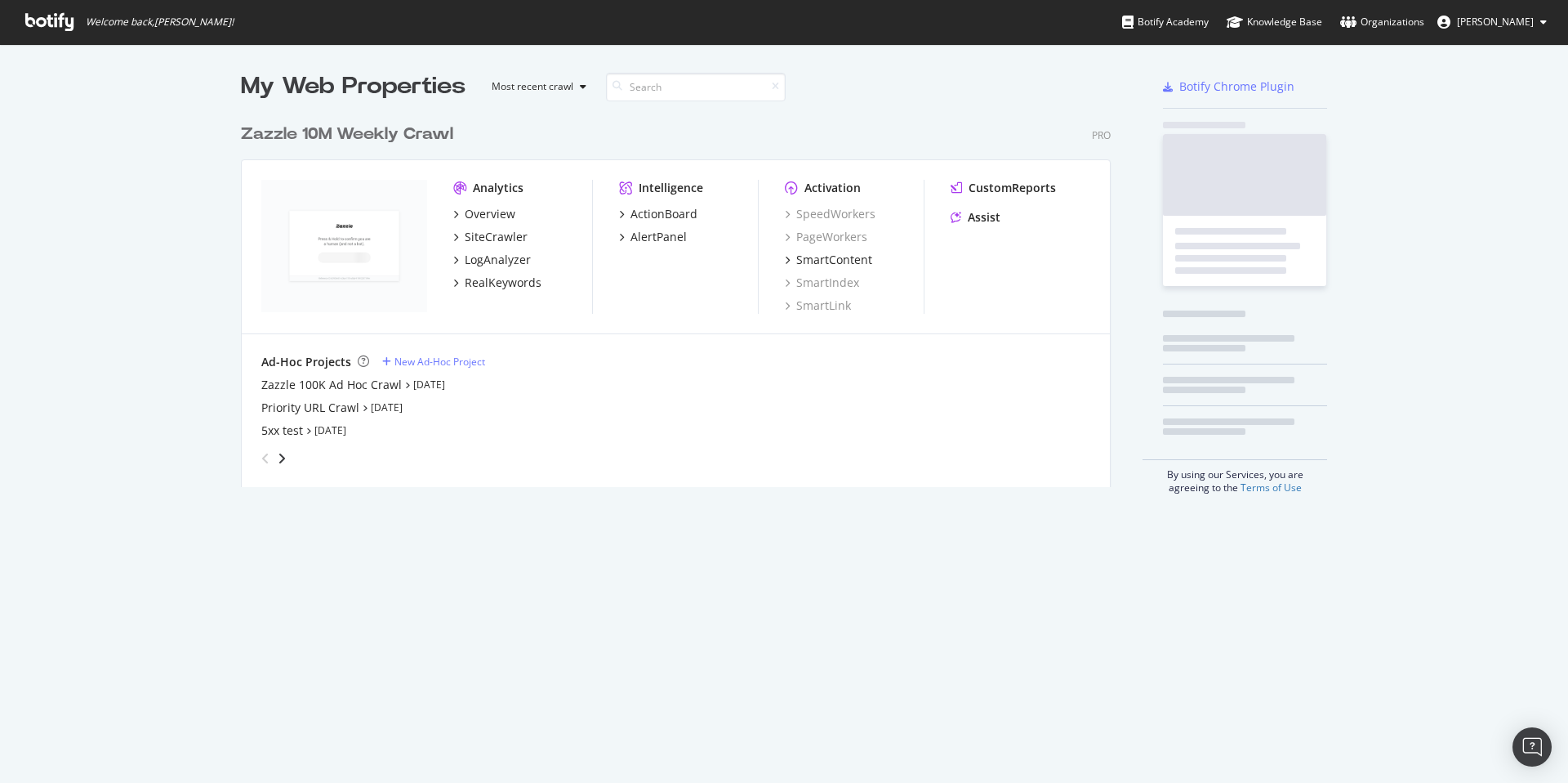
scroll to position [770, 1544]
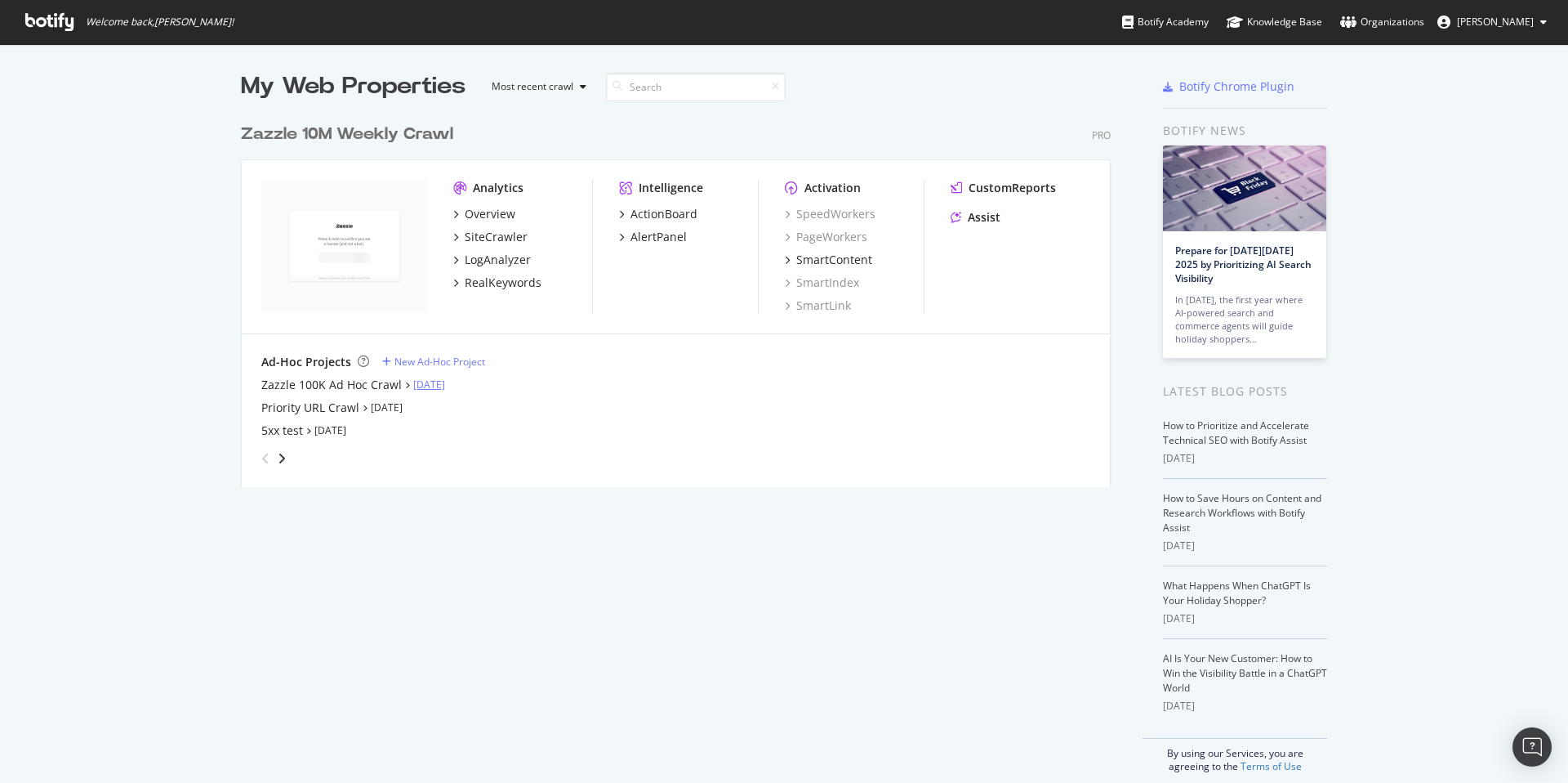
click at [427, 389] on link "[DATE]" at bounding box center [429, 385] width 32 height 13
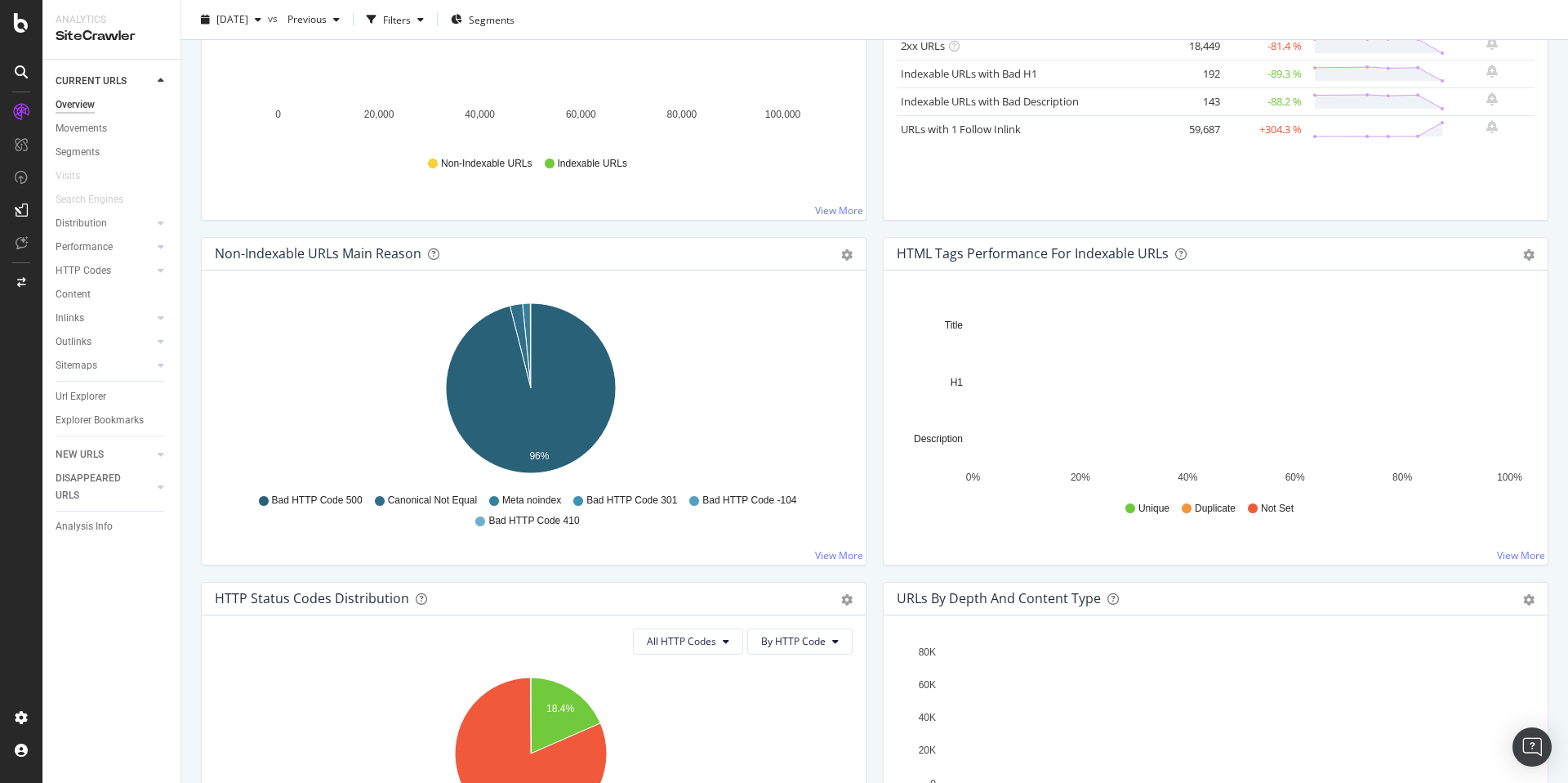
scroll to position [627, 0]
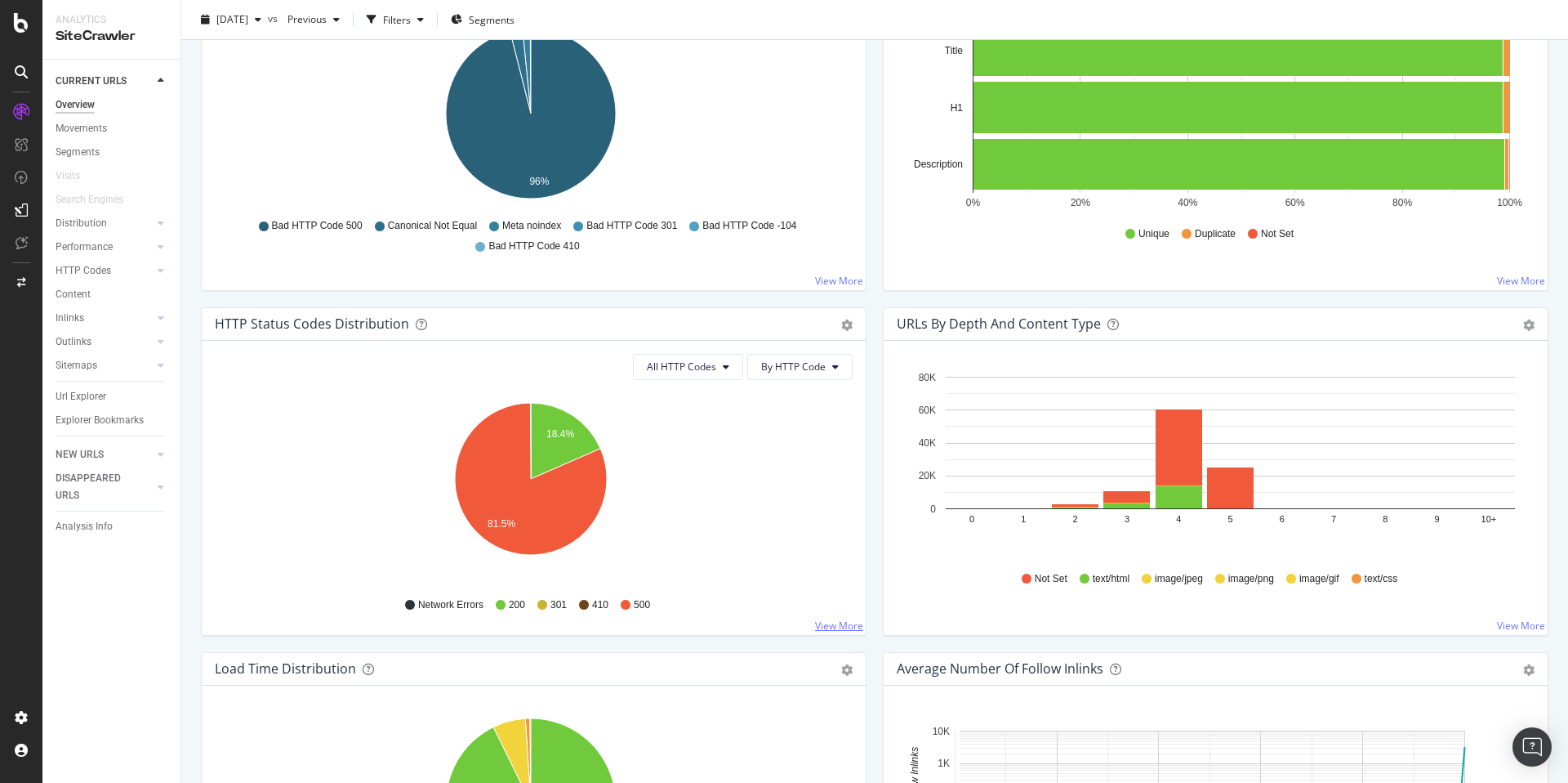
click at [829, 624] on link "View More" at bounding box center [839, 625] width 48 height 13
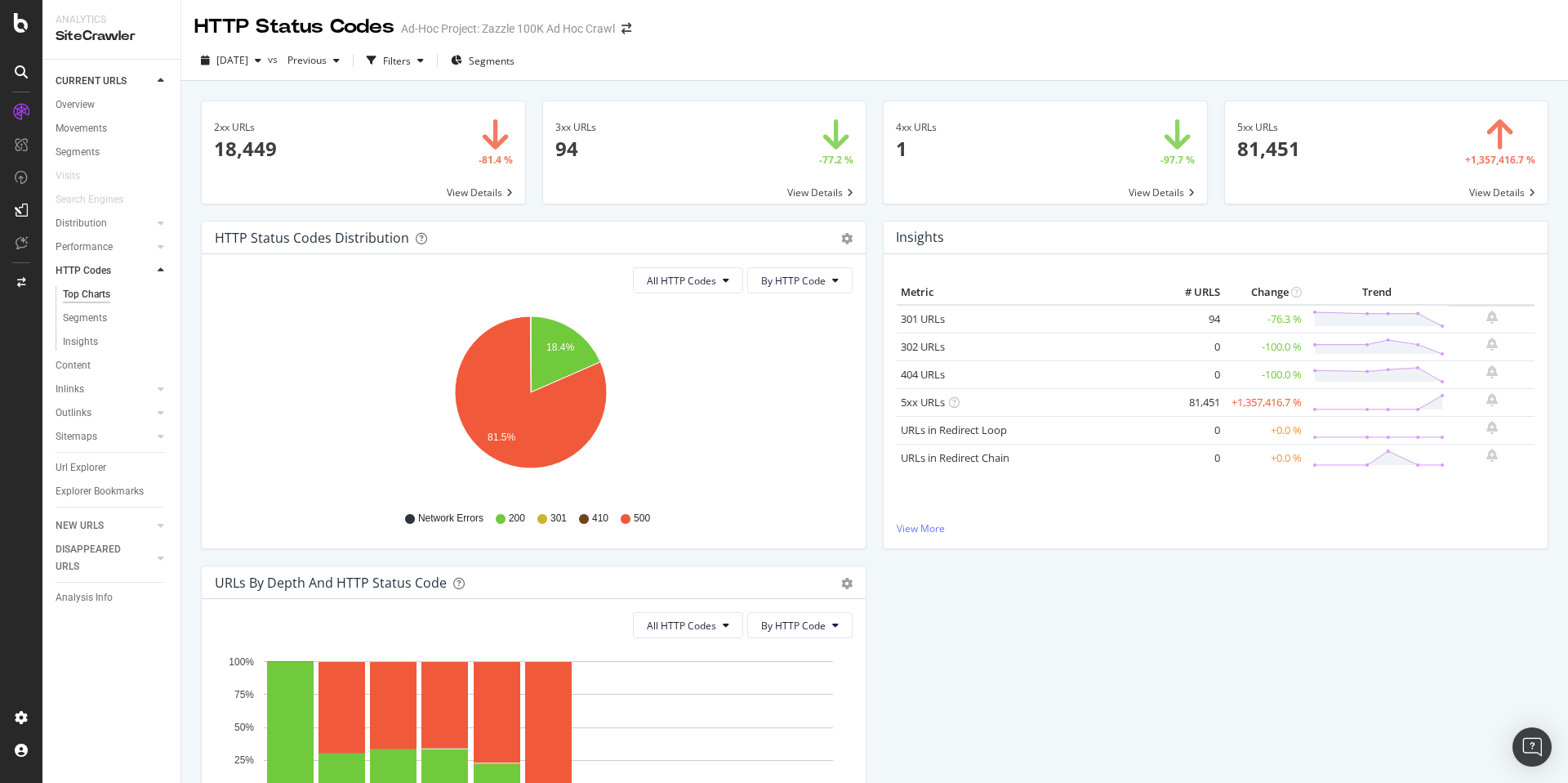
drag, startPoint x: 912, startPoint y: 51, endPoint x: 901, endPoint y: 52, distance: 11.0
click at [911, 50] on div "2025 Sep. 24th vs Previous Filters Segments" at bounding box center [875, 63] width 1387 height 33
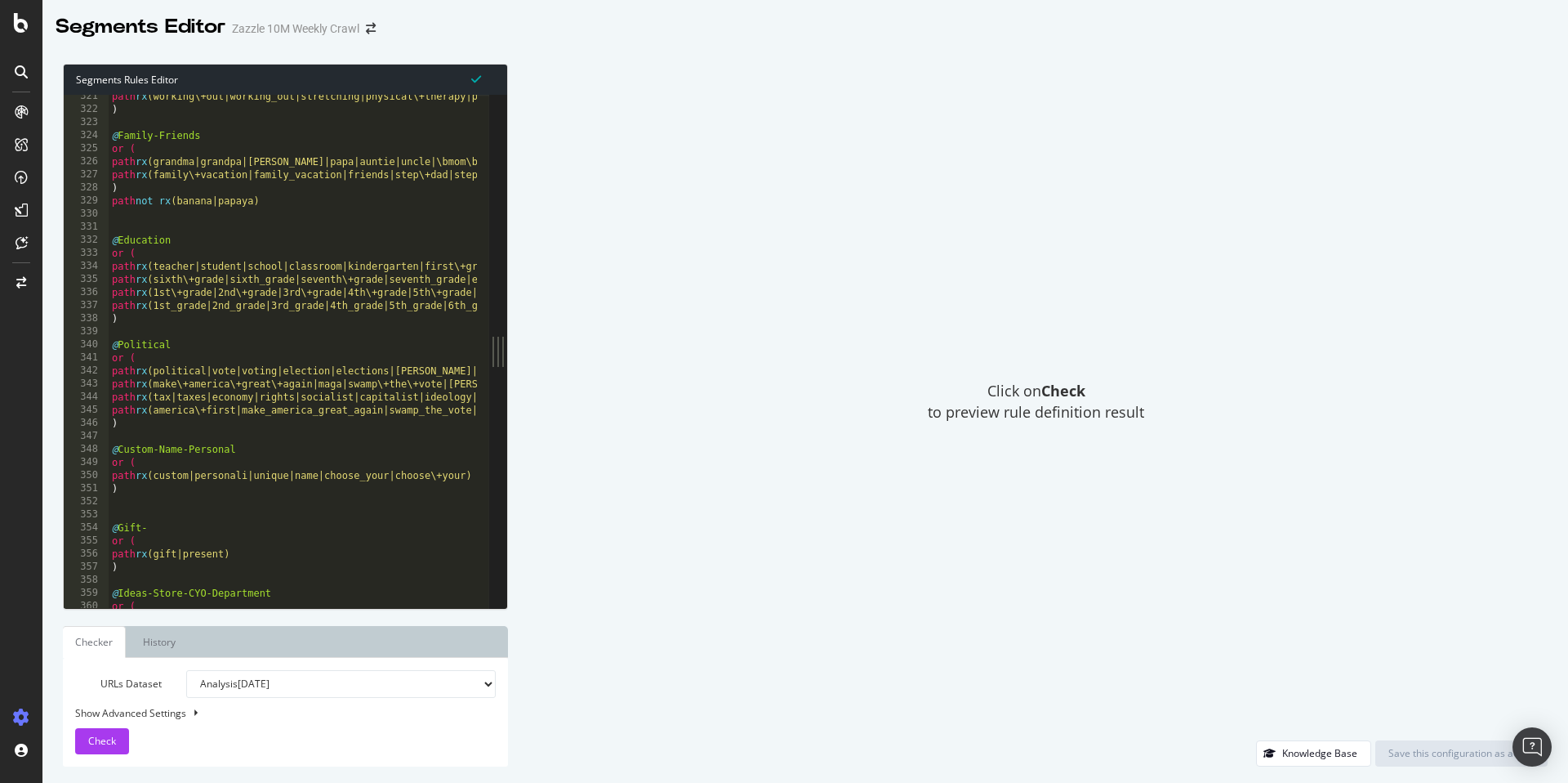
scroll to position [4189, 0]
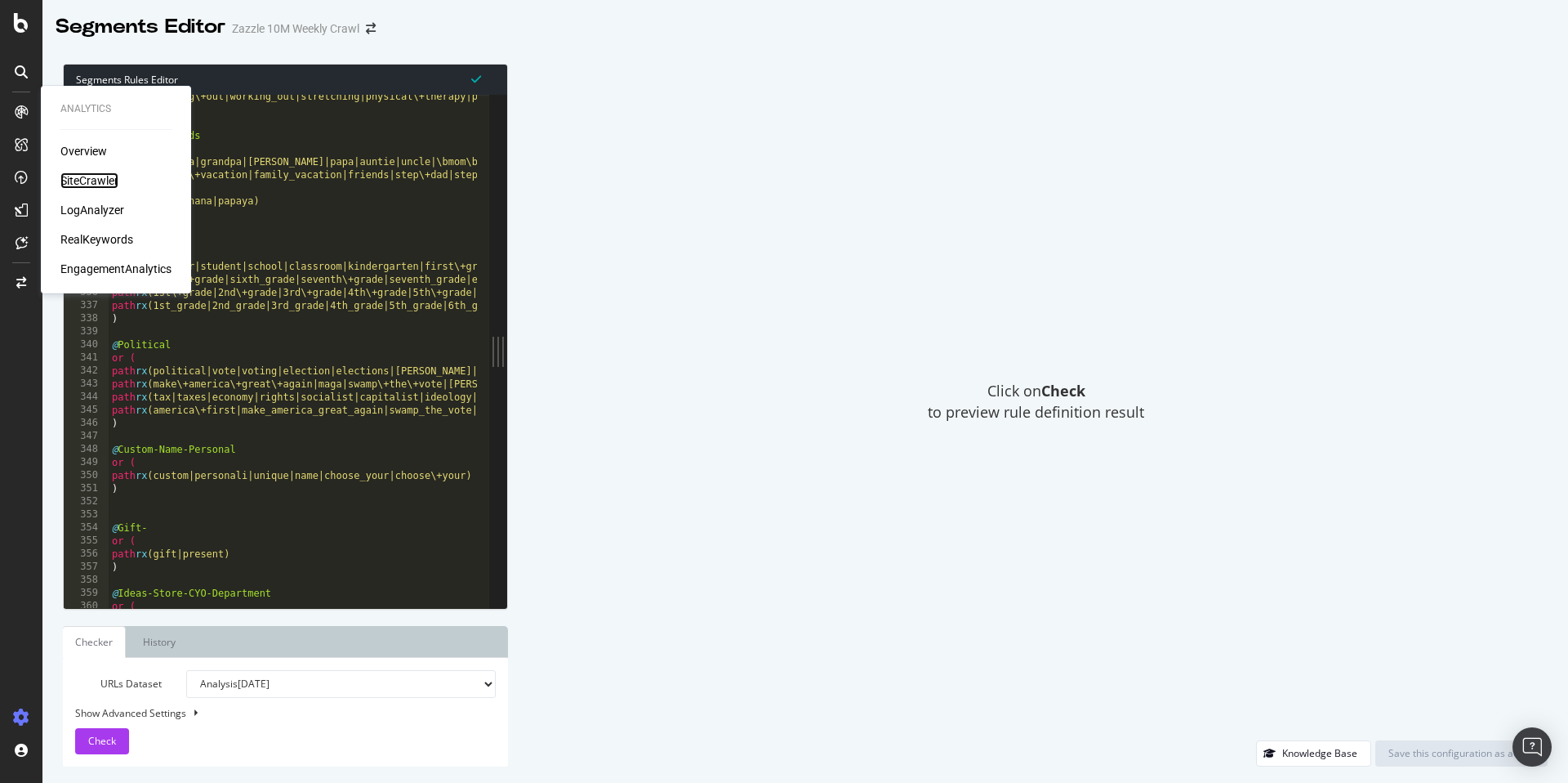
click at [74, 176] on div "SiteCrawler" at bounding box center [89, 180] width 58 height 16
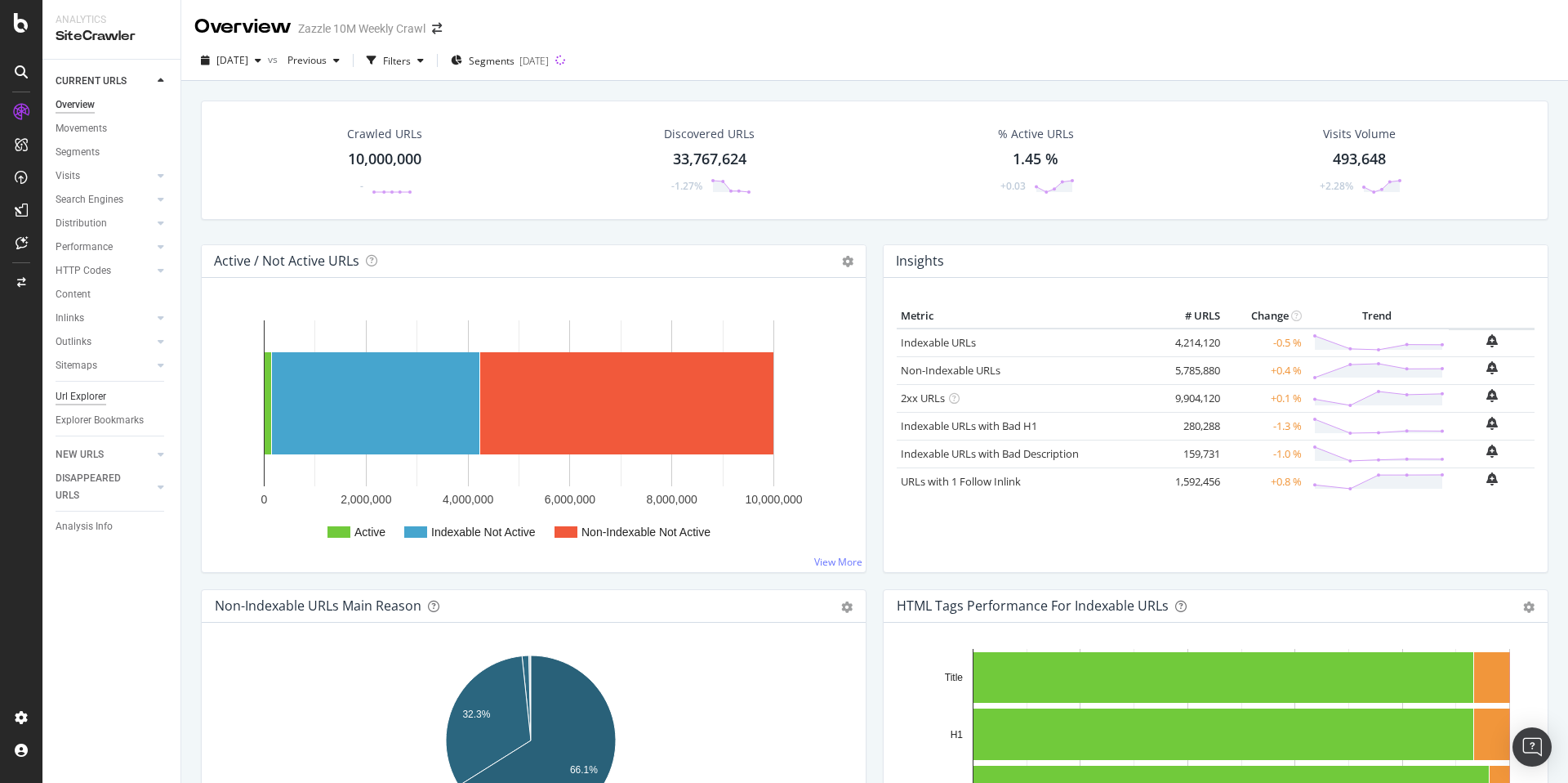
click at [68, 397] on div "Url Explorer" at bounding box center [81, 397] width 51 height 17
click at [549, 64] on div "[DATE]" at bounding box center [534, 61] width 30 height 13
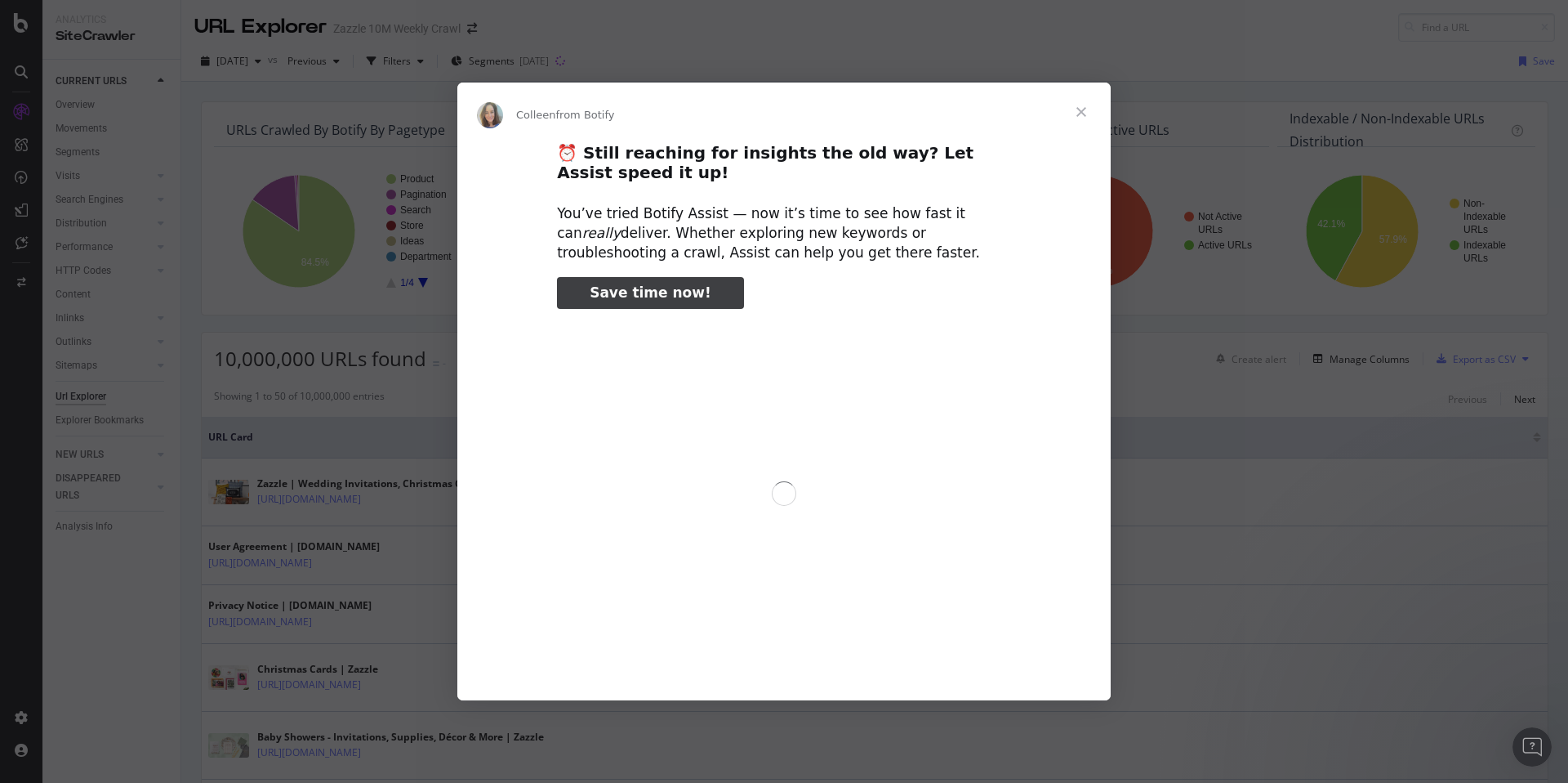
click at [1081, 112] on span "Close" at bounding box center [1081, 112] width 59 height 59
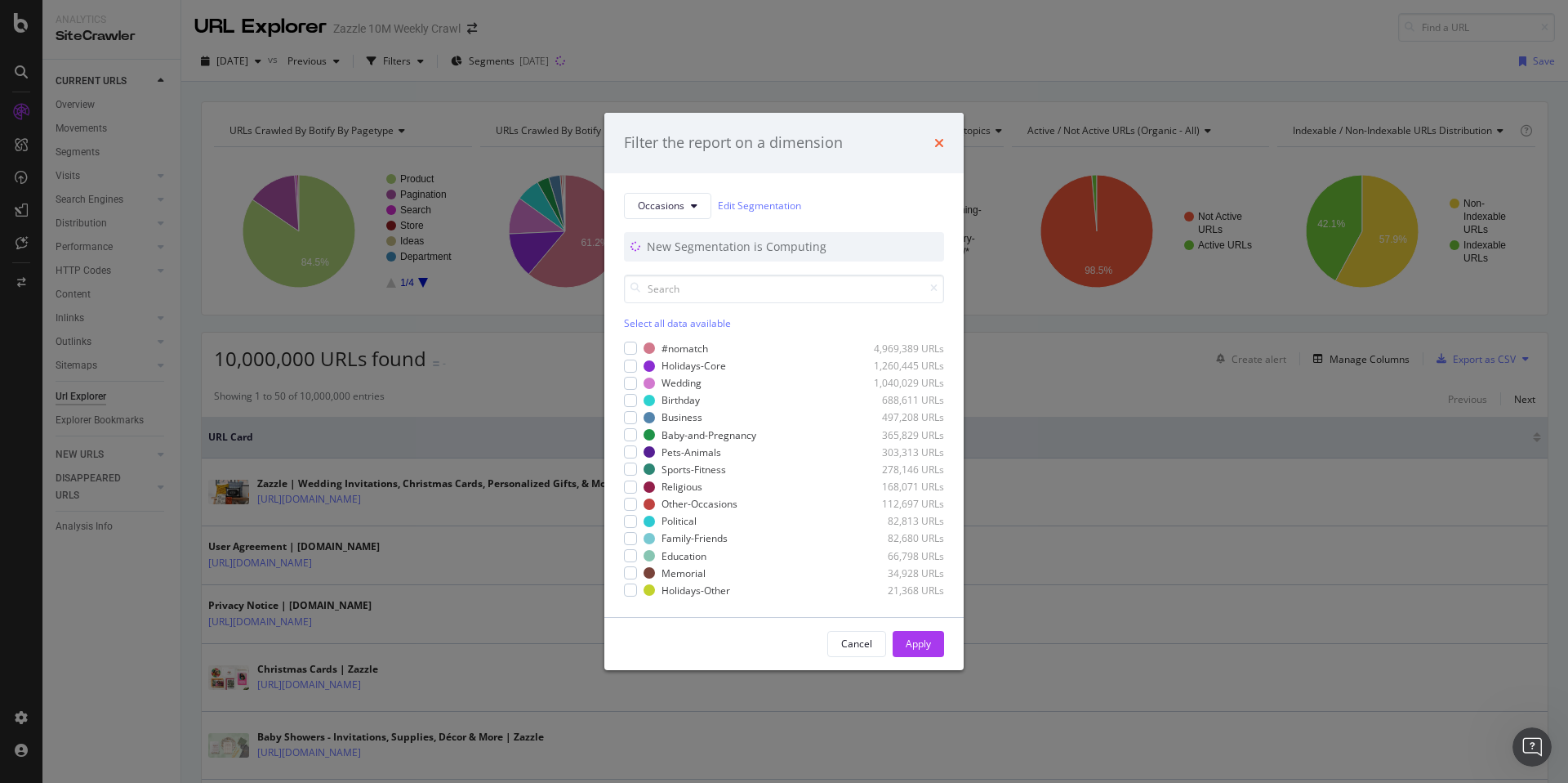
click at [943, 143] on icon "times" at bounding box center [939, 143] width 10 height 13
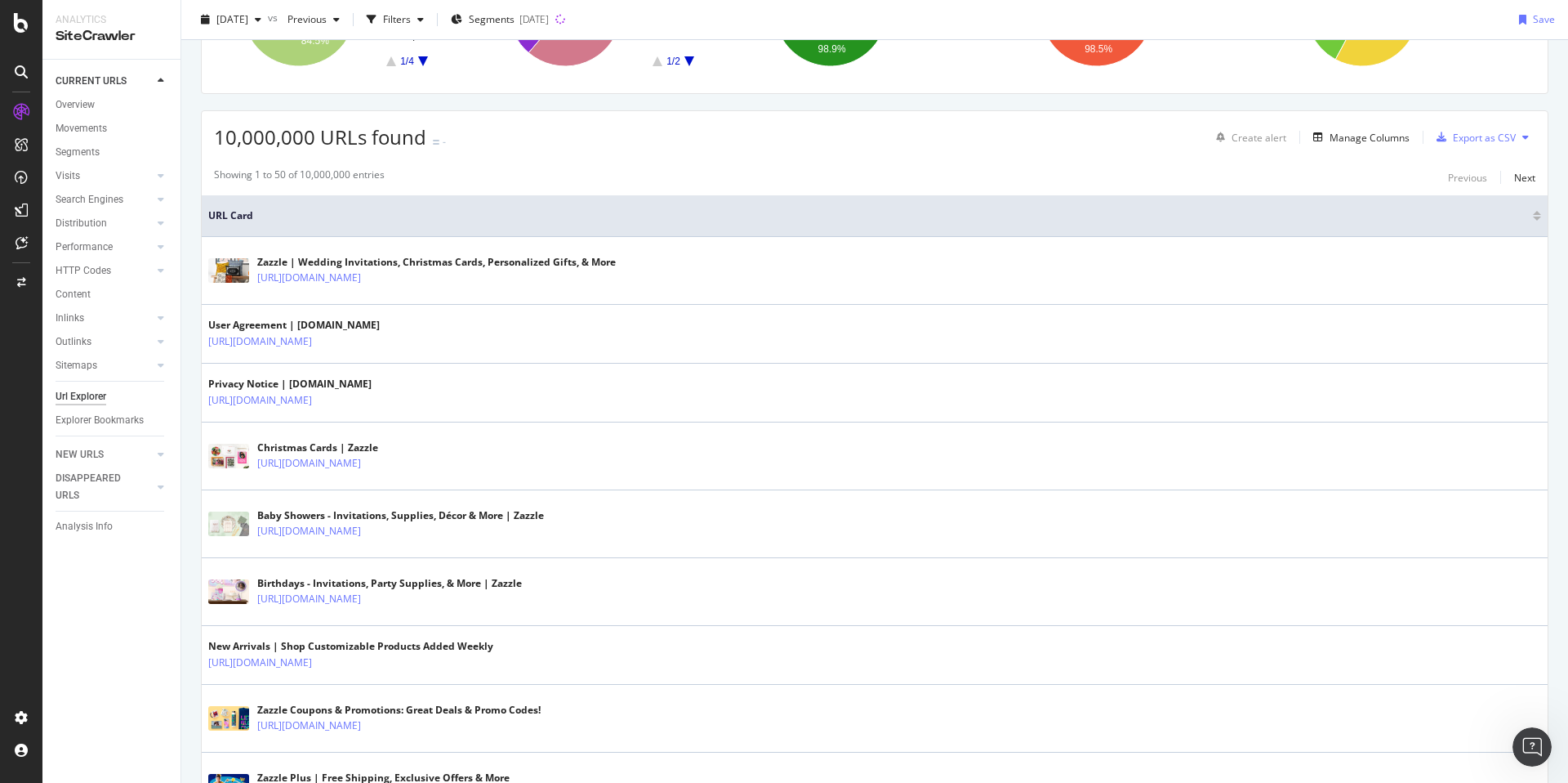
scroll to position [260, 0]
